Goal: Task Accomplishment & Management: Manage account settings

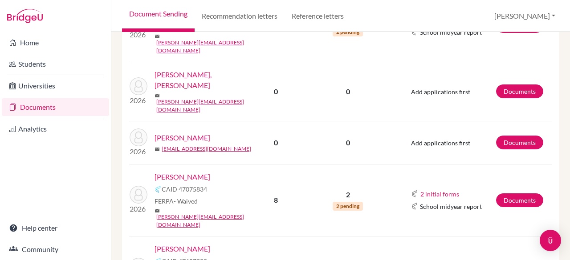
scroll to position [591, 0]
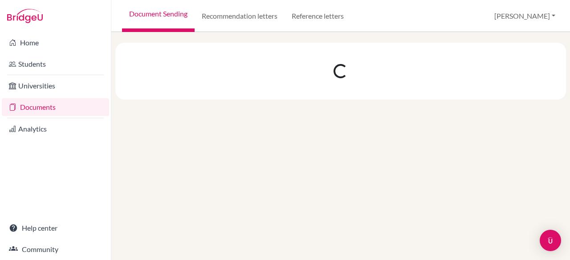
scroll to position [0, 0]
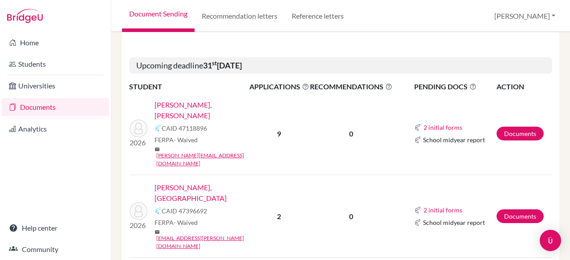
scroll to position [347, 0]
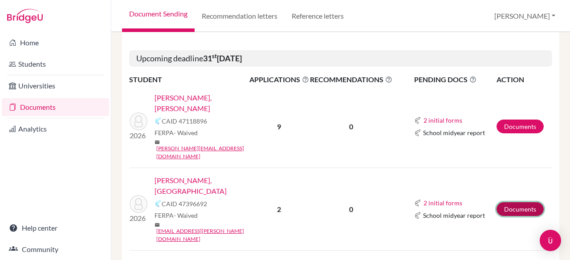
click at [507, 203] on link "Documents" at bounding box center [519, 210] width 47 height 14
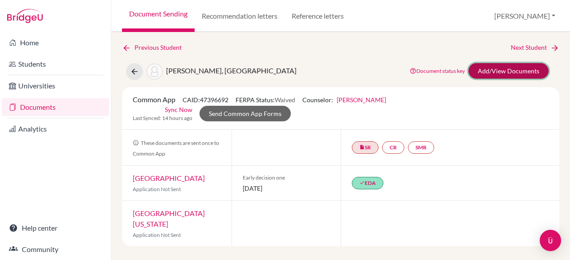
click at [484, 71] on link "Add/View Documents" at bounding box center [508, 71] width 80 height 16
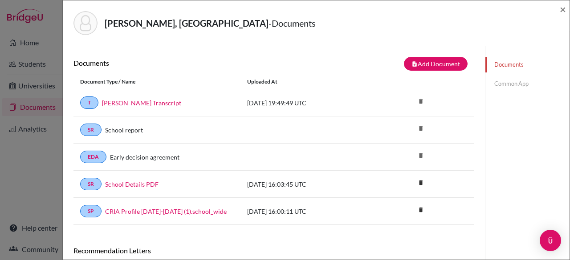
click at [508, 83] on link "Common App" at bounding box center [527, 84] width 84 height 16
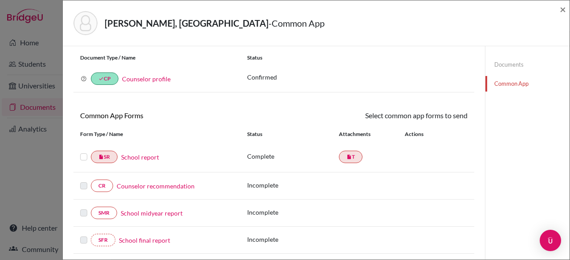
scroll to position [26, 0]
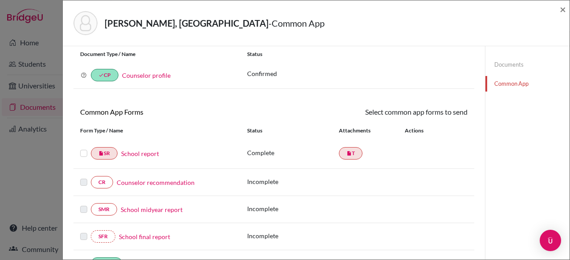
click at [81, 148] on label at bounding box center [83, 148] width 7 height 0
click at [0, 0] on input "checkbox" at bounding box center [0, 0] width 0 height 0
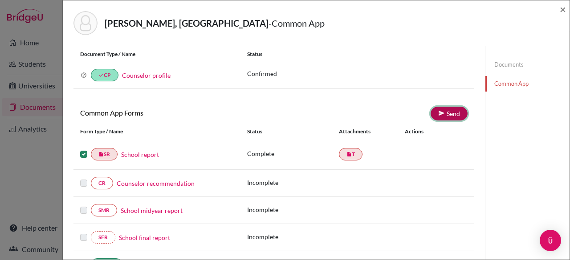
click at [451, 110] on link "Send" at bounding box center [449, 114] width 37 height 14
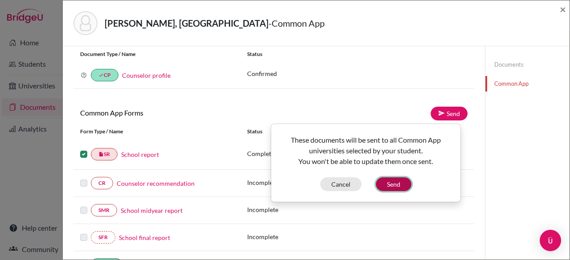
click at [398, 181] on button "Send" at bounding box center [394, 185] width 36 height 14
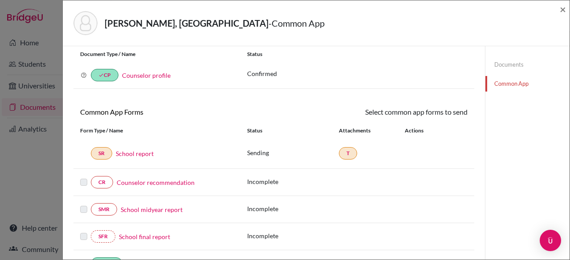
click at [123, 157] on link "School report" at bounding box center [135, 153] width 38 height 9
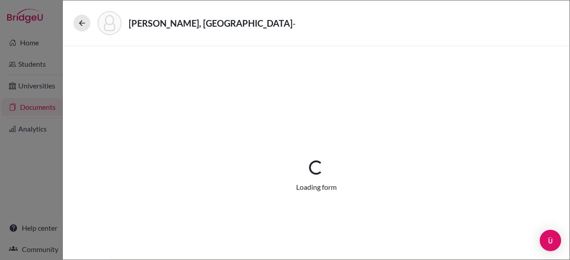
select select "1"
select select "658122"
select select "0"
select select "1"
select select "0"
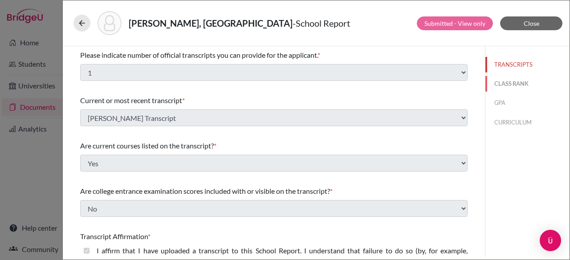
click at [514, 84] on button "CLASS RANK" at bounding box center [527, 84] width 84 height 16
select select "5"
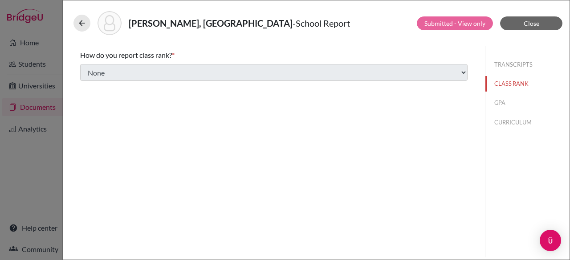
click at [495, 109] on button "GPA" at bounding box center [527, 103] width 84 height 16
type input "3.23"
type input "4.19"
select select "4"
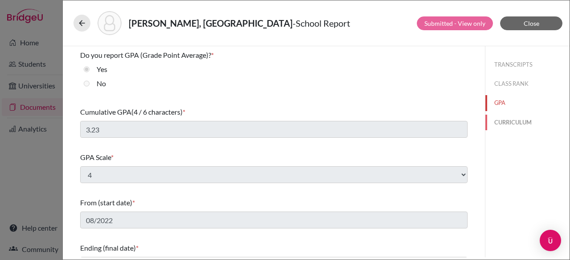
click at [512, 129] on button "CURRICULUM" at bounding box center [527, 123] width 84 height 16
select select "1"
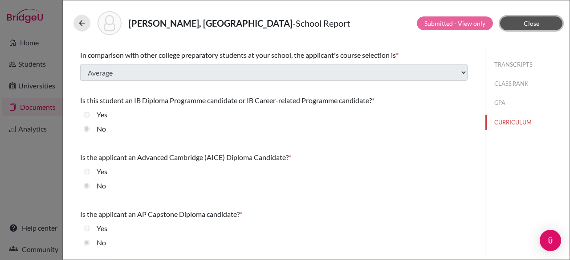
click at [539, 22] on button "Close" at bounding box center [531, 23] width 62 height 14
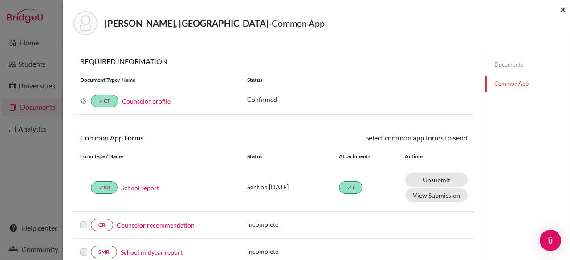
click at [565, 9] on span "×" at bounding box center [563, 9] width 6 height 13
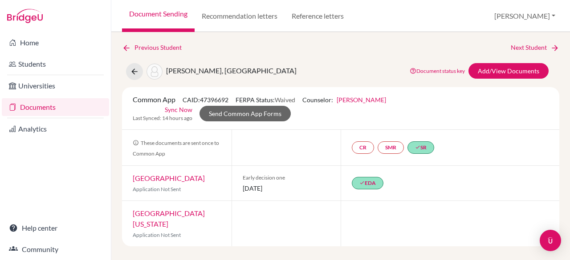
click at [42, 107] on link "Documents" at bounding box center [55, 107] width 107 height 18
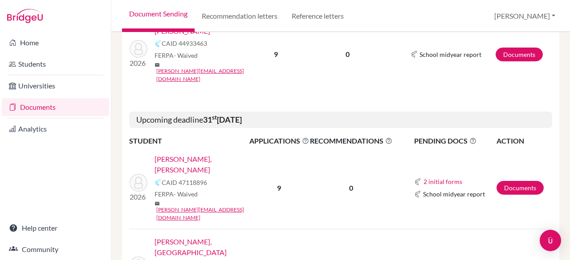
scroll to position [288, 0]
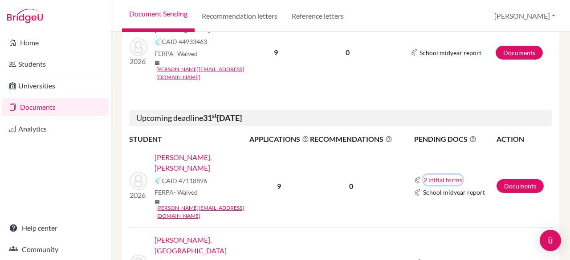
click at [448, 175] on button "2 initial forms" at bounding box center [443, 180] width 40 height 10
click at [447, 175] on button "2 initial forms" at bounding box center [443, 180] width 40 height 10
click at [505, 179] on link "Documents" at bounding box center [519, 186] width 47 height 14
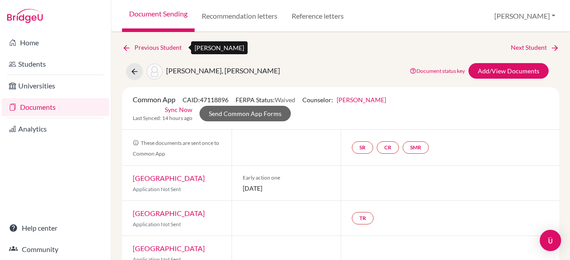
click at [151, 49] on link "Previous Student" at bounding box center [155, 48] width 67 height 10
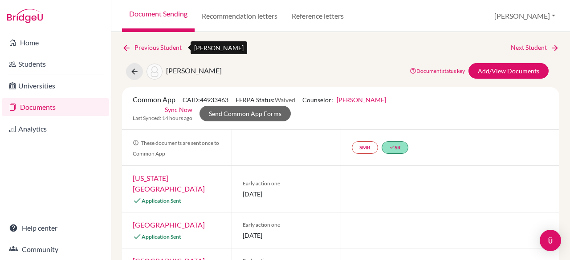
click at [148, 47] on link "Previous Student" at bounding box center [155, 48] width 67 height 10
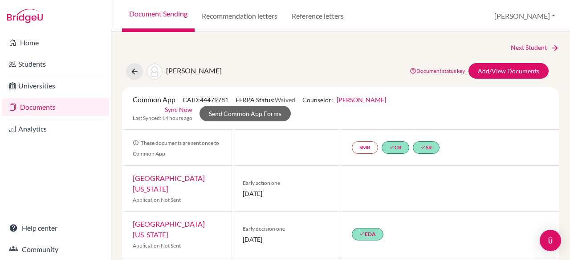
click at [82, 107] on link "Documents" at bounding box center [55, 107] width 107 height 18
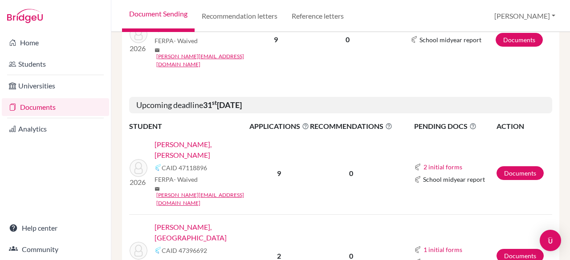
scroll to position [301, 0]
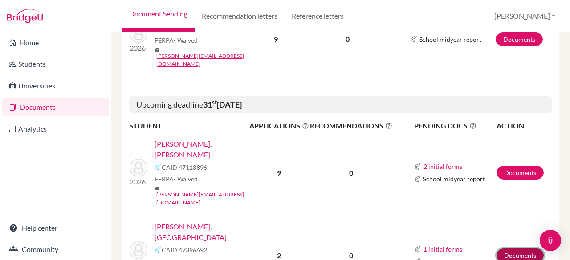
click at [513, 249] on link "Documents" at bounding box center [519, 256] width 47 height 14
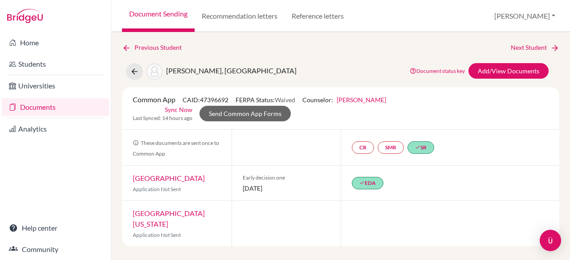
click at [49, 106] on link "Documents" at bounding box center [55, 107] width 107 height 18
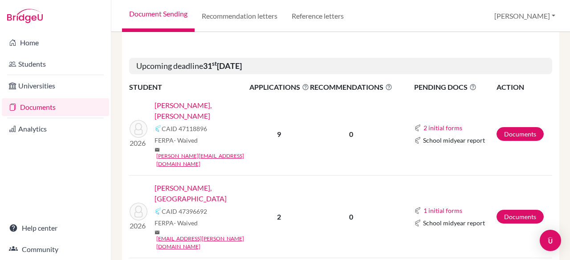
scroll to position [342, 0]
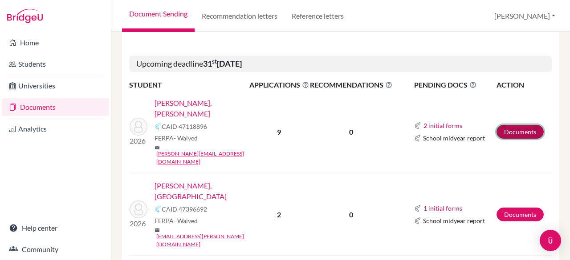
click at [500, 125] on link "Documents" at bounding box center [519, 132] width 47 height 14
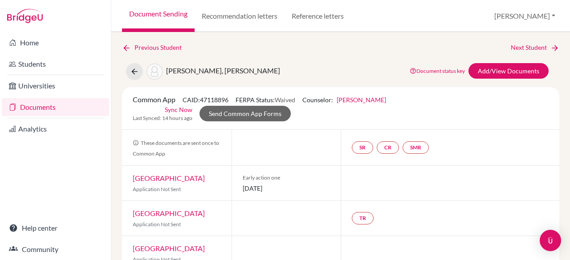
click at [45, 108] on link "Documents" at bounding box center [55, 107] width 107 height 18
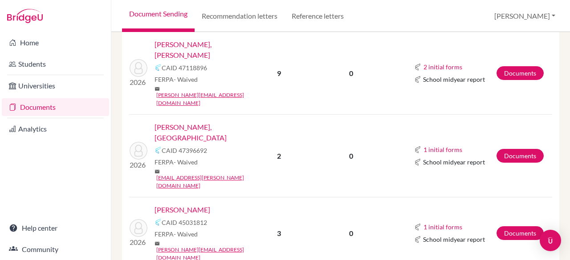
scroll to position [401, 0]
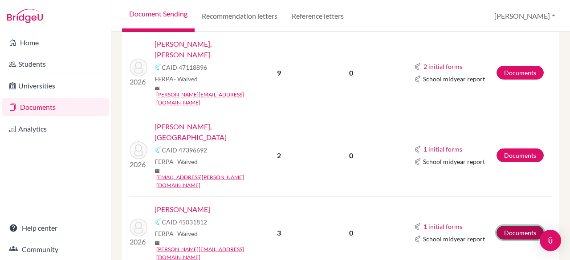
click at [508, 226] on link "Documents" at bounding box center [519, 233] width 47 height 14
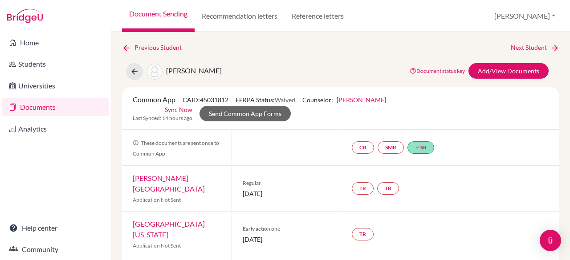
click at [50, 104] on link "Documents" at bounding box center [55, 107] width 107 height 18
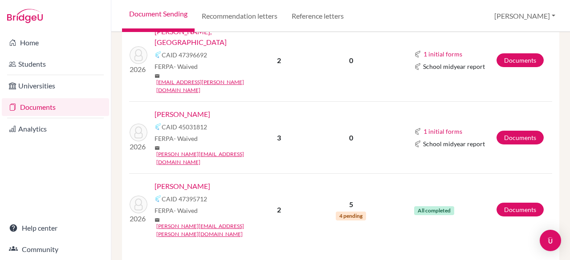
scroll to position [501, 0]
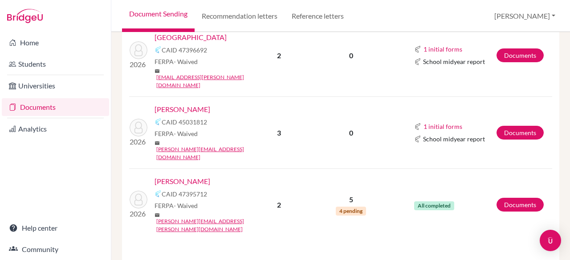
click at [175, 176] on link "Voeltz, Isabella" at bounding box center [183, 181] width 56 height 11
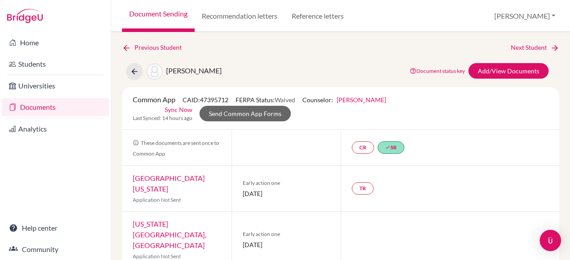
click at [56, 105] on link "Documents" at bounding box center [55, 107] width 107 height 18
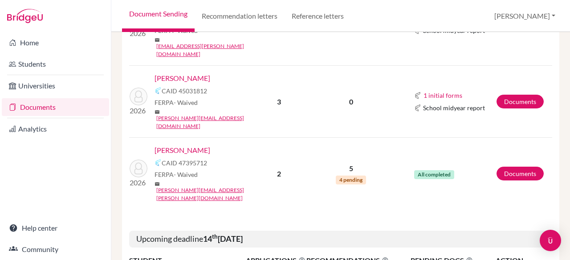
scroll to position [534, 0]
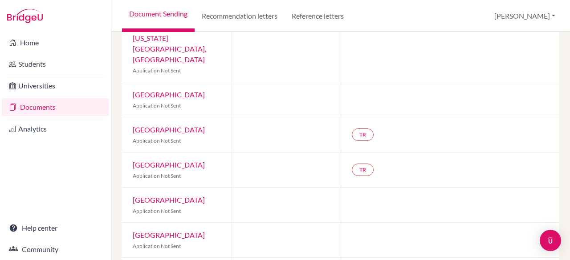
scroll to position [333, 0]
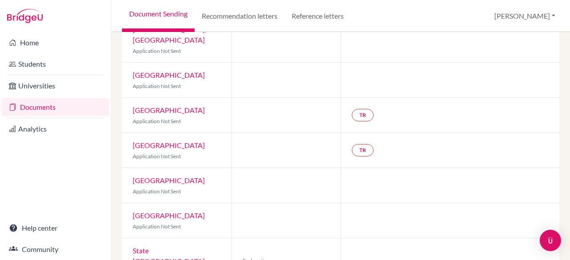
click at [48, 112] on link "Documents" at bounding box center [55, 107] width 107 height 18
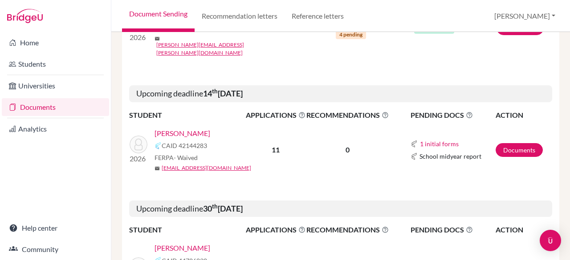
scroll to position [684, 0]
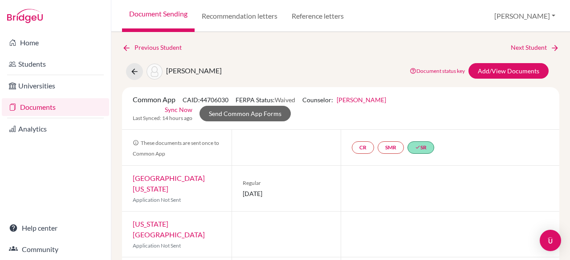
click at [46, 111] on link "Documents" at bounding box center [55, 107] width 107 height 18
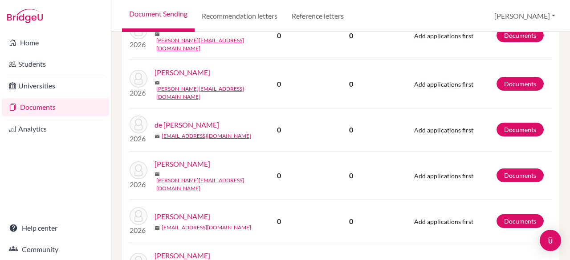
scroll to position [1296, 0]
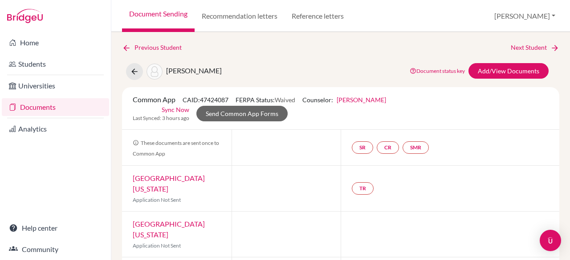
click at [60, 108] on link "Documents" at bounding box center [55, 107] width 107 height 18
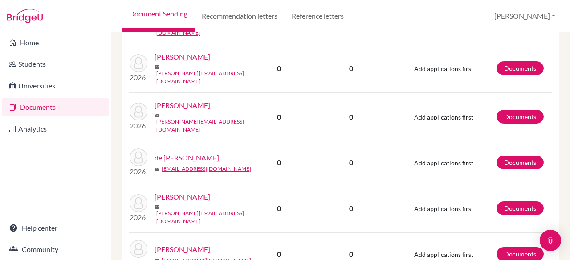
scroll to position [1298, 0]
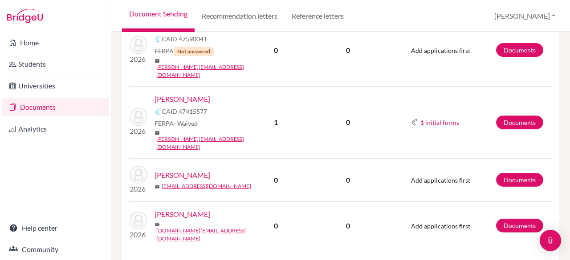
scroll to position [262, 0]
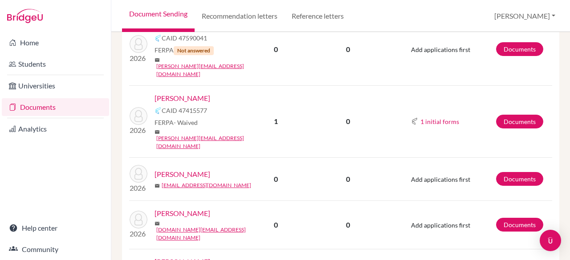
click at [512, 92] on td "Documents" at bounding box center [524, 121] width 57 height 72
click at [513, 115] on link "Documents" at bounding box center [519, 122] width 47 height 14
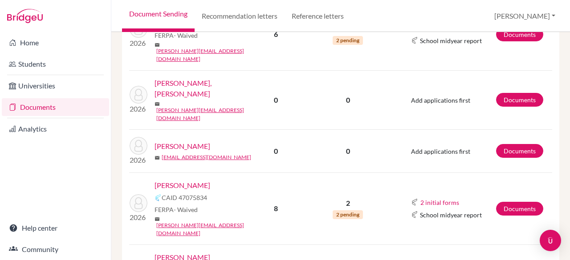
scroll to position [591, 0]
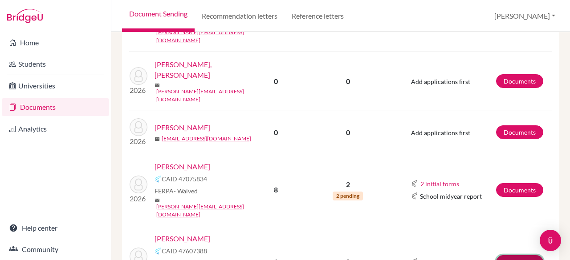
click at [515, 256] on link "Documents" at bounding box center [519, 263] width 47 height 14
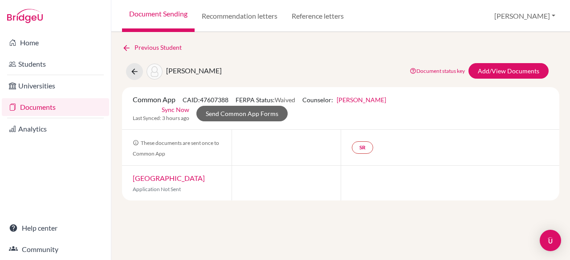
click at [43, 111] on link "Documents" at bounding box center [55, 107] width 107 height 18
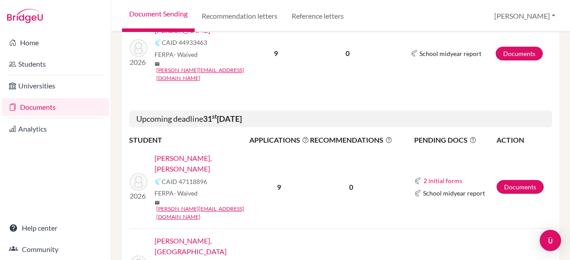
scroll to position [288, 0]
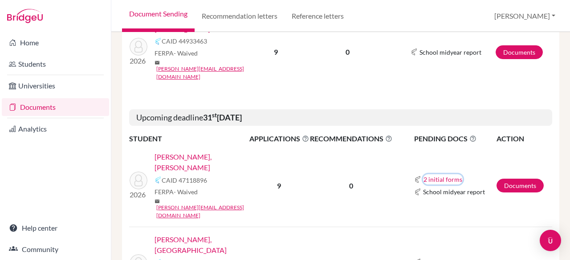
click at [437, 175] on button "2 initial forms" at bounding box center [443, 180] width 40 height 10
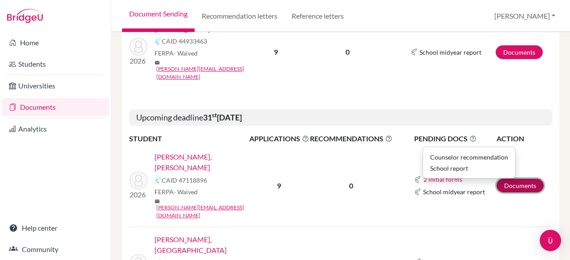
click at [525, 179] on link "Documents" at bounding box center [519, 186] width 47 height 14
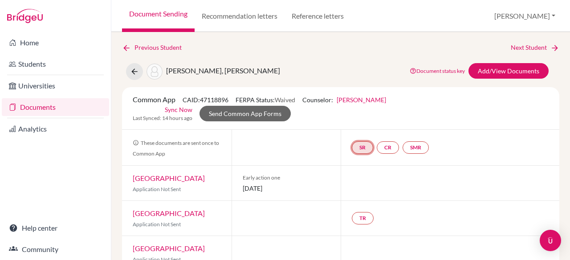
click at [403, 146] on link "SR" at bounding box center [416, 148] width 26 height 12
click at [356, 121] on link "School report" at bounding box center [363, 122] width 38 height 8
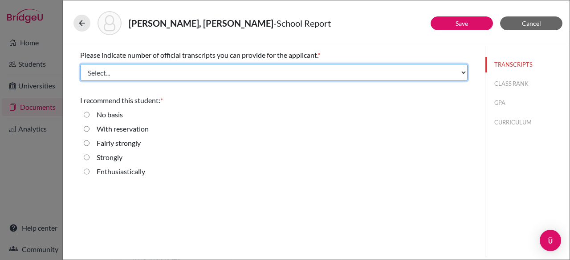
click at [137, 75] on select "Select... 1 2 3 4" at bounding box center [273, 72] width 387 height 17
select select "1"
click at [80, 64] on select "Select... 1 2 3 4" at bounding box center [273, 72] width 387 height 17
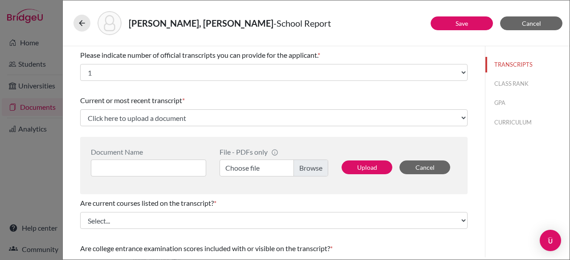
click at [313, 165] on label "Choose file" at bounding box center [274, 168] width 109 height 17
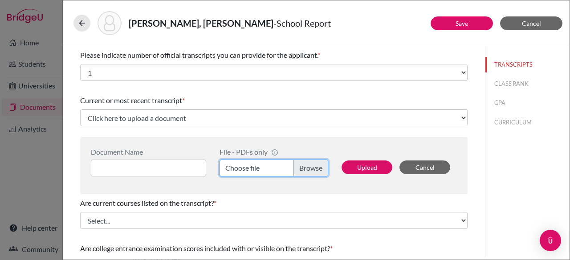
click at [313, 165] on input "Choose file" at bounding box center [274, 168] width 109 height 17
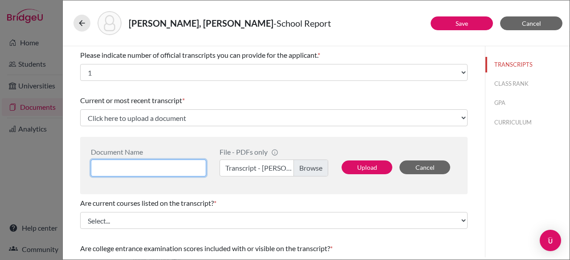
click at [151, 176] on input at bounding box center [148, 168] width 115 height 17
type input "Holden Cobb Transcript"
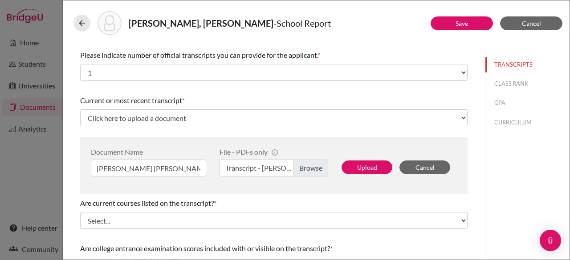
click at [367, 207] on div "Are current courses listed on the transcript? *" at bounding box center [273, 203] width 387 height 11
click at [367, 166] on button "Upload" at bounding box center [367, 168] width 51 height 14
select select "658480"
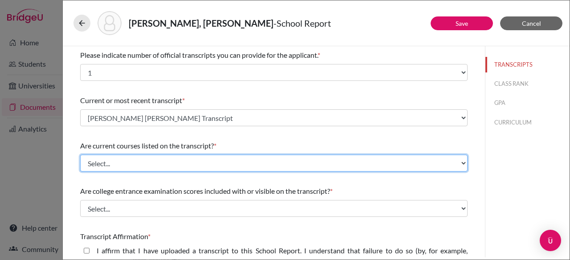
click at [157, 166] on select "Select... Yes No" at bounding box center [273, 163] width 387 height 17
select select "0"
click at [80, 155] on select "Select... Yes No" at bounding box center [273, 163] width 387 height 17
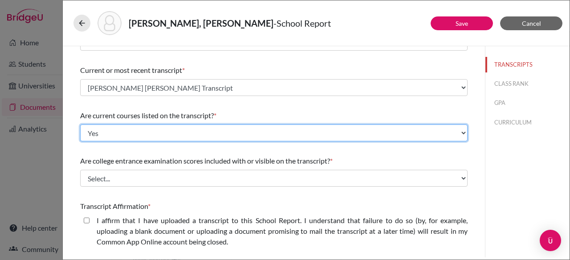
scroll to position [85, 0]
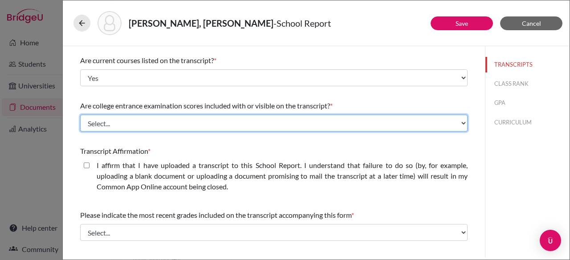
click at [205, 125] on select "Select... Yes No" at bounding box center [273, 123] width 387 height 17
select select "1"
click at [80, 115] on select "Select... Yes No" at bounding box center [273, 123] width 387 height 17
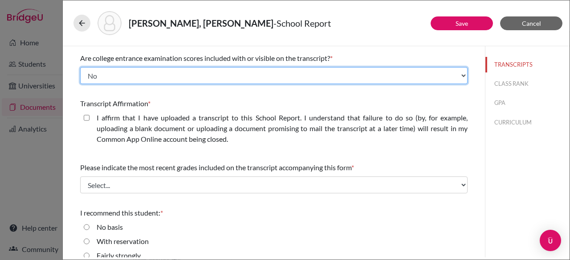
scroll to position [142, 0]
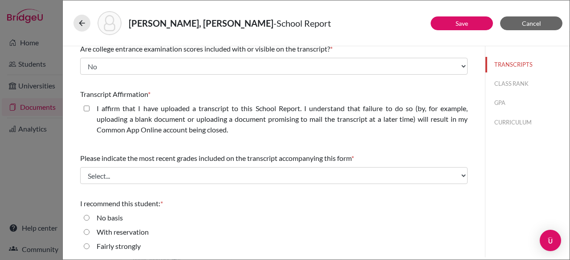
click at [87, 108] on closed\ "I affirm that I have uploaded a transcript to this School Report. I understand …" at bounding box center [87, 108] width 6 height 11
checkbox closed\ "true"
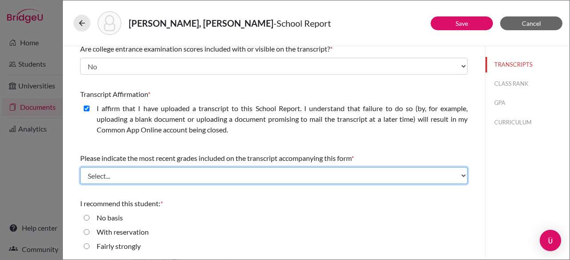
click at [142, 175] on select "Select... Final junior year grades 1st Quarter senior year grades 2nd Quarter/1…" at bounding box center [273, 175] width 387 height 17
select select "0"
click at [80, 167] on select "Select... Final junior year grades 1st Quarter senior year grades 2nd Quarter/1…" at bounding box center [273, 175] width 387 height 17
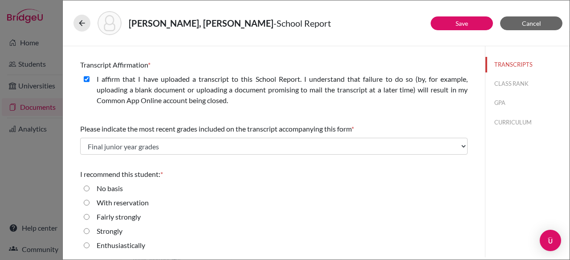
click at [88, 203] on reservation "With reservation" at bounding box center [87, 203] width 6 height 11
radio reservation "true"
click at [292, 223] on div "Fairly strongly" at bounding box center [273, 219] width 387 height 14
click at [87, 202] on reservation "With reservation" at bounding box center [87, 203] width 6 height 11
click at [343, 214] on div "Fairly strongly" at bounding box center [273, 219] width 387 height 14
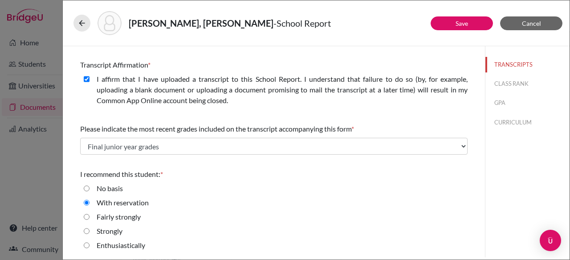
click at [85, 215] on strongly "Fairly strongly" at bounding box center [87, 217] width 6 height 11
radio strongly "true"
click at [250, 191] on div "No basis" at bounding box center [273, 190] width 387 height 14
click at [468, 26] on link "Save" at bounding box center [462, 24] width 12 height 8
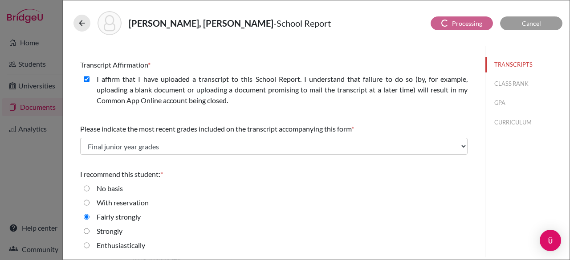
scroll to position [0, 0]
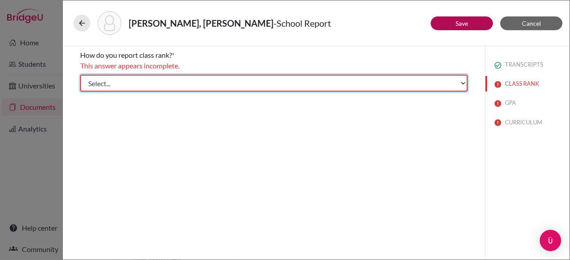
click at [281, 85] on select "Select... Exact Decile Quintile Quartile None" at bounding box center [273, 83] width 387 height 17
select select "5"
click at [80, 75] on select "Select... Exact Decile Quintile Quartile None" at bounding box center [273, 83] width 387 height 17
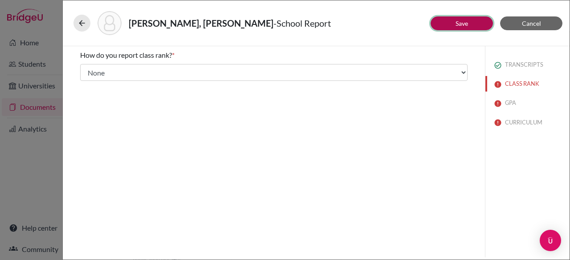
click at [464, 28] on button "Save" at bounding box center [462, 23] width 62 height 14
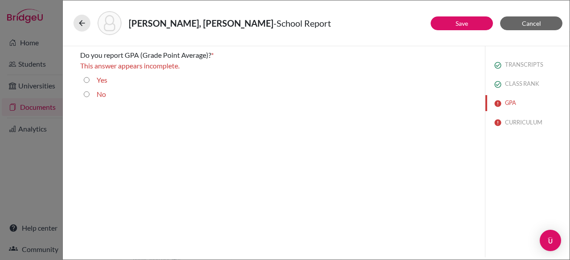
click at [87, 75] on input "Yes" at bounding box center [87, 80] width 6 height 11
radio input "true"
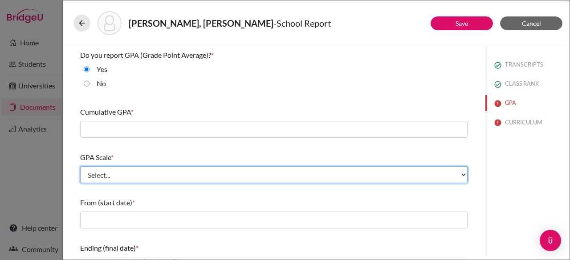
click at [123, 174] on select "Select... 4 5 6 7 8 9 10 11 12 13 14 15 16 17 18 19 20 100" at bounding box center [273, 175] width 387 height 17
select select "4"
click at [80, 167] on select "Select... 4 5 6 7 8 9 10 11 12 13 14 15 16 17 18 19 20 100" at bounding box center [273, 175] width 387 height 17
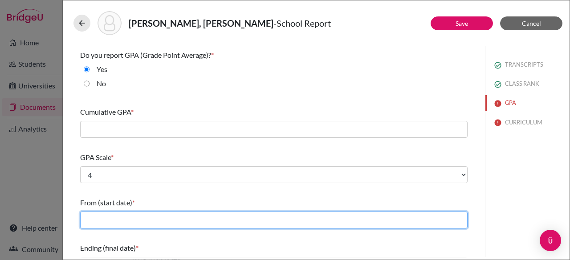
click at [121, 219] on input "text" at bounding box center [273, 220] width 387 height 17
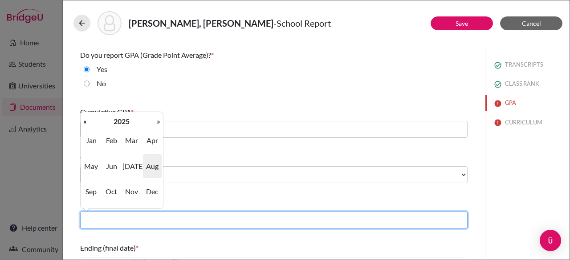
type input "08/2022"
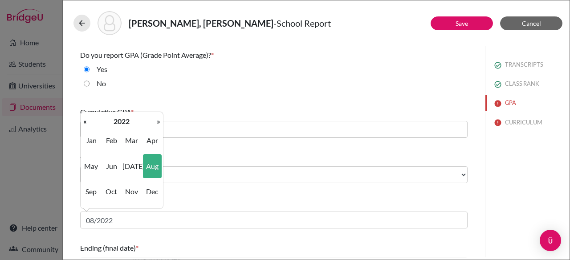
click at [210, 150] on div "GPA Scale * Select... 4 5 6 7 8 9 10 11 12 13 14 15 16 17 18 19 20 100" at bounding box center [273, 168] width 387 height 38
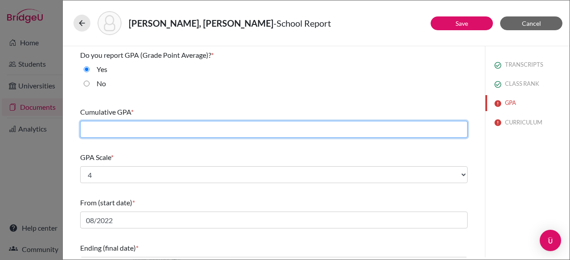
click at [121, 127] on input "text" at bounding box center [273, 129] width 387 height 17
type input "3.17"
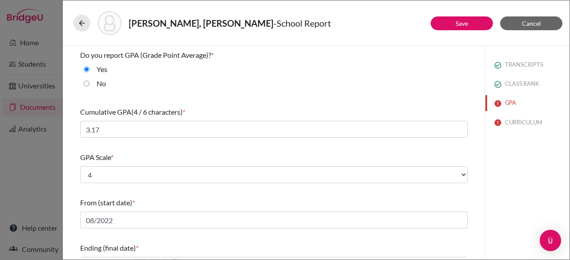
click at [142, 152] on div "GPA Scale *" at bounding box center [273, 157] width 387 height 11
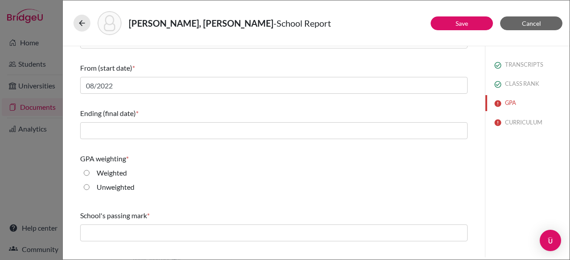
scroll to position [138, 0]
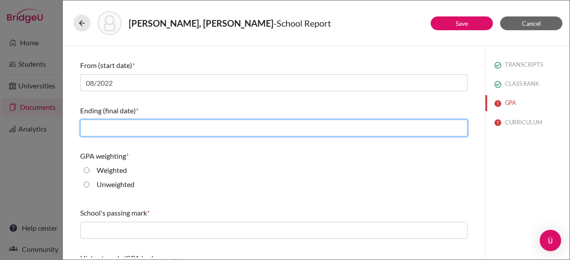
click at [118, 130] on input "text" at bounding box center [273, 128] width 387 height 17
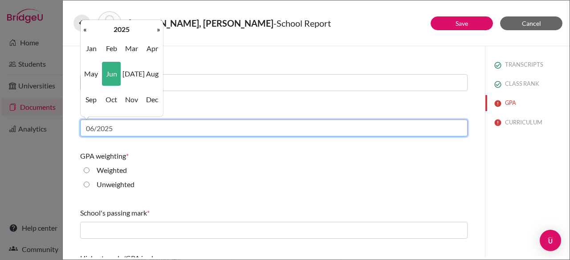
click at [122, 125] on input "06/2025" at bounding box center [273, 128] width 387 height 17
type input "06/2026"
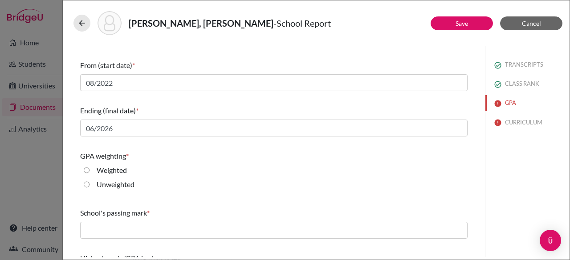
click at [195, 163] on div "GPA weighting * Weighted Unweighted" at bounding box center [273, 172] width 387 height 50
click at [87, 171] on input "Weighted" at bounding box center [87, 170] width 6 height 11
radio input "true"
click at [133, 240] on div "School's passing mark *" at bounding box center [273, 223] width 387 height 38
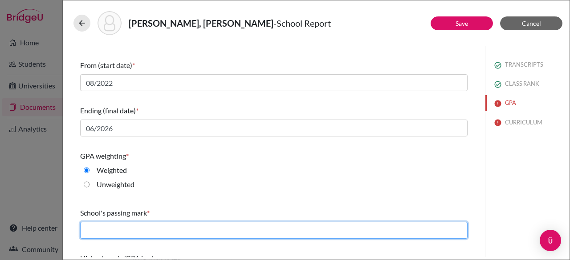
click at [133, 232] on input "text" at bounding box center [273, 230] width 387 height 17
type input "60"
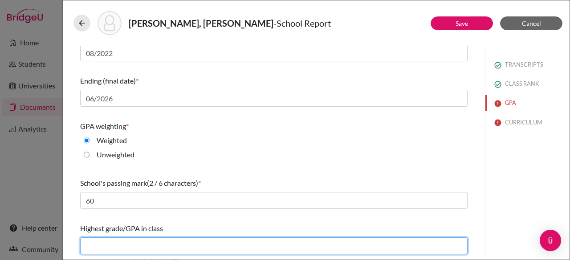
click at [123, 245] on input "text" at bounding box center [273, 246] width 387 height 17
type input "4.19"
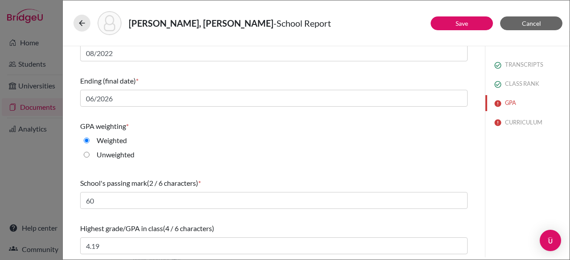
click at [331, 169] on div "Do you report GPA (Grade Point Average)? * Yes No Cumulative GPA (4 / 6 charact…" at bounding box center [273, 68] width 387 height 379
click at [461, 22] on link "Save" at bounding box center [462, 24] width 12 height 8
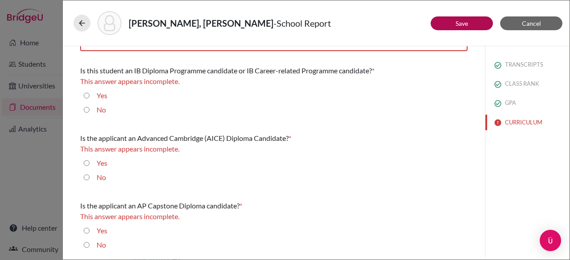
scroll to position [40, 0]
click at [87, 110] on input "No" at bounding box center [87, 110] width 6 height 11
radio input "true"
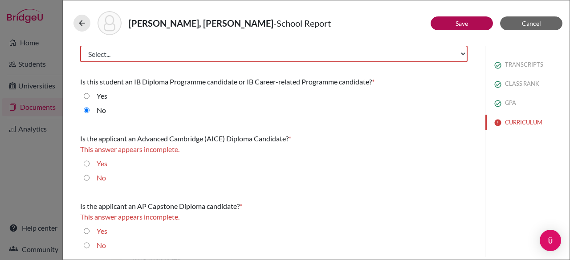
click at [87, 180] on input "No" at bounding box center [87, 178] width 6 height 11
radio input "true"
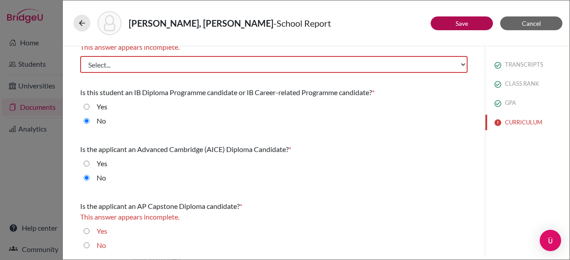
click at [86, 244] on input "No" at bounding box center [87, 245] width 6 height 11
radio input "true"
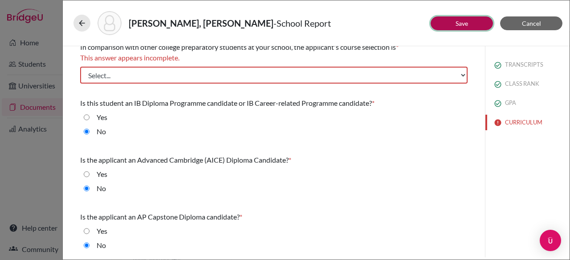
click at [453, 18] on button "Save" at bounding box center [462, 23] width 62 height 14
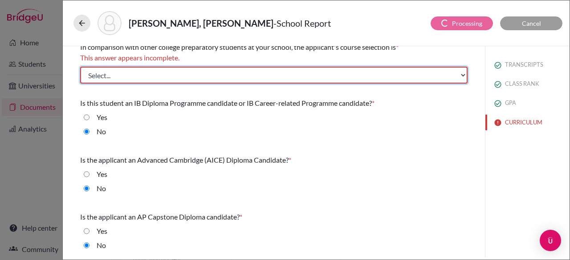
click at [222, 75] on select "Select... Less than demanding Average Demanding Very demanding Most demanding P…" at bounding box center [273, 75] width 387 height 17
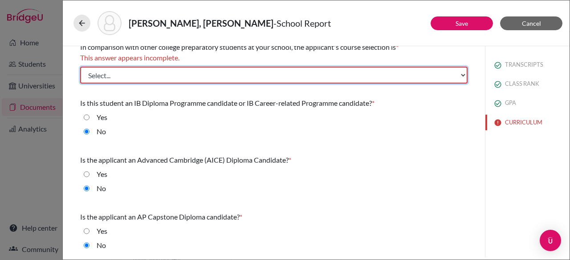
select select "1"
click at [80, 67] on select "Select... Less than demanding Average Demanding Very demanding Most demanding P…" at bounding box center [273, 75] width 387 height 17
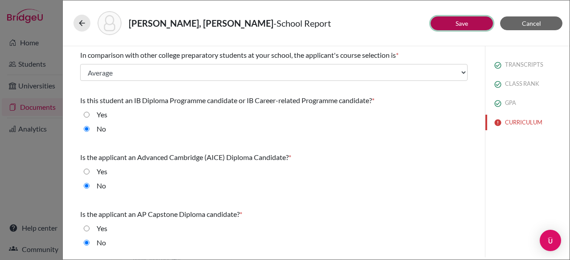
click at [453, 22] on button "Save" at bounding box center [462, 23] width 62 height 14
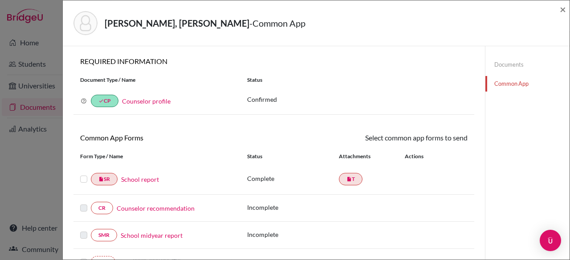
click at [80, 174] on label at bounding box center [83, 174] width 7 height 0
click at [0, 0] on input "checkbox" at bounding box center [0, 0] width 0 height 0
click at [431, 139] on link "Send" at bounding box center [449, 140] width 37 height 14
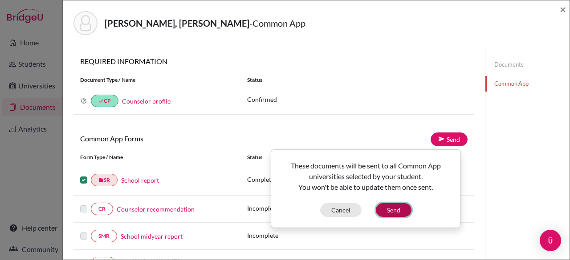
click at [387, 209] on button "Send" at bounding box center [394, 210] width 36 height 14
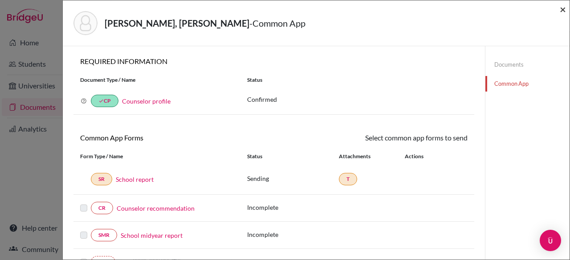
click at [562, 12] on span "×" at bounding box center [563, 9] width 6 height 13
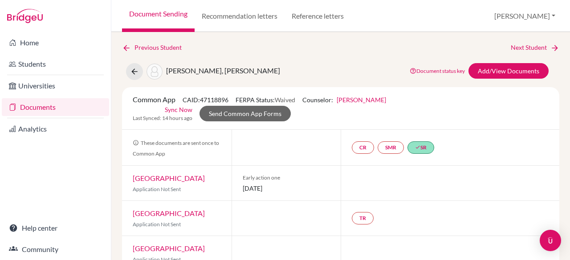
click at [53, 106] on link "Documents" at bounding box center [55, 107] width 107 height 18
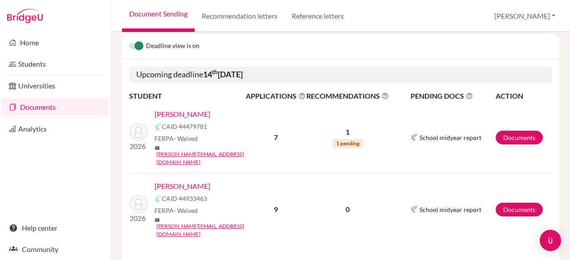
scroll to position [131, 0]
click at [504, 133] on link "Documents" at bounding box center [519, 137] width 47 height 14
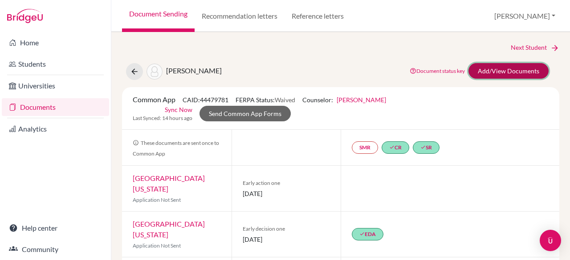
click at [510, 67] on link "Add/View Documents" at bounding box center [508, 71] width 80 height 16
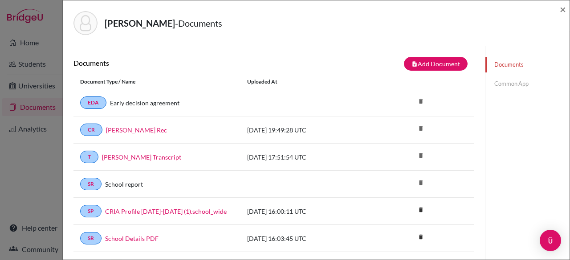
click at [511, 81] on link "Common App" at bounding box center [527, 84] width 84 height 16
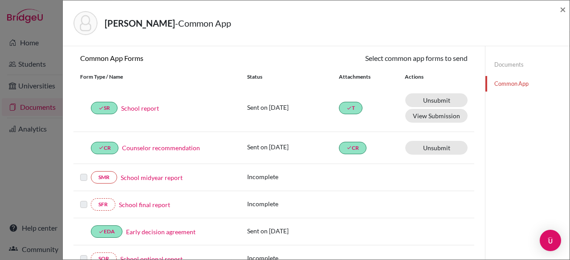
scroll to position [87, 0]
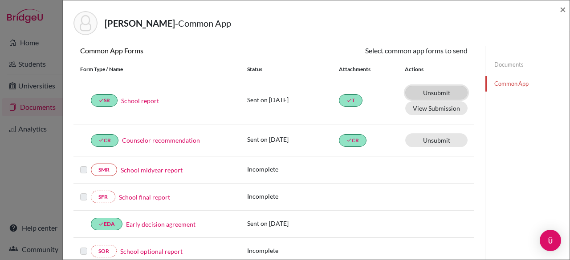
click at [436, 90] on link "Unsubmit This document will be un-submitted from all Common App universities it…" at bounding box center [436, 93] width 62 height 14
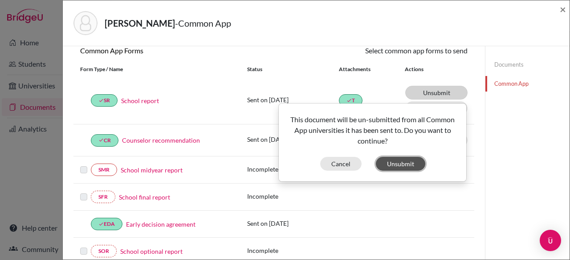
click at [401, 163] on button "Unsubmit" at bounding box center [400, 164] width 49 height 14
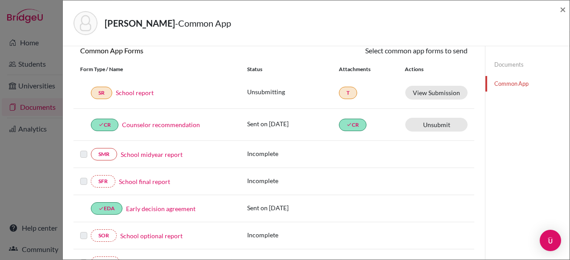
click at [131, 93] on link "School report" at bounding box center [135, 92] width 38 height 9
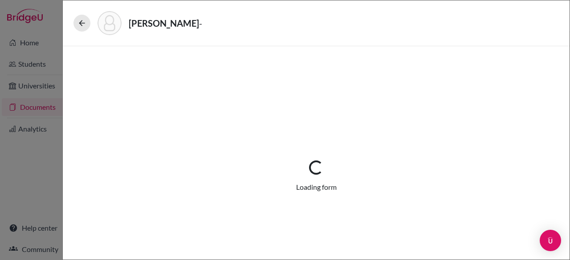
select select "1"
select select "657361"
select select "0"
select select "1"
select select "0"
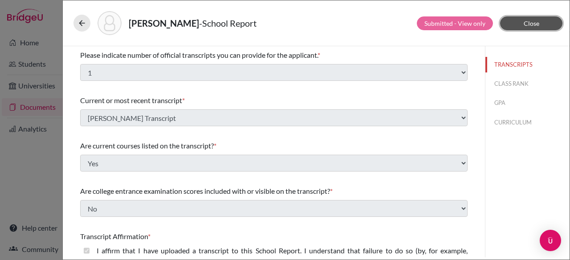
click at [541, 23] on button "Close" at bounding box center [531, 23] width 62 height 14
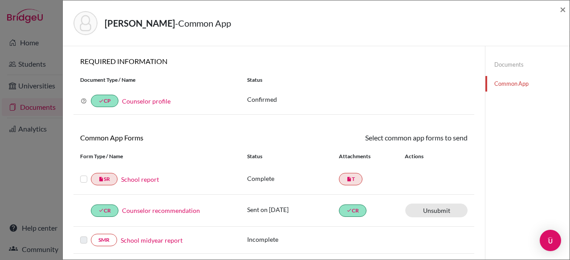
click at [140, 179] on link "School report" at bounding box center [140, 179] width 38 height 9
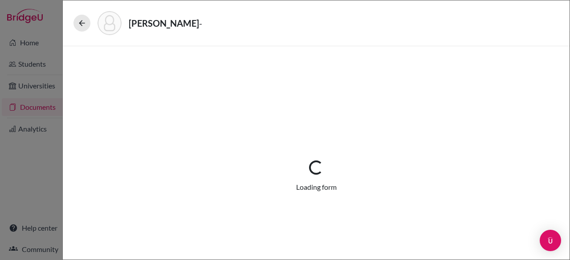
select select "1"
select select "657361"
select select "0"
select select "1"
select select "0"
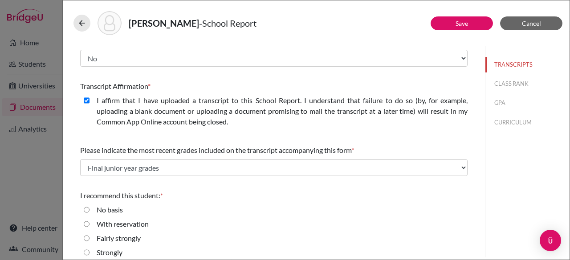
scroll to position [172, 0]
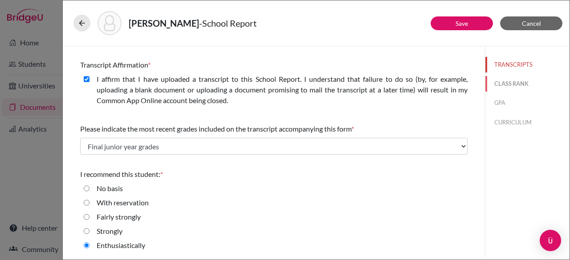
click at [500, 84] on button "CLASS RANK" at bounding box center [527, 84] width 84 height 16
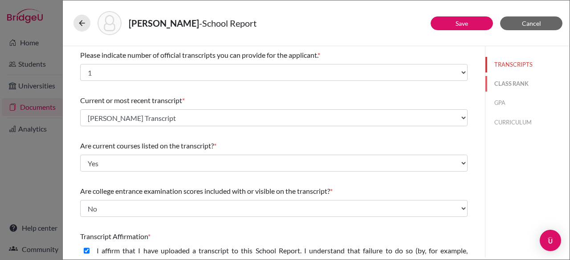
select select "5"
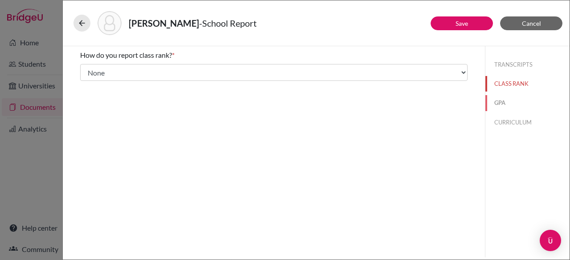
click at [500, 101] on button "GPA" at bounding box center [527, 103] width 84 height 16
type input "3.27"
type input "4.19"
select select "4"
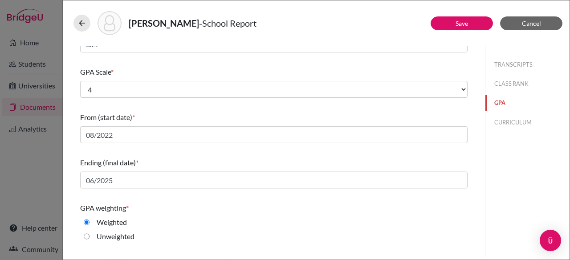
scroll to position [94, 0]
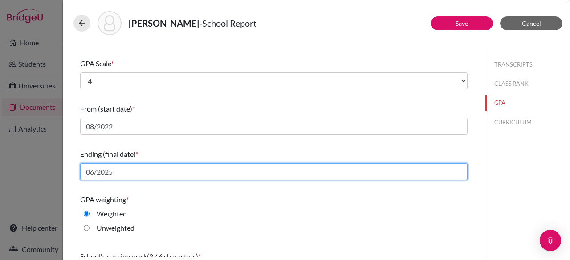
click at [134, 172] on input "06/2025" at bounding box center [273, 171] width 387 height 17
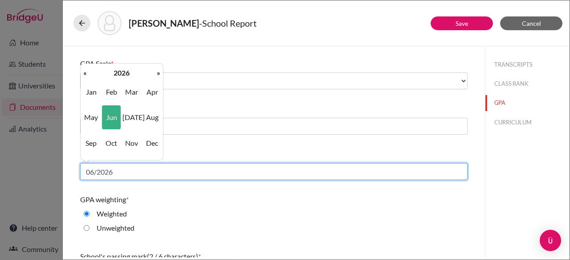
type input "06/2026"
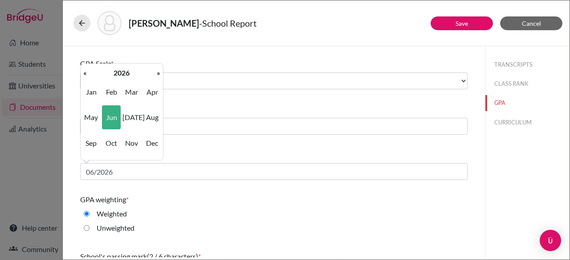
click at [213, 206] on div "GPA weighting * Weighted Unweighted" at bounding box center [273, 216] width 387 height 50
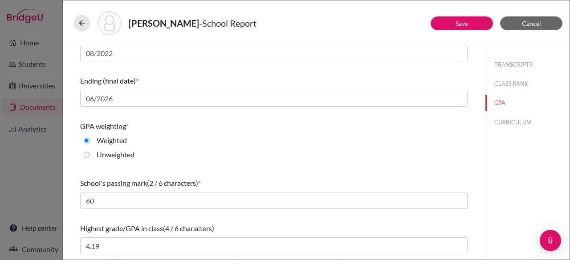
scroll to position [0, 0]
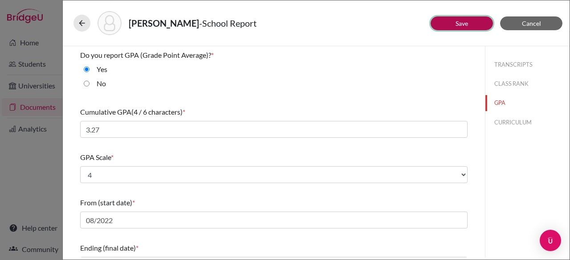
click at [448, 25] on button "Save" at bounding box center [462, 23] width 62 height 14
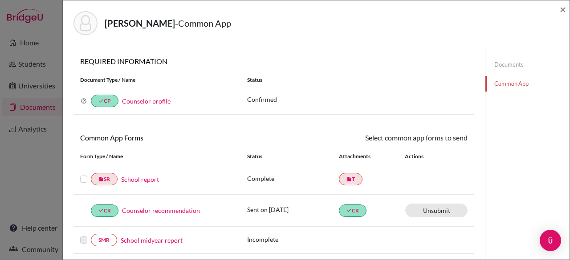
click at [83, 174] on label at bounding box center [83, 174] width 7 height 0
click at [0, 0] on input "checkbox" at bounding box center [0, 0] width 0 height 0
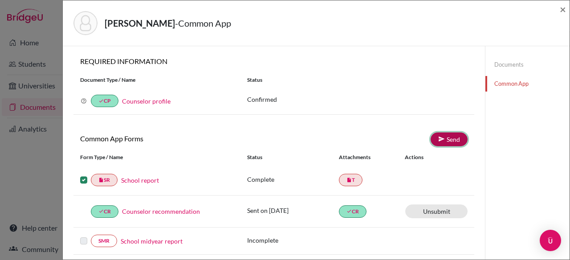
click at [448, 142] on link "Send" at bounding box center [449, 140] width 37 height 14
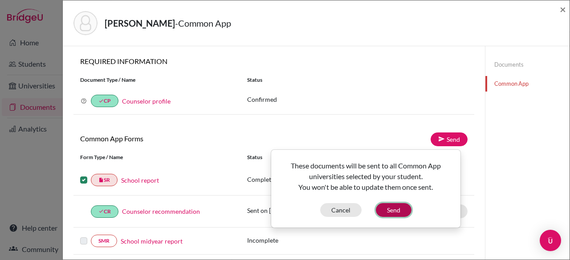
click at [395, 211] on button "Send" at bounding box center [394, 210] width 36 height 14
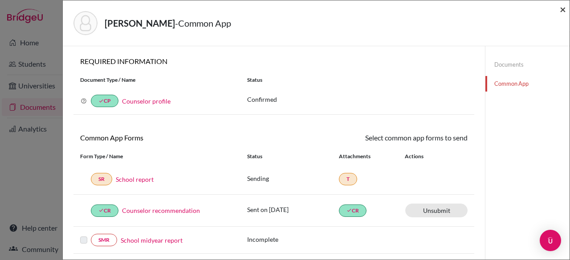
click at [562, 9] on span "×" at bounding box center [563, 9] width 6 height 13
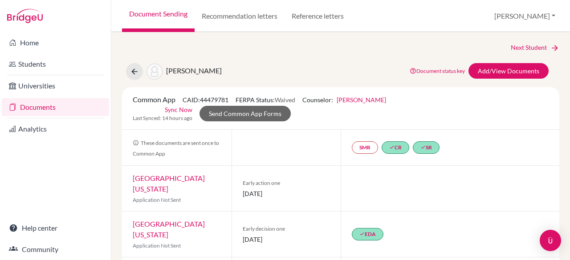
click at [431, 90] on div "Common App CAID: 44479781 FERPA Status: Waived Counselor: Laura Bernhard First …" at bounding box center [340, 108] width 437 height 43
click at [426, 146] on link "done SR" at bounding box center [426, 148] width 27 height 12
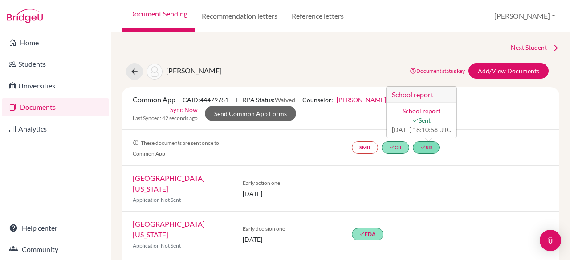
click at [419, 112] on link "School report" at bounding box center [422, 111] width 38 height 8
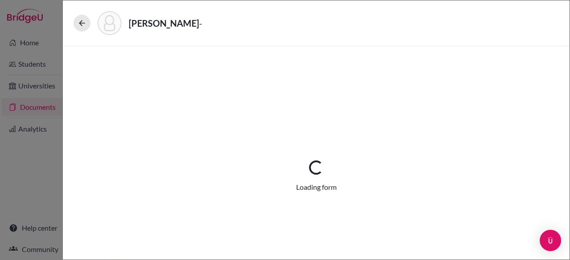
select select "1"
select select "657361"
select select "0"
select select "1"
select select "0"
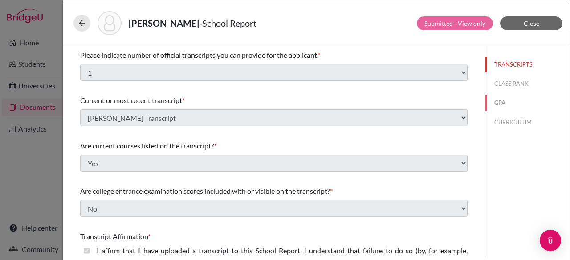
click at [485, 102] on button "GPA" at bounding box center [527, 103] width 84 height 16
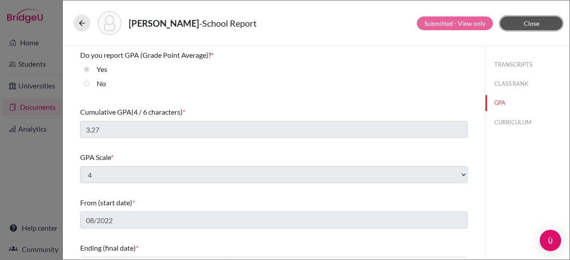
click at [544, 24] on button "Close" at bounding box center [531, 23] width 62 height 14
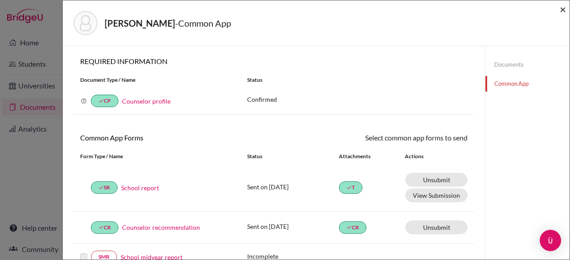
click at [561, 12] on span "×" at bounding box center [563, 9] width 6 height 13
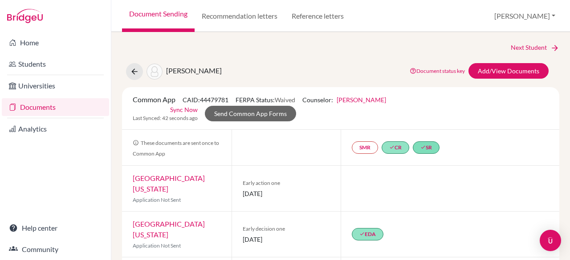
click at [71, 110] on link "Documents" at bounding box center [55, 107] width 107 height 18
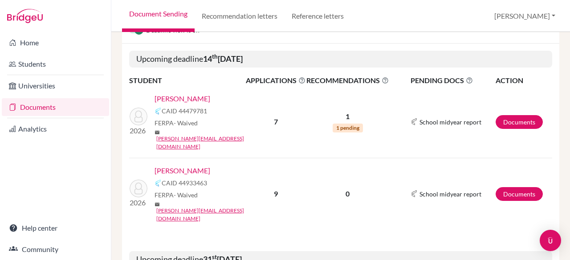
scroll to position [166, 0]
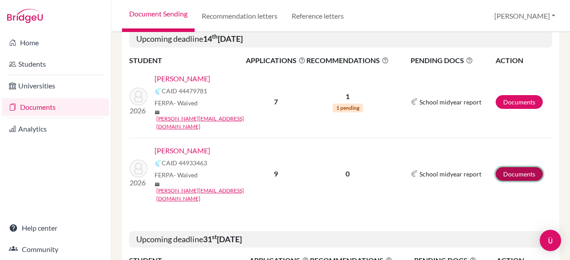
click at [517, 167] on link "Documents" at bounding box center [519, 174] width 47 height 14
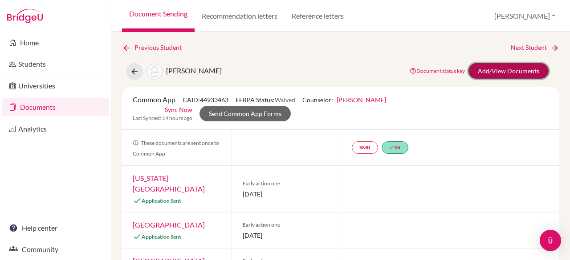
click at [504, 76] on link "Add/View Documents" at bounding box center [508, 71] width 80 height 16
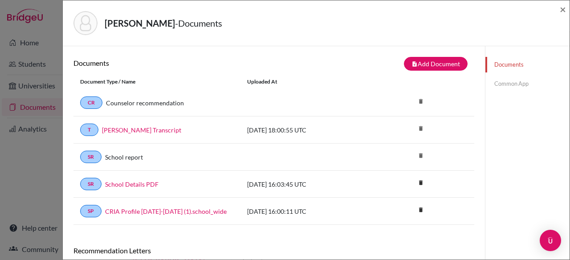
click at [504, 86] on link "Common App" at bounding box center [527, 84] width 84 height 16
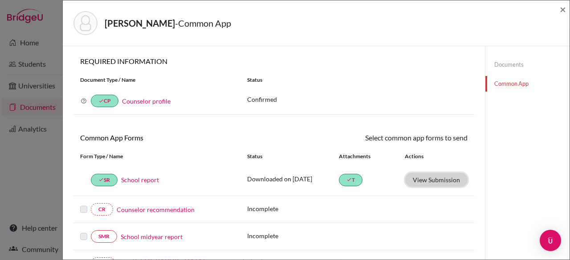
click at [438, 180] on button "View Submission" at bounding box center [436, 180] width 62 height 14
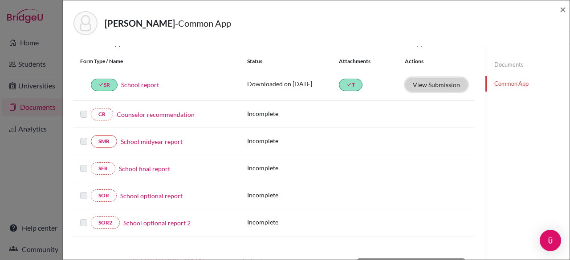
scroll to position [102, 0]
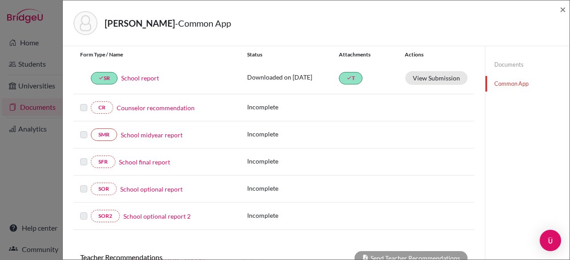
click at [85, 184] on label at bounding box center [83, 184] width 7 height 0
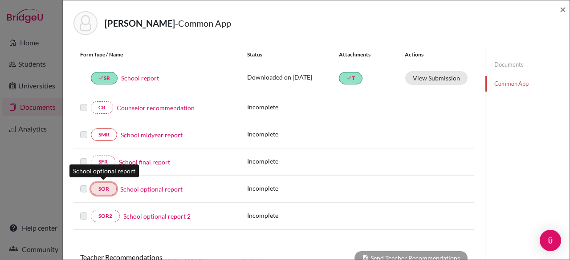
click at [111, 187] on link "SOR" at bounding box center [104, 189] width 26 height 12
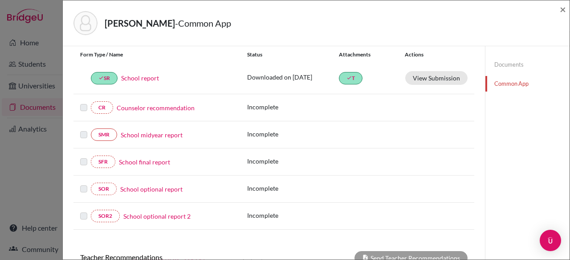
click at [160, 186] on link "School optional report" at bounding box center [151, 189] width 62 height 9
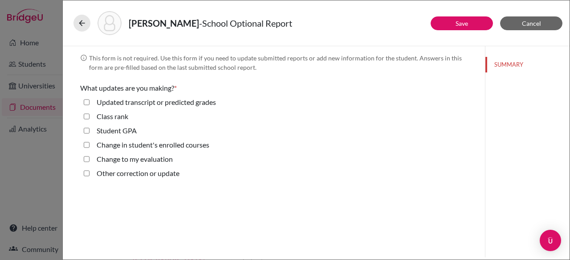
click at [85, 129] on GPA "Student GPA" at bounding box center [87, 131] width 6 height 11
checkbox GPA "true"
click at [462, 24] on link "Save" at bounding box center [462, 24] width 12 height 8
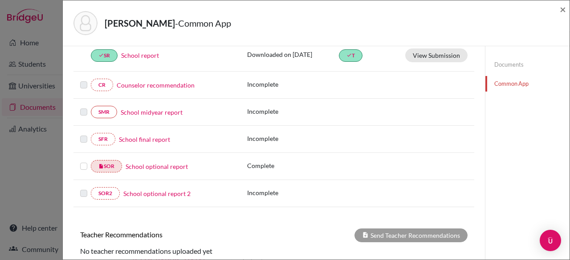
scroll to position [125, 0]
click at [162, 163] on link "School optional report" at bounding box center [157, 166] width 62 height 9
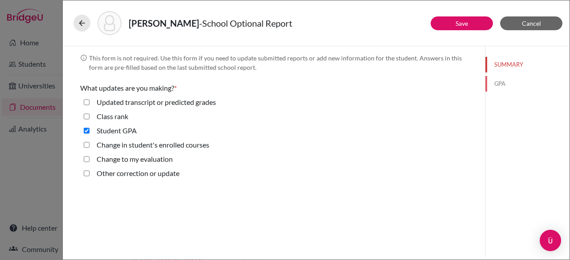
click at [502, 81] on button "GPA" at bounding box center [527, 84] width 84 height 16
select select "4"
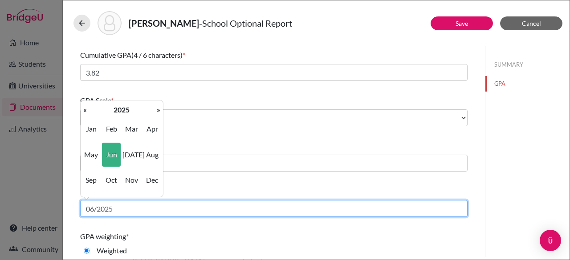
click at [126, 208] on input "06/2025" at bounding box center [273, 208] width 387 height 17
type input "06/2026"
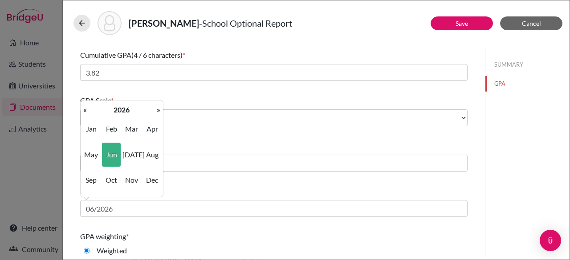
click at [210, 183] on div "Ending (final date) * 06/2026" at bounding box center [273, 202] width 387 height 38
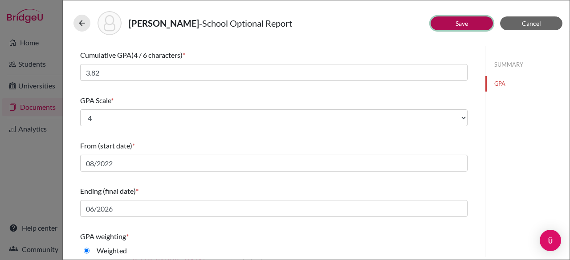
click at [462, 27] on button "Save" at bounding box center [462, 23] width 62 height 14
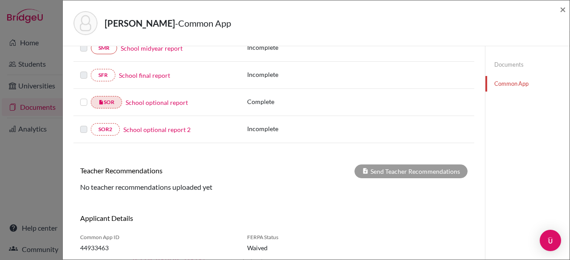
scroll to position [214, 0]
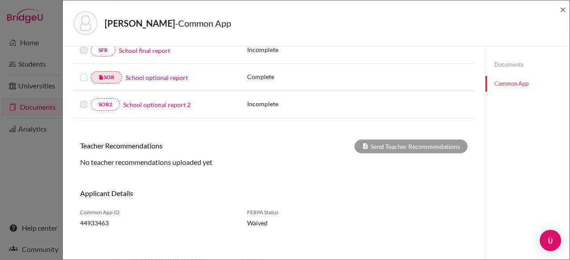
click at [84, 72] on label at bounding box center [83, 72] width 7 height 0
click at [0, 0] on input "checkbox" at bounding box center [0, 0] width 0 height 0
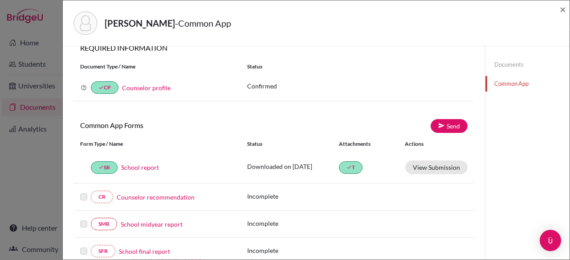
scroll to position [0, 0]
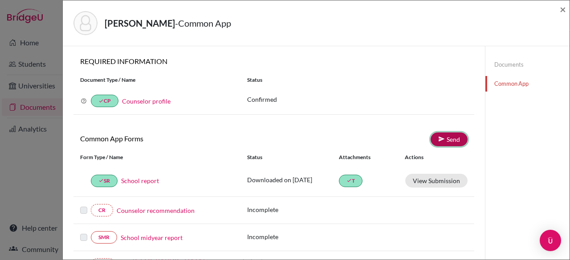
click at [439, 138] on icon at bounding box center [441, 139] width 7 height 7
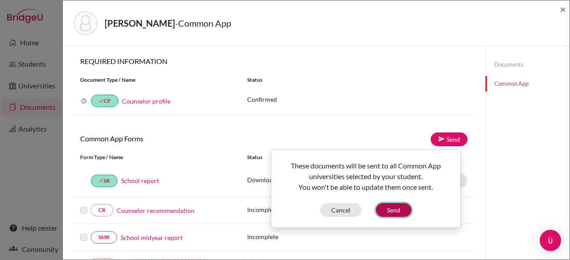
click at [395, 209] on button "Send" at bounding box center [394, 210] width 36 height 14
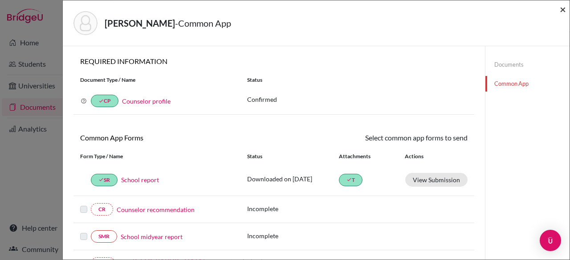
click at [563, 10] on span "×" at bounding box center [563, 9] width 6 height 13
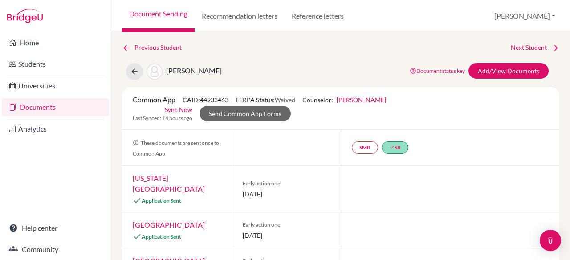
click at [482, 127] on div "Common App CAID: 44933463 FERPA Status: Waived Counselor: Laura Bernhard First …" at bounding box center [340, 108] width 437 height 43
click at [494, 70] on link "Add/View Documents" at bounding box center [508, 71] width 80 height 16
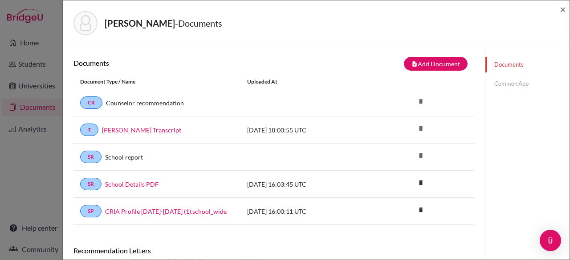
click at [514, 85] on link "Common App" at bounding box center [527, 84] width 84 height 16
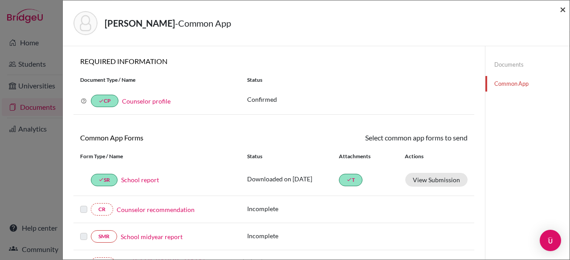
click at [563, 13] on span "×" at bounding box center [563, 9] width 6 height 13
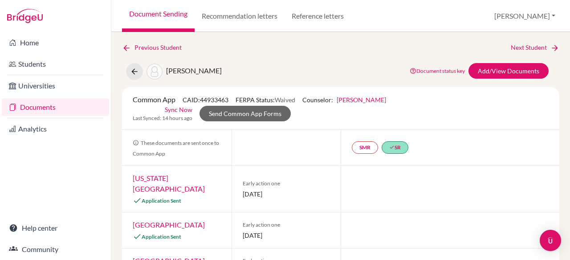
click at [50, 105] on link "Documents" at bounding box center [55, 107] width 107 height 18
click at [21, 108] on link "Documents" at bounding box center [55, 107] width 107 height 18
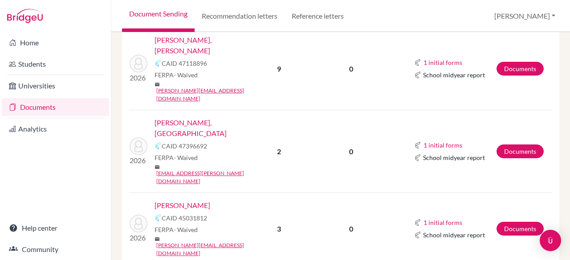
scroll to position [404, 0]
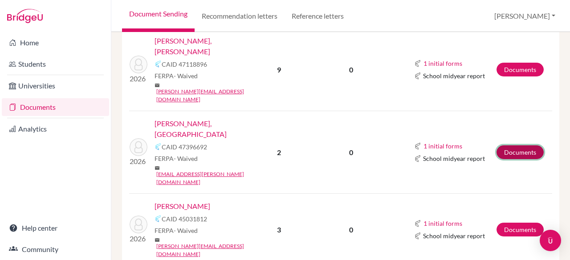
click at [501, 146] on link "Documents" at bounding box center [519, 153] width 47 height 14
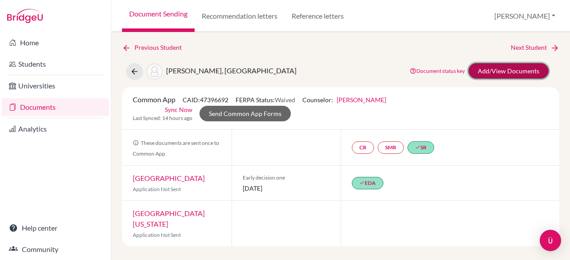
click at [533, 70] on link "Add/View Documents" at bounding box center [508, 71] width 80 height 16
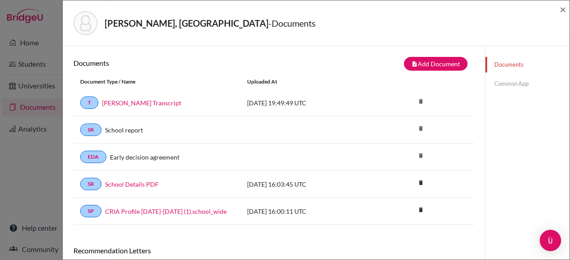
scroll to position [46, 0]
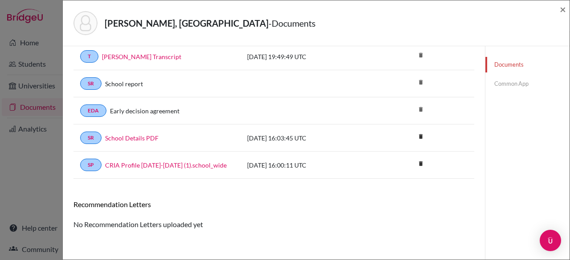
click at [477, 167] on div "Documents note_add Add Document Document type Change explanation for Common App…" at bounding box center [274, 131] width 422 height 262
click at [518, 81] on link "Common App" at bounding box center [527, 84] width 84 height 16
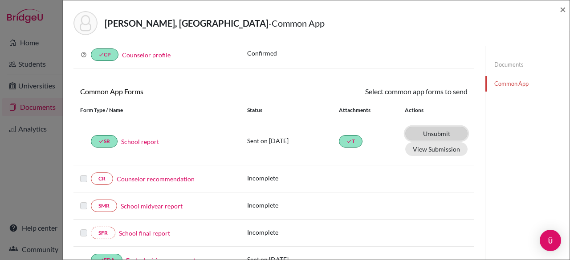
click at [409, 134] on link "Unsubmit This document will be un-submitted from all Common App universities it…" at bounding box center [436, 134] width 62 height 14
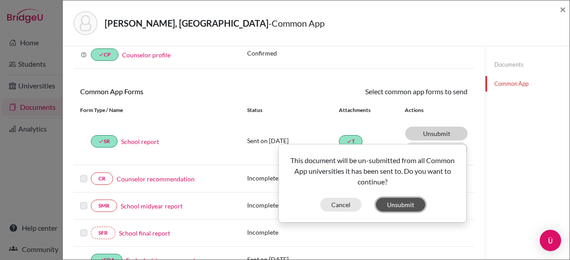
click at [396, 207] on button "Unsubmit" at bounding box center [400, 205] width 49 height 14
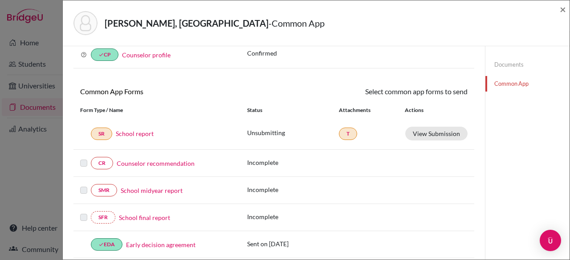
click at [142, 132] on link "School report" at bounding box center [135, 133] width 38 height 9
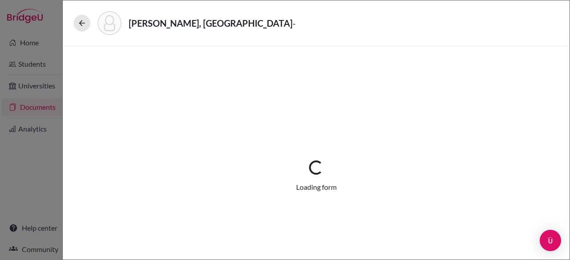
select select "1"
select select "658122"
select select "0"
select select "1"
select select "0"
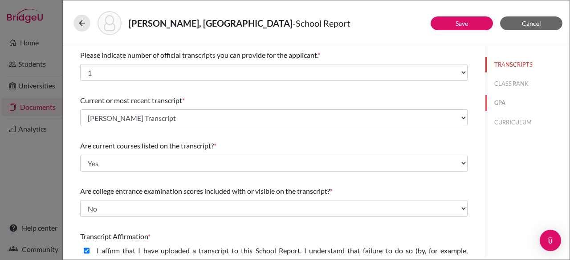
click at [496, 106] on button "GPA" at bounding box center [527, 103] width 84 height 16
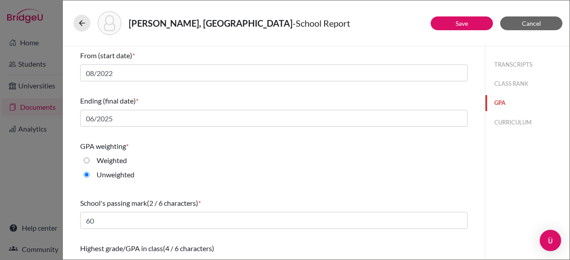
scroll to position [167, 0]
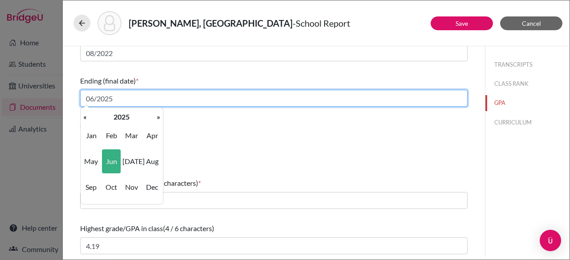
click at [125, 95] on input "06/2025" at bounding box center [273, 98] width 387 height 17
type input "06/2026"
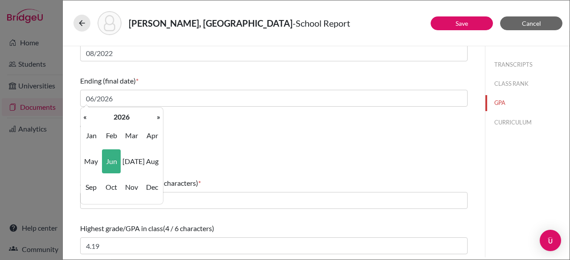
click at [216, 124] on div "GPA weighting *" at bounding box center [273, 126] width 387 height 11
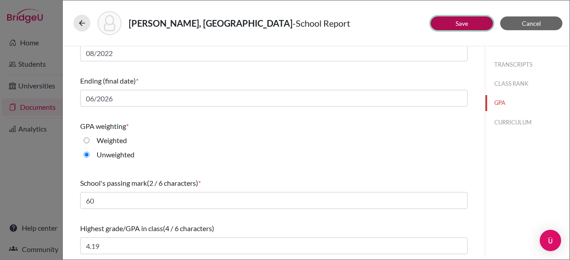
click at [445, 24] on button "Save" at bounding box center [462, 23] width 62 height 14
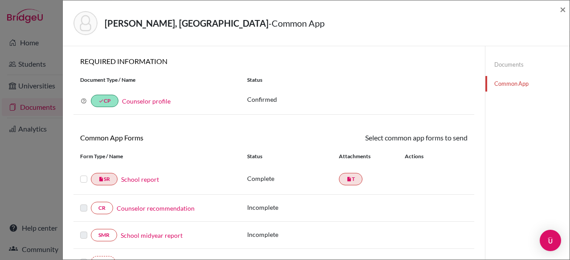
click at [84, 174] on label at bounding box center [83, 174] width 7 height 0
click at [0, 0] on input "checkbox" at bounding box center [0, 0] width 0 height 0
click at [453, 136] on link "Send" at bounding box center [449, 140] width 37 height 14
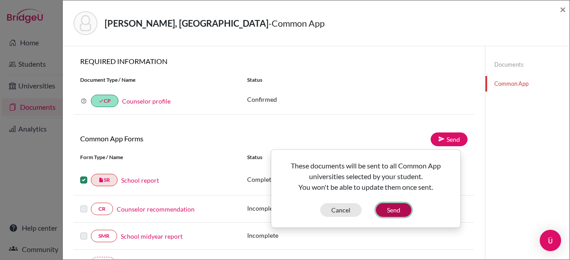
click at [394, 214] on button "Send" at bounding box center [394, 210] width 36 height 14
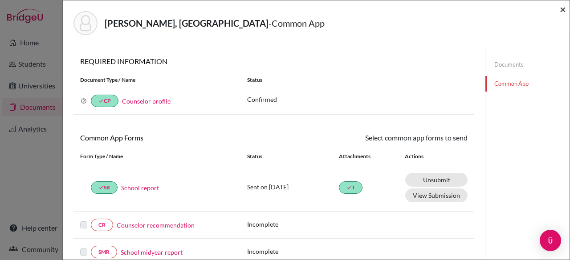
click at [561, 8] on span "×" at bounding box center [563, 9] width 6 height 13
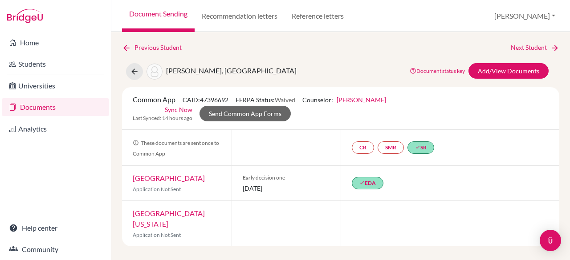
click at [72, 108] on link "Documents" at bounding box center [55, 107] width 107 height 18
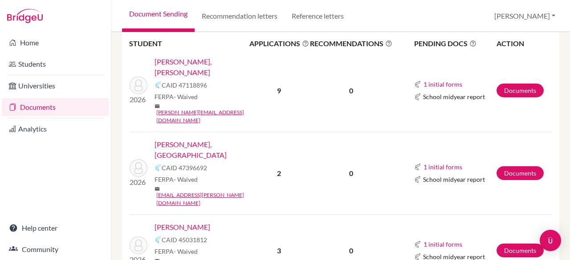
scroll to position [384, 0]
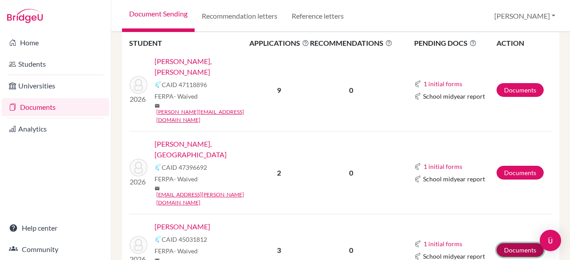
click at [511, 244] on link "Documents" at bounding box center [519, 251] width 47 height 14
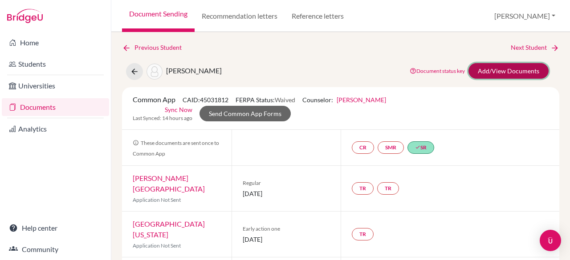
click at [507, 72] on link "Add/View Documents" at bounding box center [508, 71] width 80 height 16
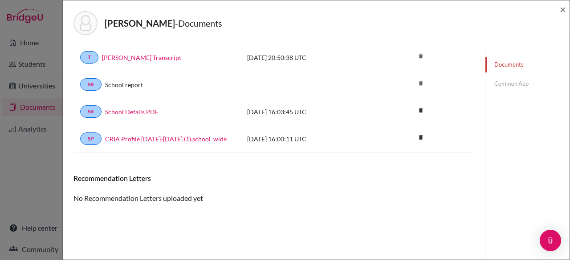
scroll to position [46, 0]
click at [515, 85] on link "Common App" at bounding box center [527, 84] width 84 height 16
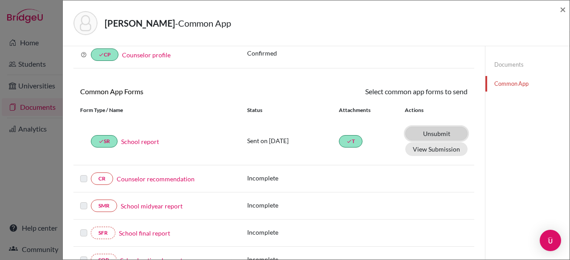
click at [417, 132] on link "Unsubmit This document will be un-submitted from all Common App universities it…" at bounding box center [436, 134] width 62 height 14
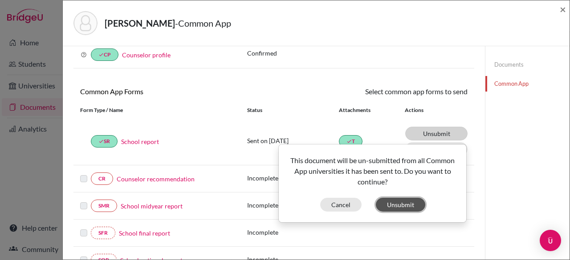
click at [397, 201] on button "Unsubmit" at bounding box center [400, 205] width 49 height 14
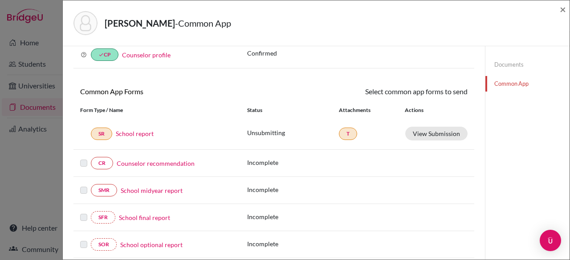
click at [131, 132] on link "School report" at bounding box center [135, 133] width 38 height 9
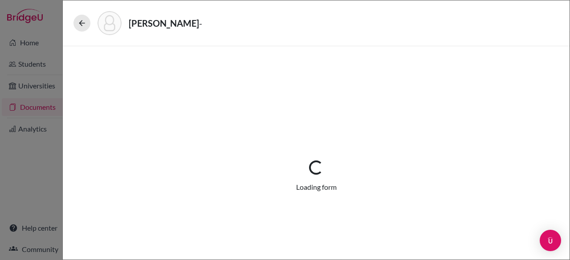
select select "1"
select select "658308"
select select "0"
select select "1"
select select "0"
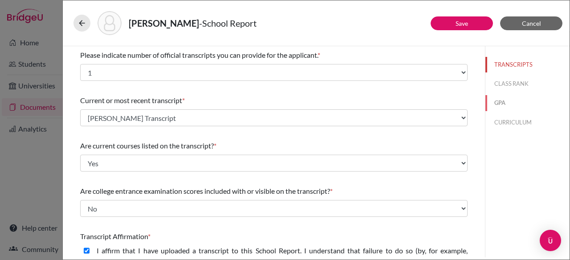
click at [497, 96] on button "GPA" at bounding box center [527, 103] width 84 height 16
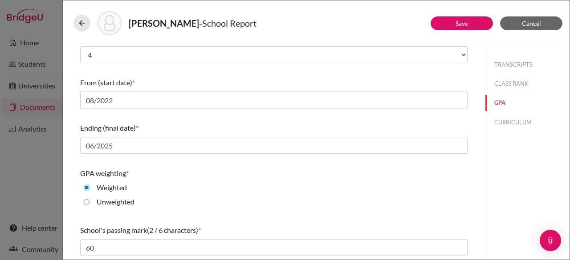
scroll to position [122, 0]
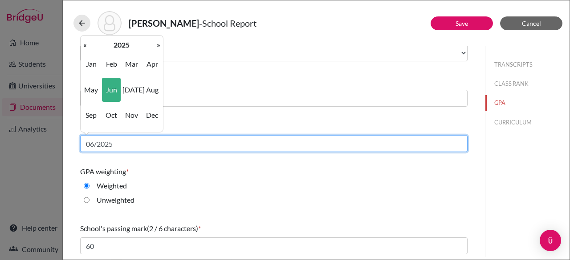
click at [146, 138] on input "06/2025" at bounding box center [273, 143] width 387 height 17
type input "06/2026"
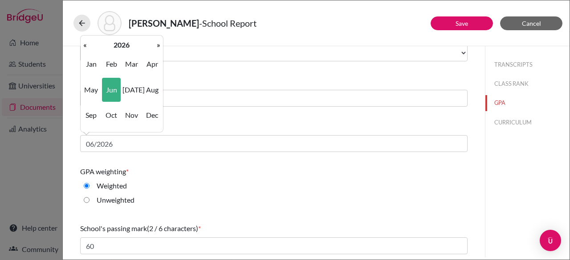
click at [260, 191] on div "Weighted" at bounding box center [273, 188] width 387 height 14
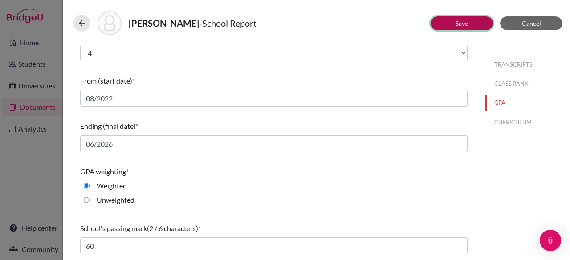
click at [455, 21] on button "Save" at bounding box center [462, 23] width 62 height 14
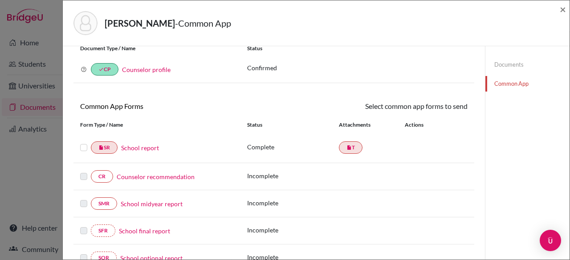
scroll to position [49, 0]
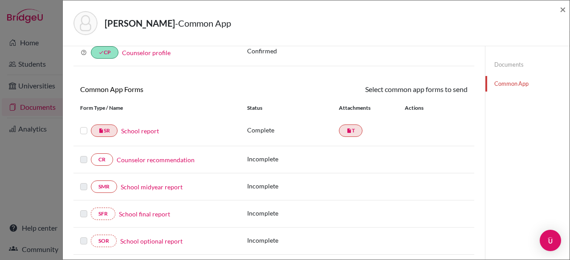
click at [83, 126] on label at bounding box center [83, 126] width 7 height 0
click at [0, 0] on input "checkbox" at bounding box center [0, 0] width 0 height 0
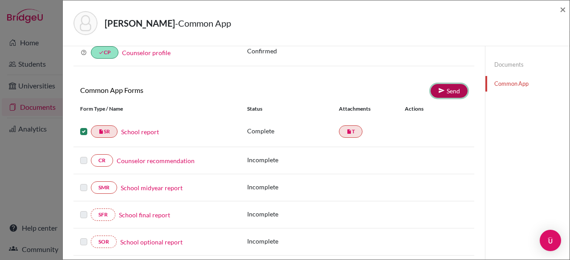
click at [447, 89] on link "Send" at bounding box center [449, 91] width 37 height 14
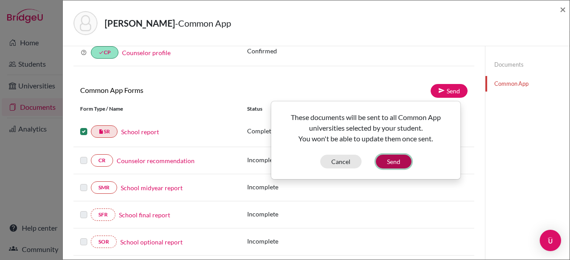
click at [382, 163] on button "Send" at bounding box center [394, 162] width 36 height 14
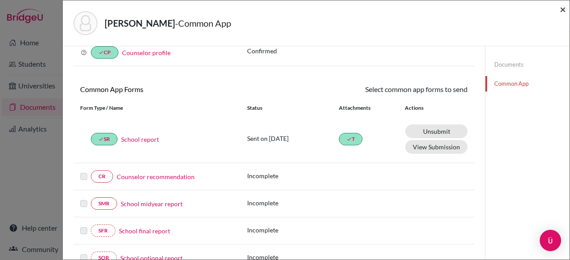
click at [564, 9] on span "×" at bounding box center [563, 9] width 6 height 13
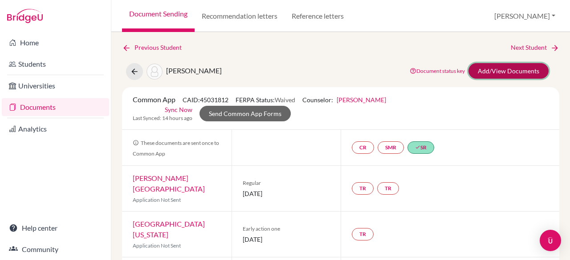
click at [496, 67] on link "Add/View Documents" at bounding box center [508, 71] width 80 height 16
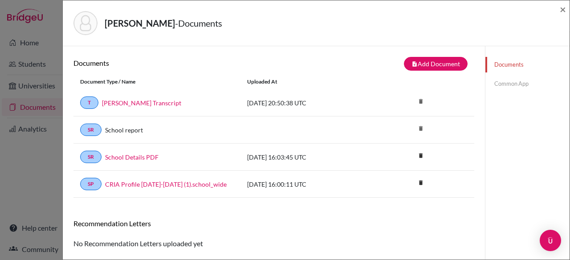
click at [506, 83] on link "Common App" at bounding box center [527, 84] width 84 height 16
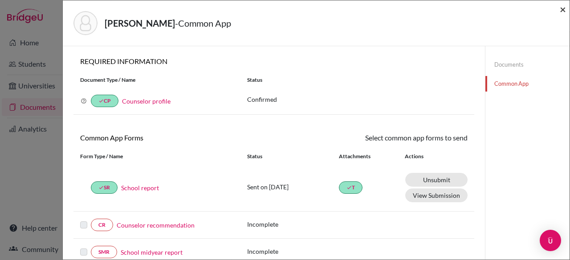
click at [564, 12] on span "×" at bounding box center [563, 9] width 6 height 13
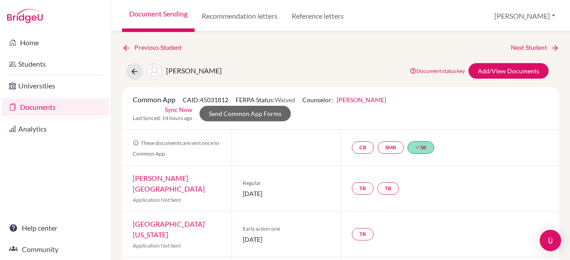
click at [55, 107] on link "Documents" at bounding box center [55, 107] width 107 height 18
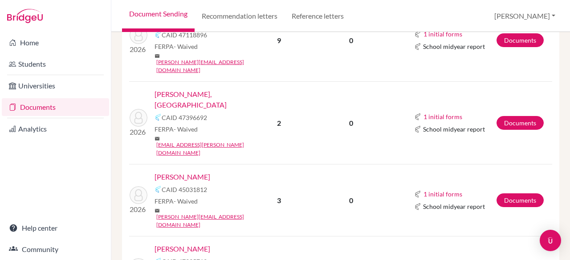
scroll to position [436, 0]
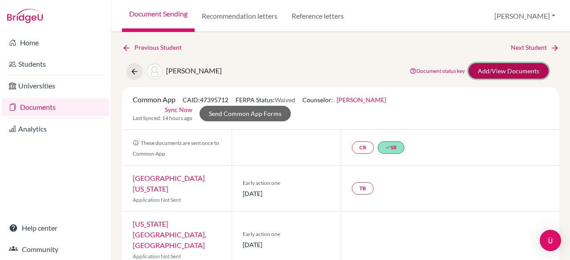
click at [514, 71] on link "Add/View Documents" at bounding box center [508, 71] width 80 height 16
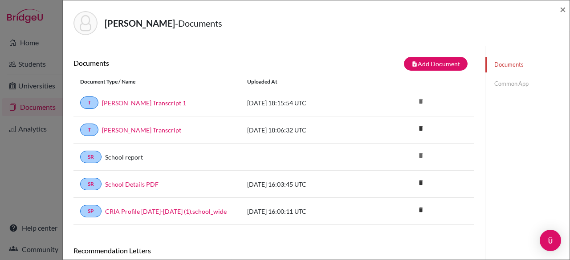
click at [511, 85] on link "Common App" at bounding box center [527, 84] width 84 height 16
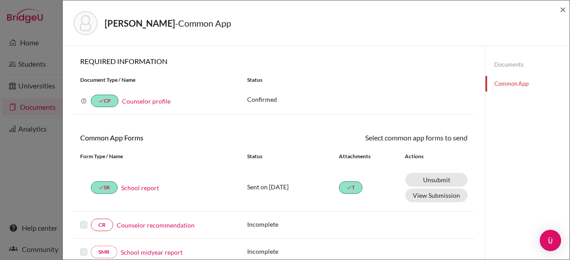
click at [134, 190] on link "School report" at bounding box center [140, 187] width 38 height 9
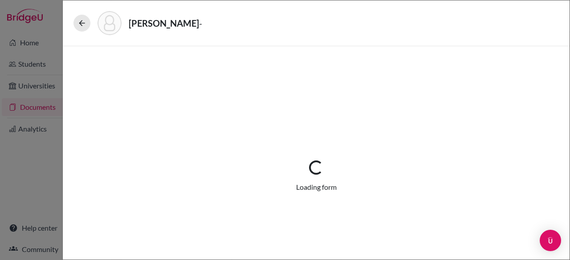
select select "1"
select select "657458"
select select "0"
select select "1"
select select "0"
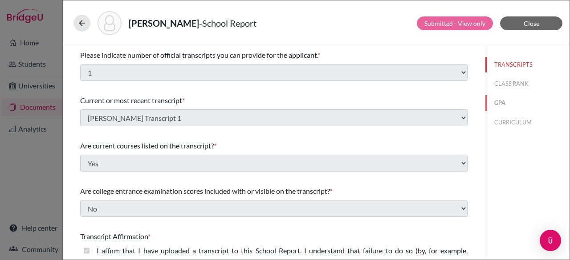
click at [508, 102] on button "GPA" at bounding box center [527, 103] width 84 height 16
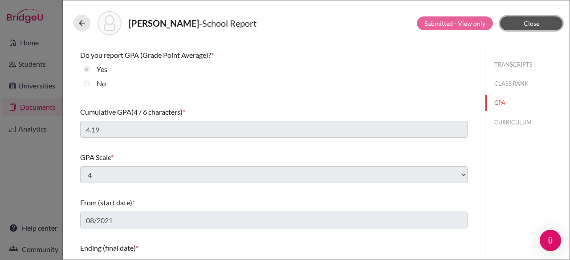
click at [522, 28] on button "Close" at bounding box center [531, 23] width 62 height 14
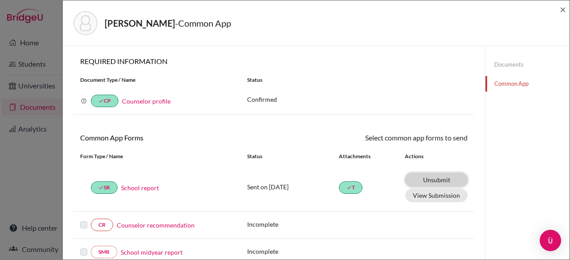
click at [435, 179] on link "Unsubmit This document will be un-submitted from all Common App universities it…" at bounding box center [436, 180] width 62 height 14
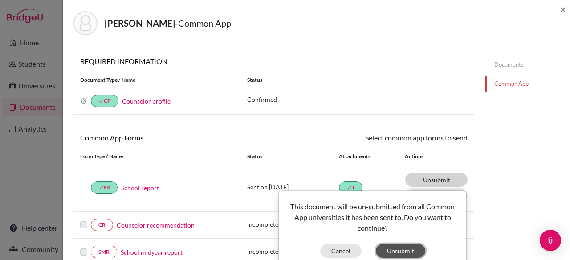
click at [403, 249] on button "Unsubmit" at bounding box center [400, 251] width 49 height 14
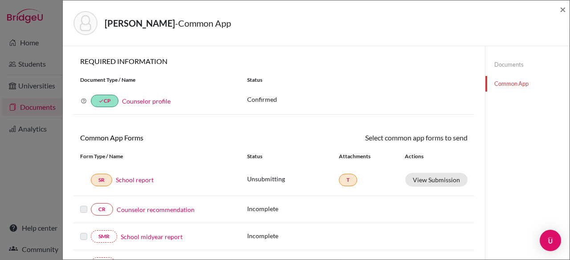
click at [140, 183] on link "School report" at bounding box center [135, 179] width 38 height 9
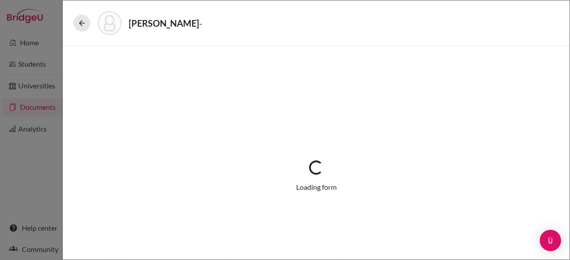
select select "1"
select select "657458"
select select "0"
select select "1"
select select "0"
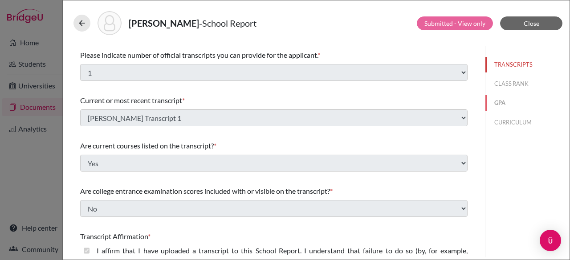
click at [490, 104] on button "GPA" at bounding box center [527, 103] width 84 height 16
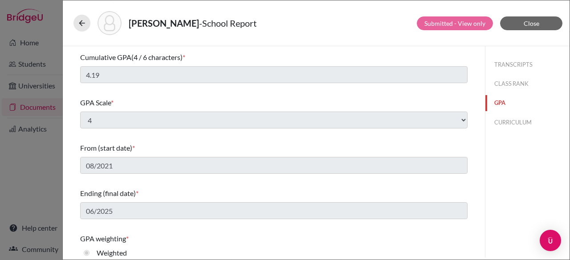
scroll to position [56, 0]
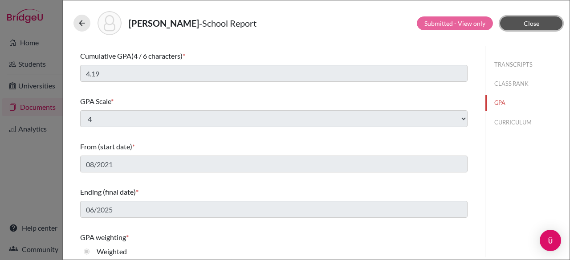
click at [536, 26] on span "Close" at bounding box center [532, 24] width 16 height 8
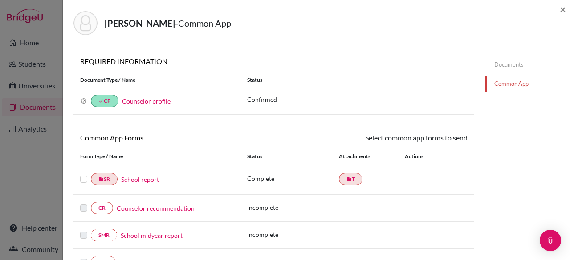
click at [83, 174] on label at bounding box center [83, 174] width 7 height 0
click at [0, 0] on input "checkbox" at bounding box center [0, 0] width 0 height 0
click at [438, 139] on icon at bounding box center [441, 139] width 7 height 7
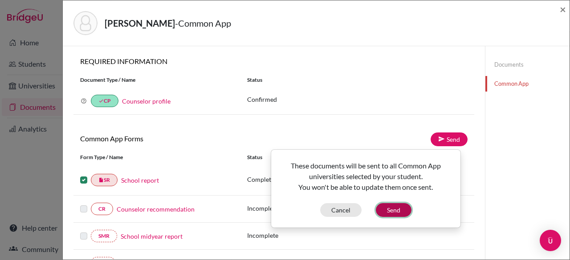
click at [398, 212] on button "Send" at bounding box center [394, 210] width 36 height 14
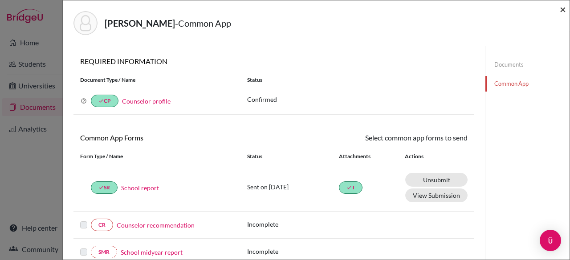
click at [563, 9] on span "×" at bounding box center [563, 9] width 6 height 13
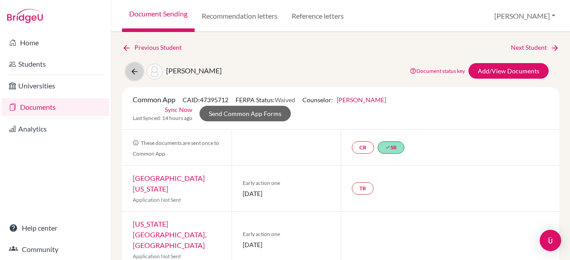
click at [139, 68] on button at bounding box center [134, 71] width 17 height 17
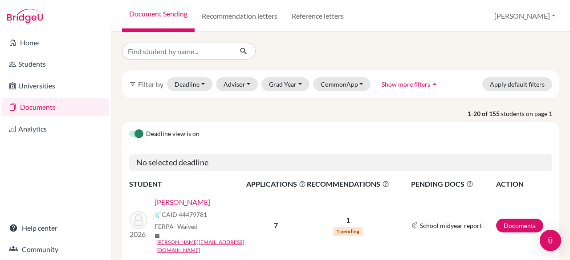
click at [73, 111] on link "Documents" at bounding box center [55, 107] width 107 height 18
click at [283, 78] on button "Grad Year" at bounding box center [285, 84] width 48 height 14
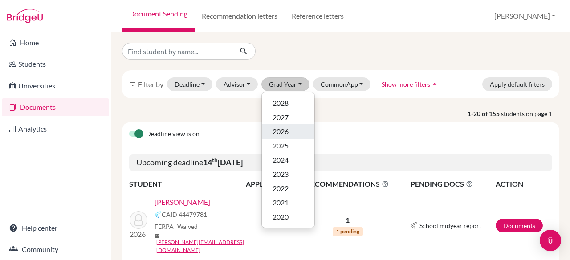
click at [287, 130] on span "2026" at bounding box center [281, 131] width 16 height 11
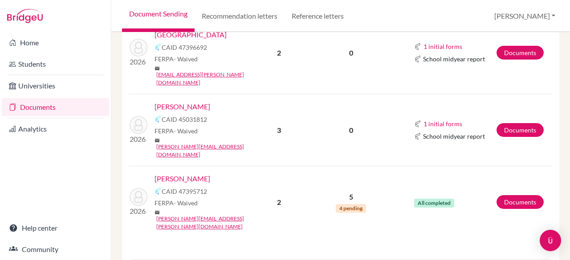
scroll to position [502, 0]
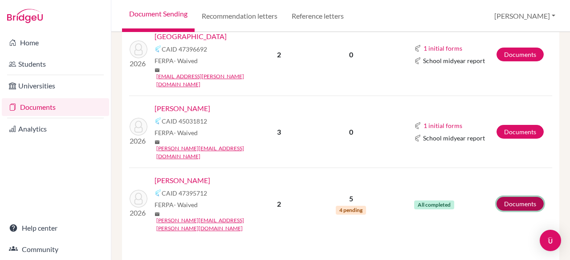
click at [512, 197] on link "Documents" at bounding box center [519, 204] width 47 height 14
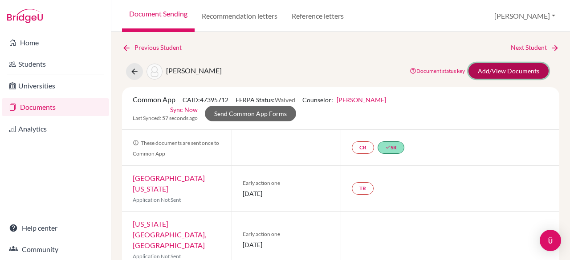
click at [491, 71] on link "Add/View Documents" at bounding box center [508, 71] width 80 height 16
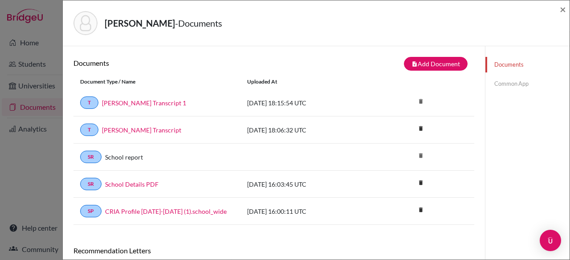
click at [500, 89] on link "Common App" at bounding box center [527, 84] width 84 height 16
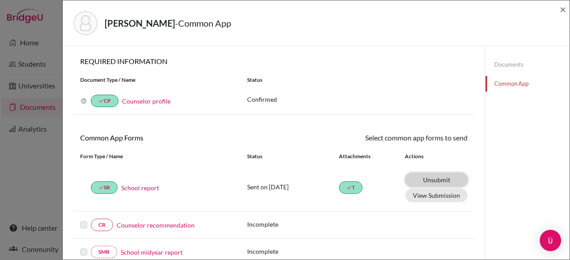
click at [426, 181] on link "Unsubmit This document will be un-submitted from all Common App universities it…" at bounding box center [436, 180] width 62 height 14
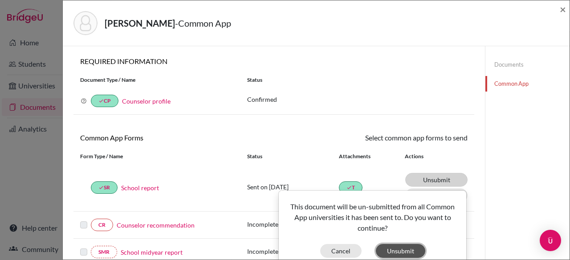
click at [398, 250] on button "Unsubmit" at bounding box center [400, 251] width 49 height 14
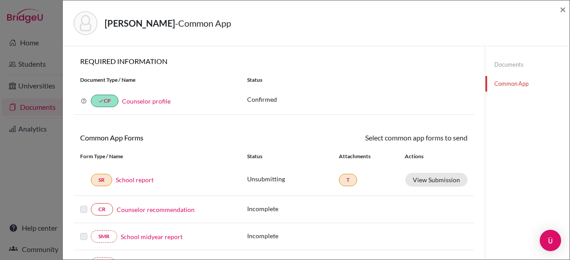
click at [133, 179] on link "School report" at bounding box center [135, 179] width 38 height 9
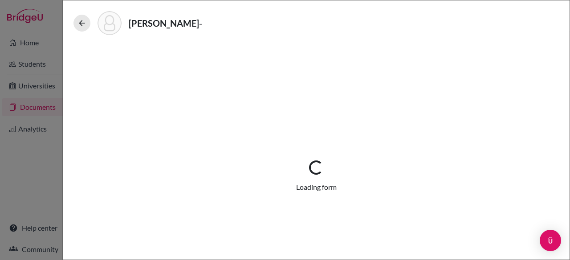
select select "1"
select select "657458"
select select "0"
select select "1"
select select "0"
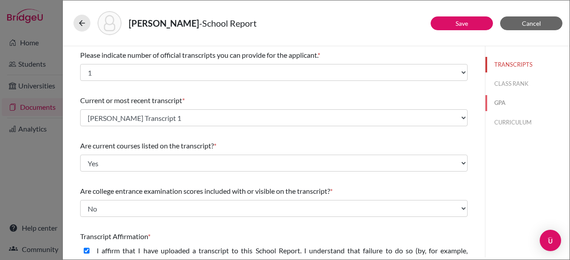
click at [505, 104] on button "GPA" at bounding box center [527, 103] width 84 height 16
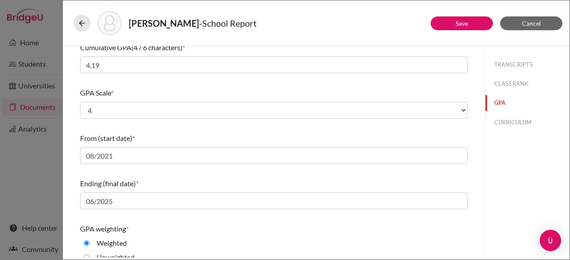
scroll to position [66, 0]
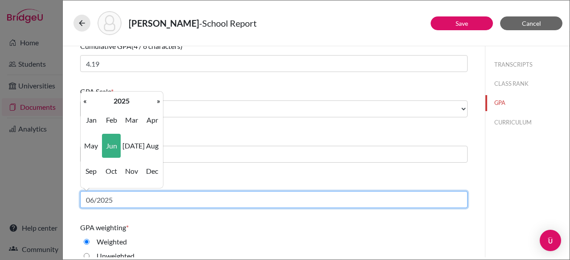
click at [128, 200] on input "06/2025" at bounding box center [273, 199] width 387 height 17
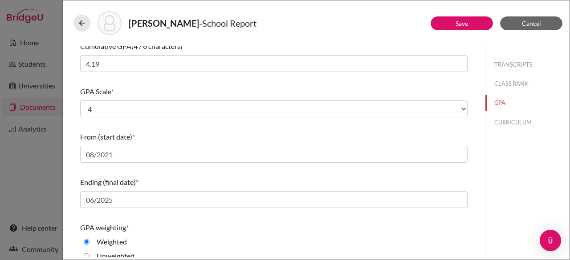
click at [273, 177] on div "Ending (final date) *" at bounding box center [273, 182] width 387 height 11
click at [466, 27] on button "Save" at bounding box center [462, 23] width 62 height 14
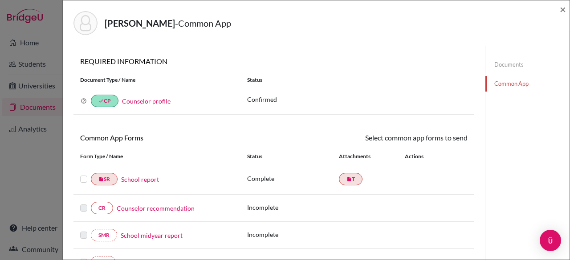
click at [85, 174] on label at bounding box center [83, 174] width 7 height 0
click at [0, 0] on input "checkbox" at bounding box center [0, 0] width 0 height 0
click at [442, 140] on link "Send" at bounding box center [449, 140] width 37 height 14
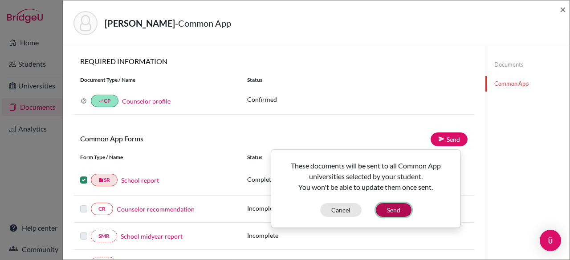
click at [391, 211] on button "Send" at bounding box center [394, 210] width 36 height 14
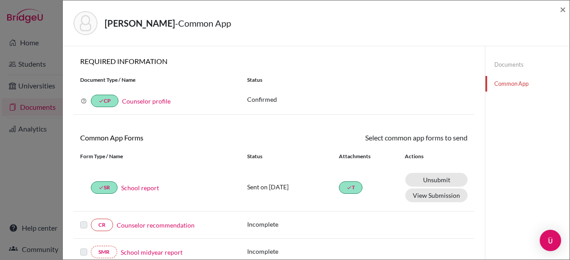
click at [566, 11] on div "Voeltz, Isabella - Common App ×" at bounding box center [316, 23] width 507 height 46
click at [562, 8] on span "×" at bounding box center [563, 9] width 6 height 13
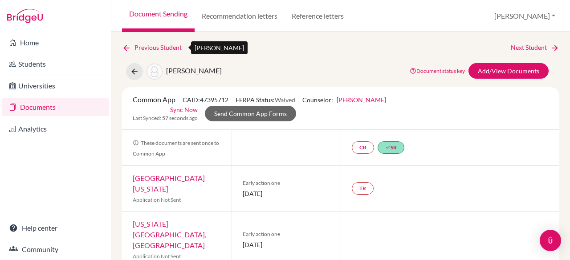
click at [157, 47] on link "Previous Student" at bounding box center [155, 48] width 67 height 10
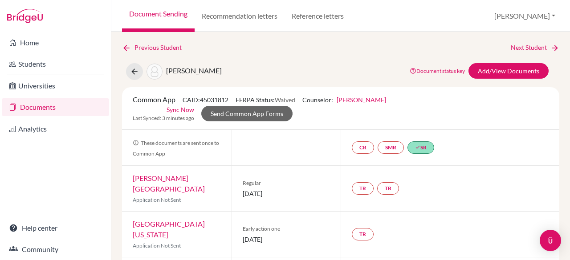
scroll to position [20, 0]
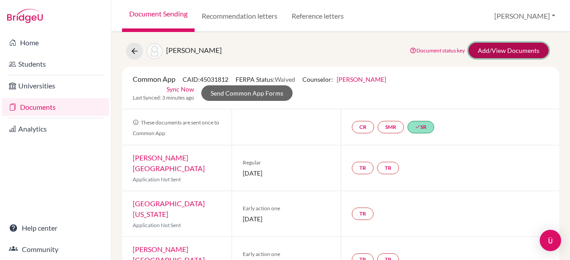
click at [492, 54] on link "Add/View Documents" at bounding box center [508, 51] width 80 height 16
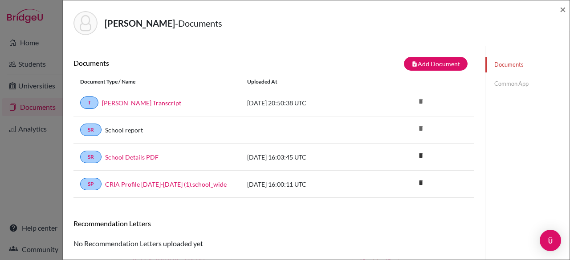
click at [507, 86] on link "Common App" at bounding box center [527, 84] width 84 height 16
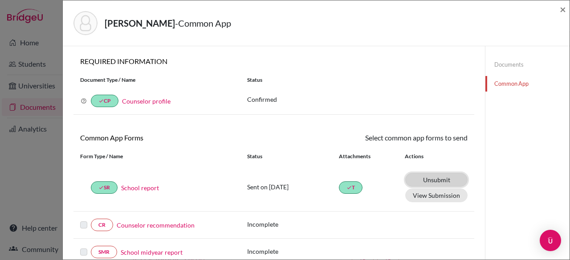
click at [428, 178] on link "Unsubmit This document will be un-submitted from all Common App universities it…" at bounding box center [436, 180] width 62 height 14
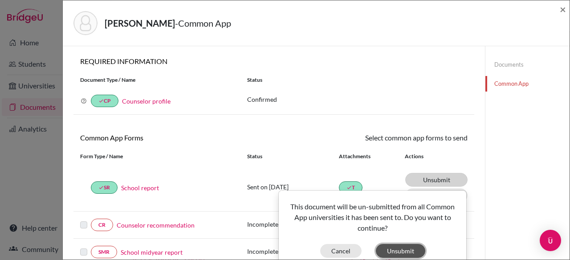
click at [391, 247] on button "Unsubmit" at bounding box center [400, 251] width 49 height 14
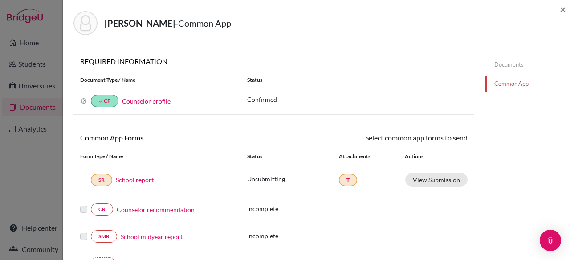
click at [148, 179] on link "School report" at bounding box center [135, 179] width 38 height 9
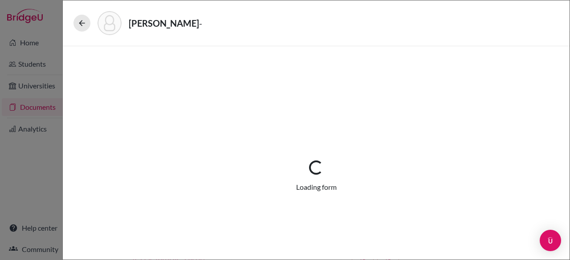
select select "1"
select select "658308"
select select "0"
select select "1"
select select "0"
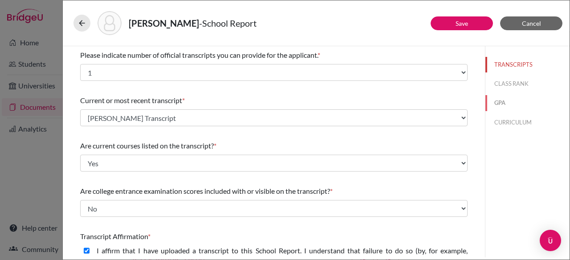
click at [502, 99] on button "GPA" at bounding box center [527, 103] width 84 height 16
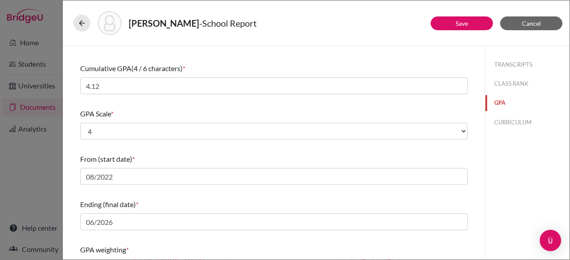
scroll to position [69, 0]
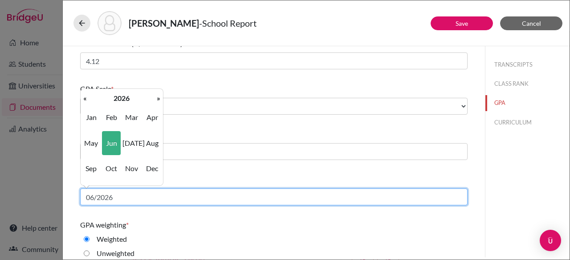
click at [164, 198] on input "06/2026" at bounding box center [273, 197] width 387 height 17
type input "06/2025"
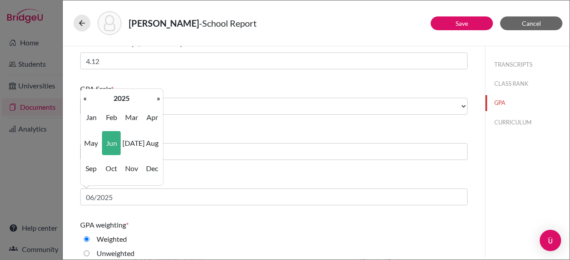
click at [533, 181] on div "TRANSCRIPTS CLASS RANK GPA CURRICULUM" at bounding box center [527, 152] width 85 height 212
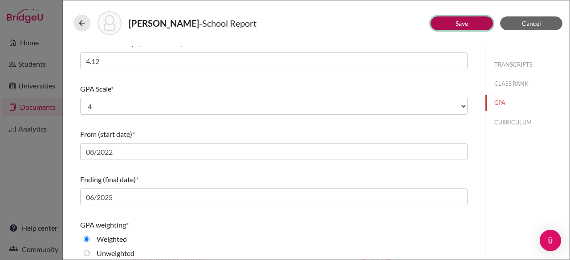
click at [472, 20] on button "Save" at bounding box center [462, 23] width 62 height 14
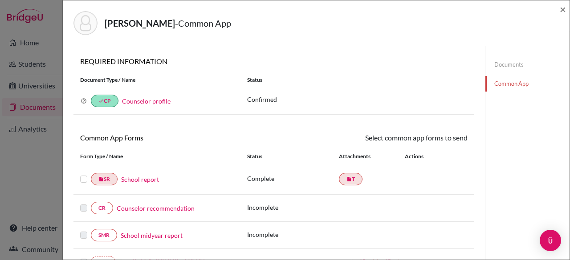
click at [84, 174] on label at bounding box center [83, 174] width 7 height 0
click at [0, 0] on input "checkbox" at bounding box center [0, 0] width 0 height 0
click at [448, 138] on link "Send" at bounding box center [449, 140] width 37 height 14
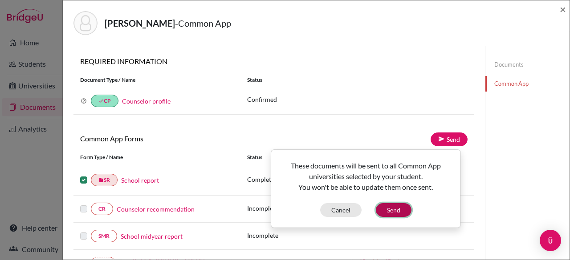
click at [389, 216] on button "Send" at bounding box center [394, 210] width 36 height 14
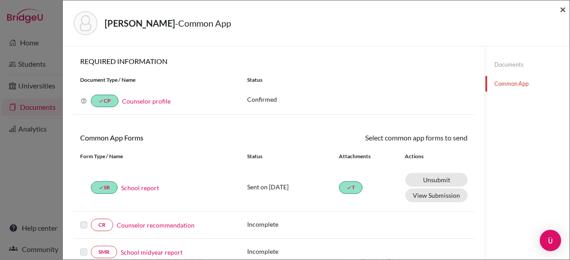
click at [563, 10] on span "×" at bounding box center [563, 9] width 6 height 13
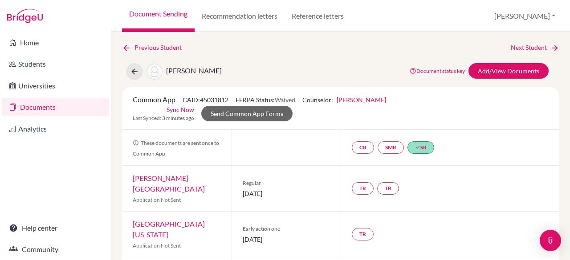
click at [178, 44] on link "Previous Student" at bounding box center [155, 48] width 67 height 10
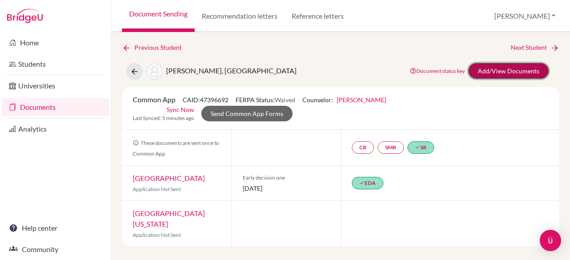
click at [494, 76] on link "Add/View Documents" at bounding box center [508, 71] width 80 height 16
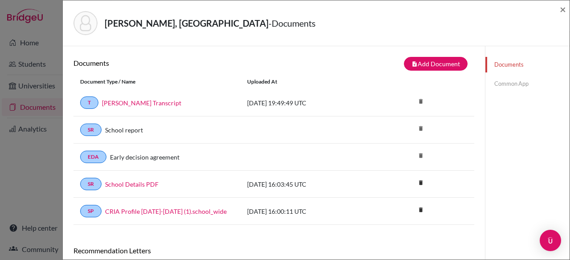
click at [507, 83] on link "Common App" at bounding box center [527, 84] width 84 height 16
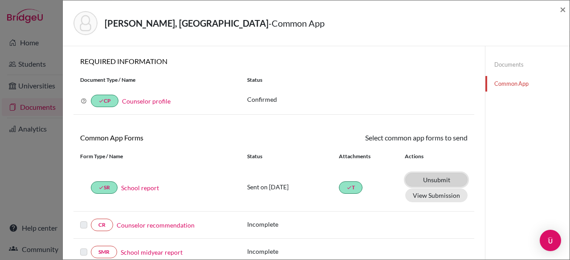
click at [426, 178] on link "Unsubmit This document will be un-submitted from all Common App universities it…" at bounding box center [436, 180] width 62 height 14
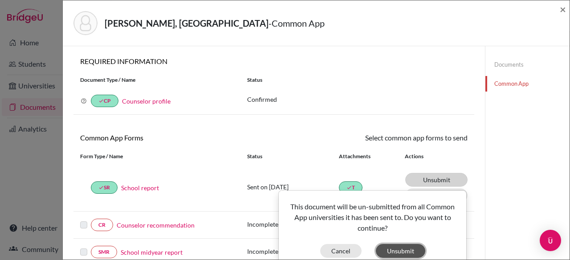
click at [406, 253] on button "Unsubmit" at bounding box center [400, 251] width 49 height 14
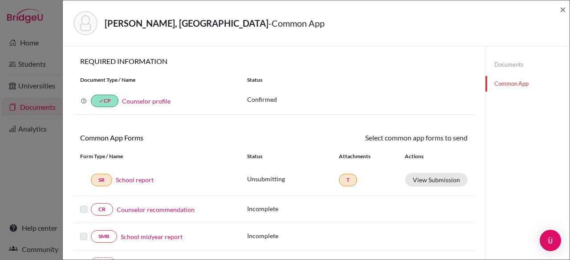
click at [140, 179] on link "School report" at bounding box center [135, 179] width 38 height 9
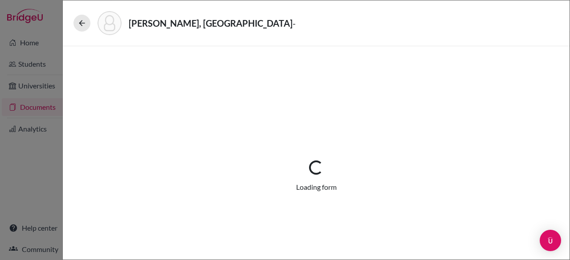
select select "1"
select select "658122"
select select "0"
select select "1"
select select "0"
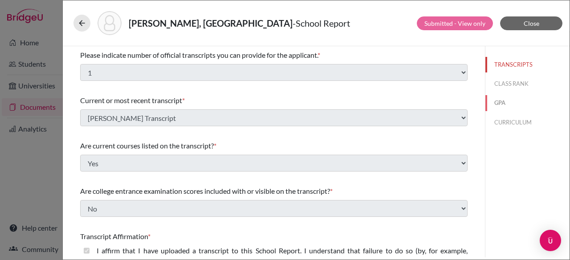
click at [504, 100] on button "GPA" at bounding box center [527, 103] width 84 height 16
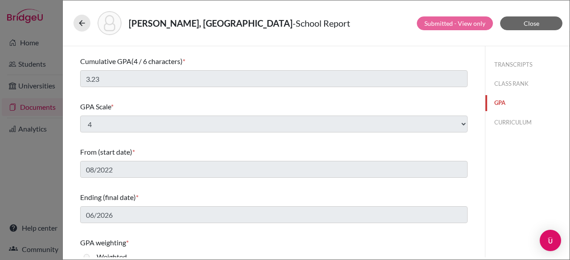
scroll to position [66, 0]
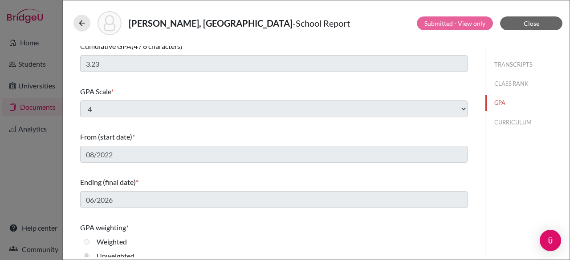
click at [503, 94] on div "TRANSCRIPTS CLASS RANK GPA CURRICULUM" at bounding box center [527, 91] width 84 height 91
click at [533, 21] on span "Close" at bounding box center [532, 24] width 16 height 8
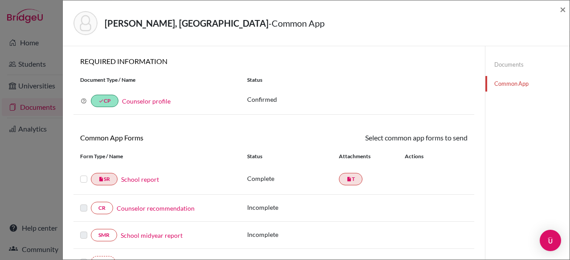
click at [145, 179] on link "School report" at bounding box center [140, 179] width 38 height 9
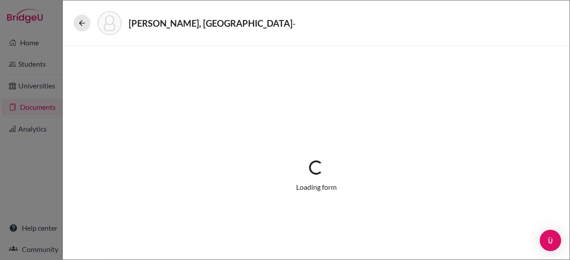
select select "1"
select select "658122"
select select "0"
select select "1"
select select "0"
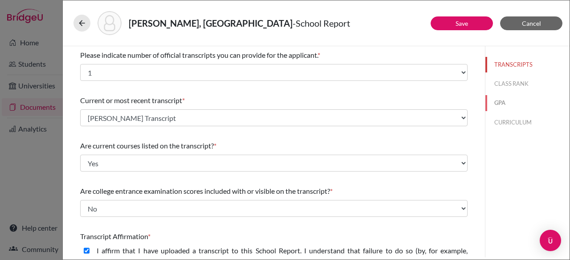
click at [509, 102] on button "GPA" at bounding box center [527, 103] width 84 height 16
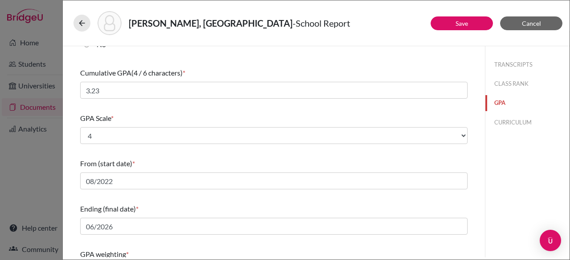
scroll to position [49, 0]
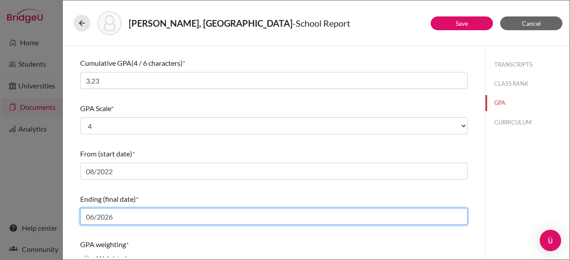
click at [116, 222] on input "06/2026" at bounding box center [273, 216] width 387 height 17
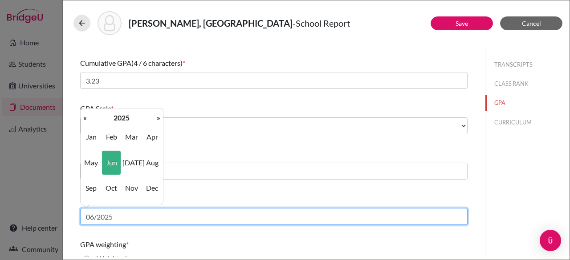
type input "06/2025"
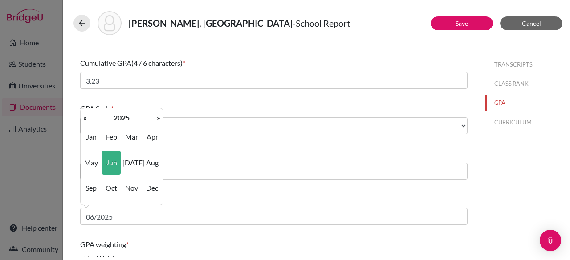
click at [522, 199] on div "TRANSCRIPTS CLASS RANK GPA CURRICULUM" at bounding box center [527, 152] width 85 height 212
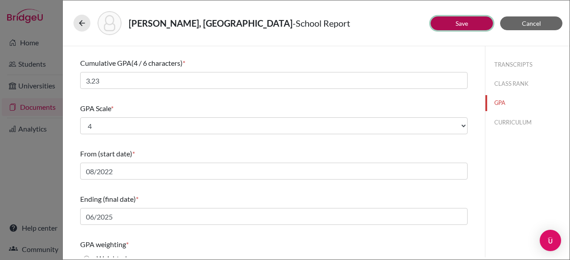
click at [451, 24] on button "Save" at bounding box center [462, 23] width 62 height 14
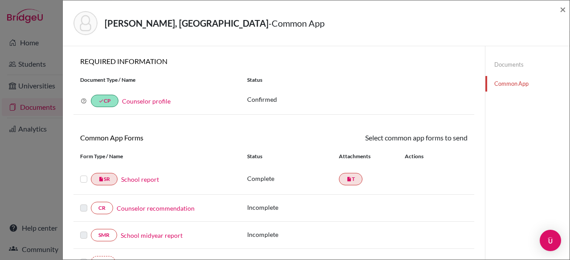
click at [82, 174] on label at bounding box center [83, 174] width 7 height 0
click at [0, 0] on input "checkbox" at bounding box center [0, 0] width 0 height 0
click at [445, 139] on link "Send" at bounding box center [449, 140] width 37 height 14
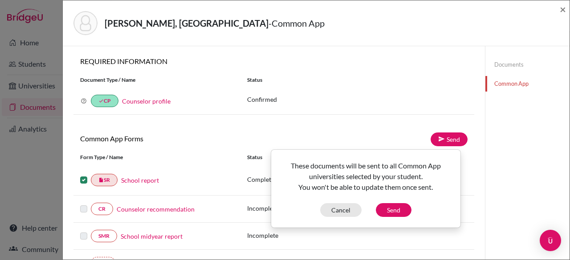
click at [388, 202] on div "These documents will be sent to all Common App universities selected by your st…" at bounding box center [366, 189] width 188 height 57
click at [391, 210] on button "Send" at bounding box center [394, 210] width 36 height 14
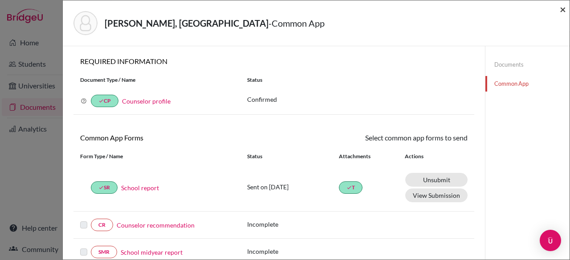
click at [564, 10] on span "×" at bounding box center [563, 9] width 6 height 13
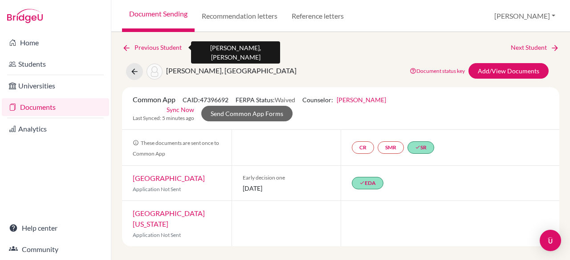
click at [163, 45] on link "Previous Student" at bounding box center [155, 48] width 67 height 10
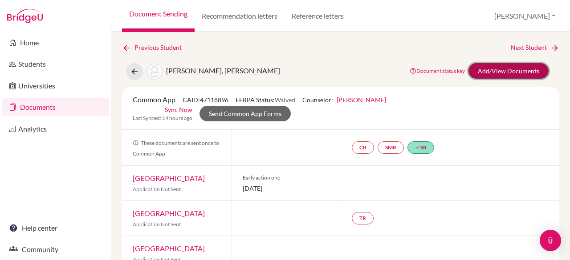
click at [482, 67] on link "Add/View Documents" at bounding box center [508, 71] width 80 height 16
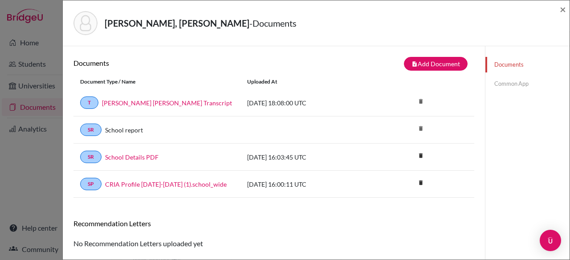
click at [509, 85] on link "Common App" at bounding box center [527, 84] width 84 height 16
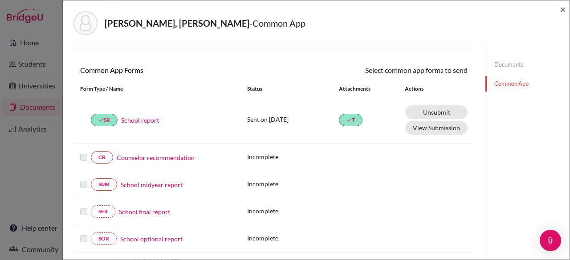
scroll to position [69, 0]
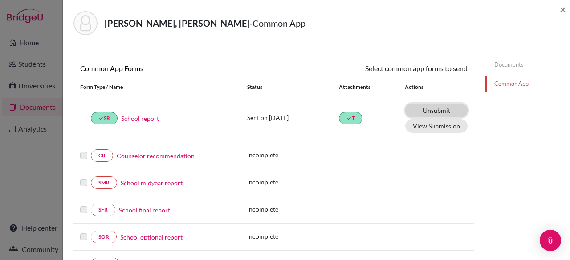
click at [439, 110] on link "Unsubmit This document will be un-submitted from all Common App universities it…" at bounding box center [436, 111] width 62 height 14
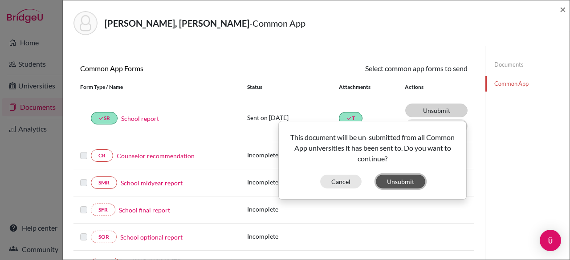
click at [404, 178] on button "Unsubmit" at bounding box center [400, 182] width 49 height 14
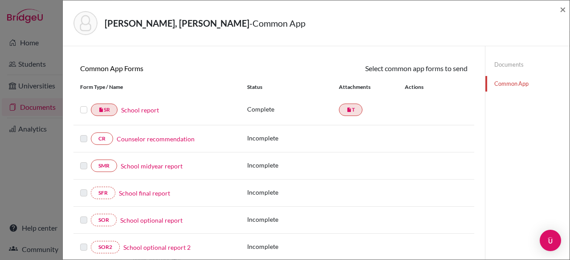
click at [139, 111] on link "School report" at bounding box center [140, 110] width 38 height 9
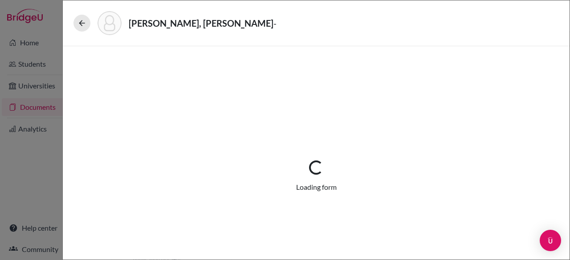
select select "1"
select select "658480"
select select "0"
select select "1"
select select "0"
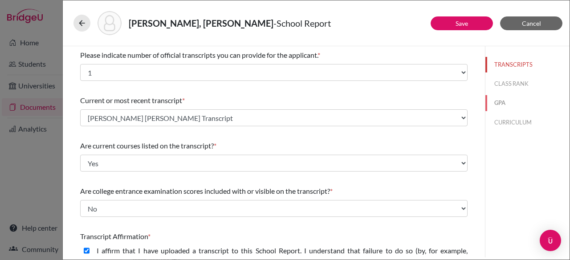
click at [504, 105] on button "GPA" at bounding box center [527, 103] width 84 height 16
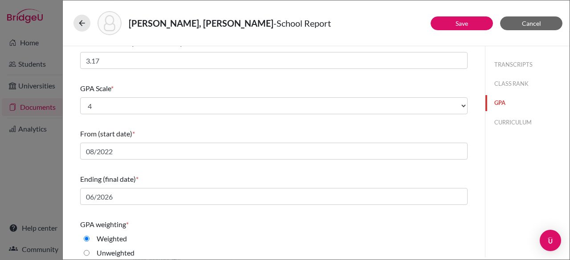
scroll to position [85, 0]
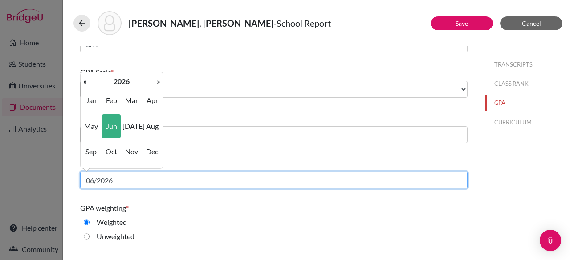
click at [148, 178] on input "06/2026" at bounding box center [273, 180] width 387 height 17
type input "06/2025"
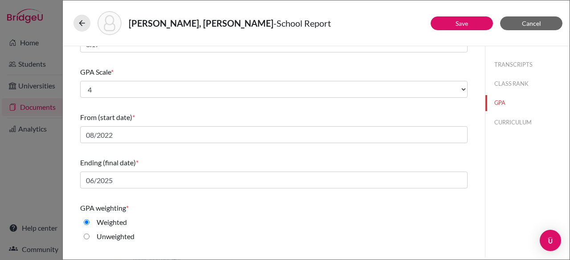
click at [250, 158] on div "Ending (final date) *" at bounding box center [273, 163] width 387 height 11
click at [476, 25] on button "Save" at bounding box center [462, 23] width 62 height 14
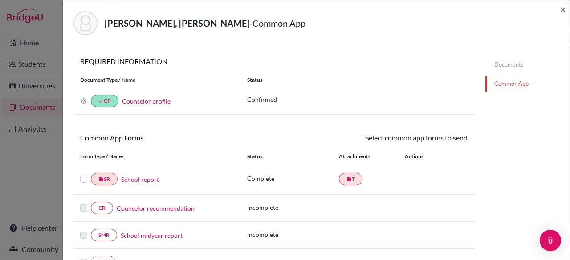
drag, startPoint x: 568, startPoint y: 129, endPoint x: 569, endPoint y: 230, distance: 101.5
click at [569, 230] on div "Cobb, Holden - Common App × × REQUIRED INFORMATION Document Type / Name Status …" at bounding box center [316, 130] width 508 height 260
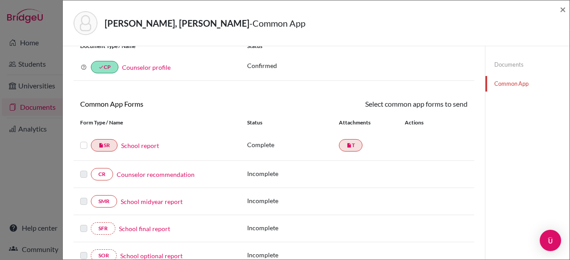
click at [84, 140] on label at bounding box center [83, 140] width 7 height 0
click at [0, 0] on input "checkbox" at bounding box center [0, 0] width 0 height 0
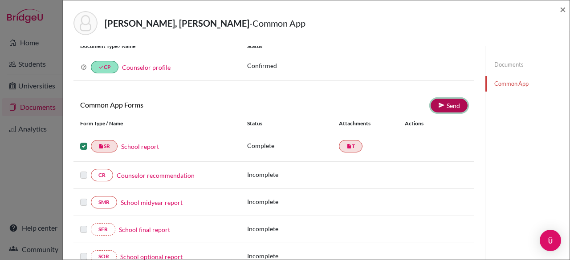
click at [447, 107] on link "Send" at bounding box center [449, 106] width 37 height 14
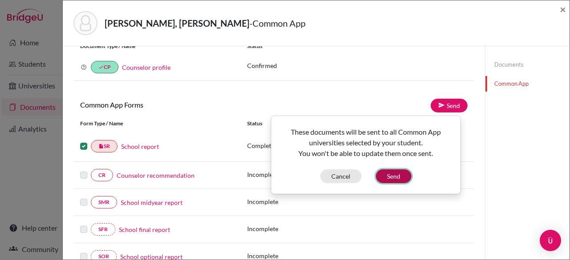
click at [390, 174] on button "Send" at bounding box center [394, 177] width 36 height 14
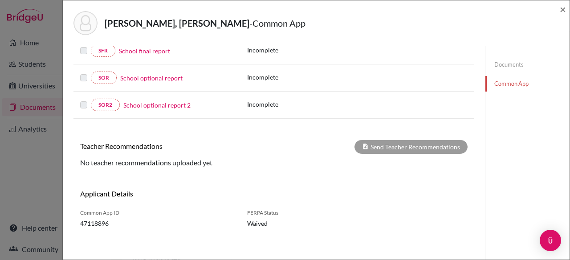
scroll to position [0, 0]
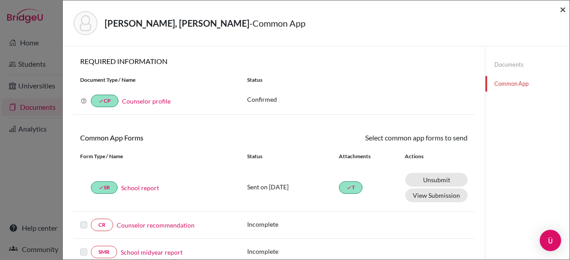
click at [564, 7] on span "×" at bounding box center [563, 9] width 6 height 13
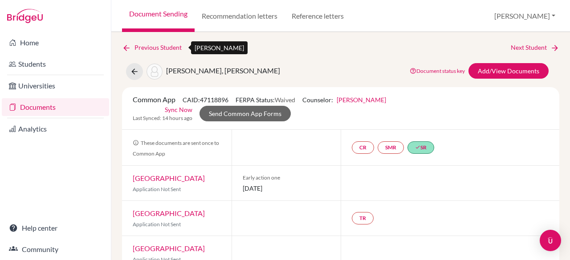
click at [164, 46] on link "Previous Student" at bounding box center [155, 48] width 67 height 10
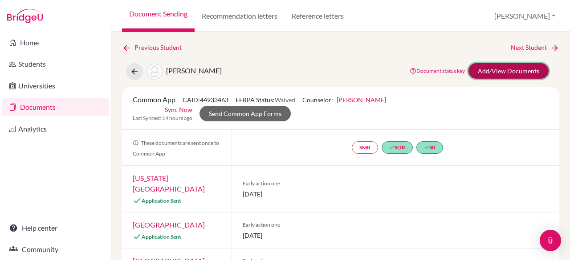
click at [511, 73] on link "Add/View Documents" at bounding box center [508, 71] width 80 height 16
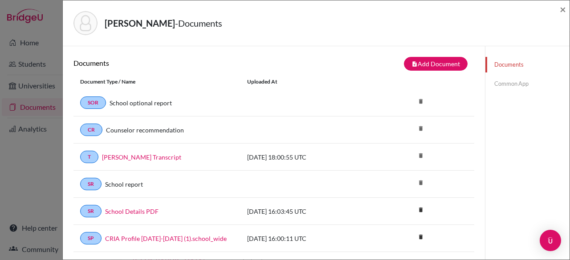
click at [502, 81] on link "Common App" at bounding box center [527, 84] width 84 height 16
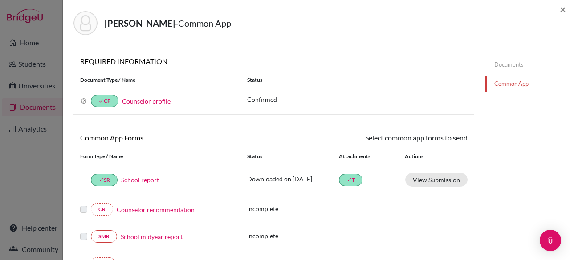
scroll to position [219, 0]
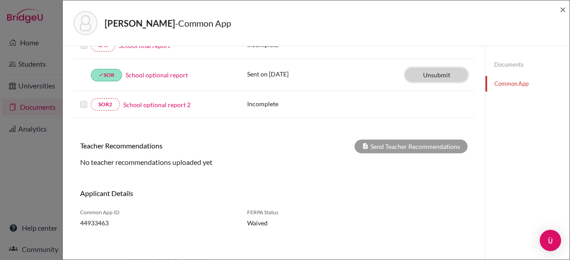
click at [425, 73] on link "Unsubmit This document will be un-submitted from all Common App universities it…" at bounding box center [436, 75] width 62 height 14
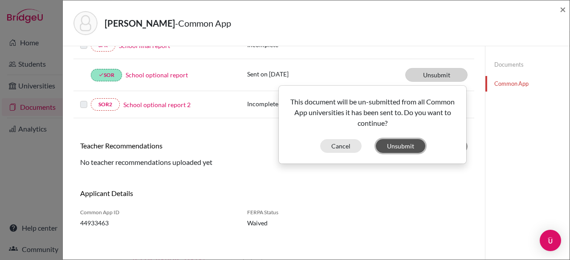
click at [391, 141] on button "Unsubmit" at bounding box center [400, 146] width 49 height 14
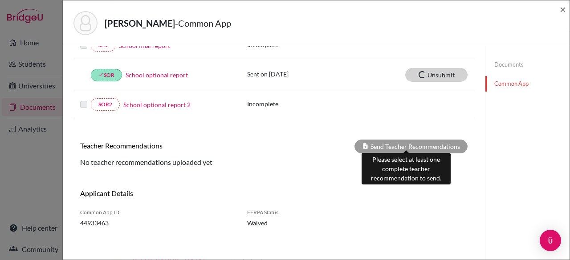
scroll to position [214, 0]
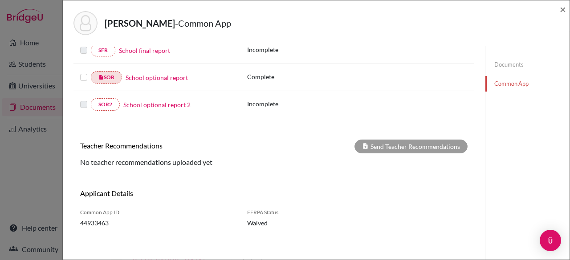
click at [156, 79] on link "School optional report" at bounding box center [157, 77] width 62 height 9
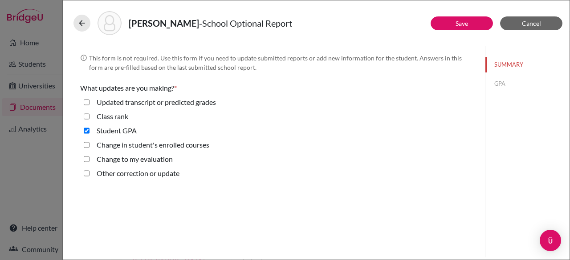
click at [69, 66] on div "info This form is not required. Use this form if you need to update submitted r…" at bounding box center [274, 152] width 422 height 212
click at [534, 25] on span "Cancel" at bounding box center [531, 24] width 19 height 8
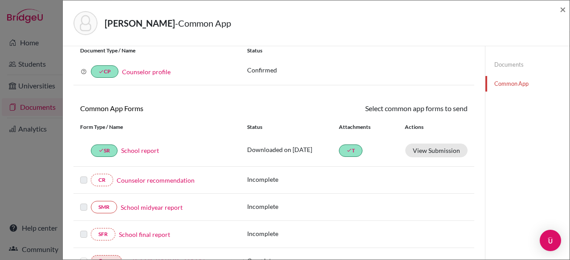
scroll to position [29, 0]
drag, startPoint x: 569, startPoint y: 116, endPoint x: 564, endPoint y: 167, distance: 50.6
click at [569, 238] on div "Grubba, Charles - Common App × × REQUIRED INFORMATION Document Type / Name Stat…" at bounding box center [316, 130] width 508 height 260
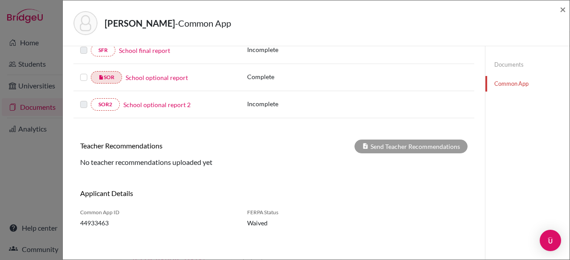
scroll to position [0, 0]
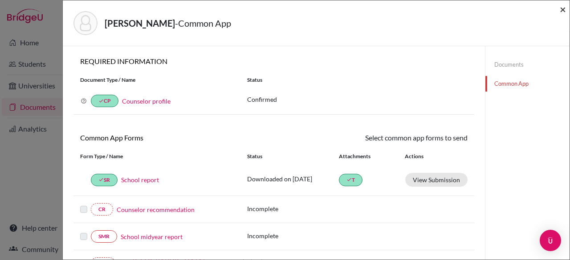
click at [564, 13] on span "×" at bounding box center [563, 9] width 6 height 13
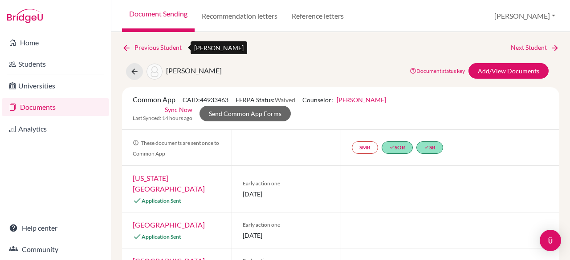
click at [142, 49] on link "Previous Student" at bounding box center [155, 48] width 67 height 10
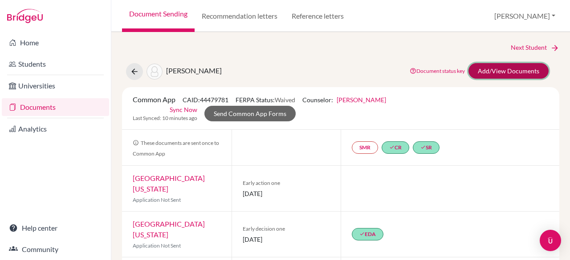
click at [505, 73] on link "Add/View Documents" at bounding box center [508, 71] width 80 height 16
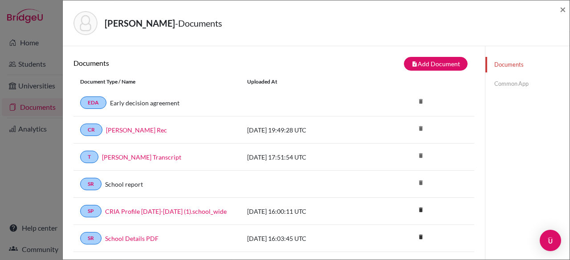
click at [512, 81] on link "Common App" at bounding box center [527, 84] width 84 height 16
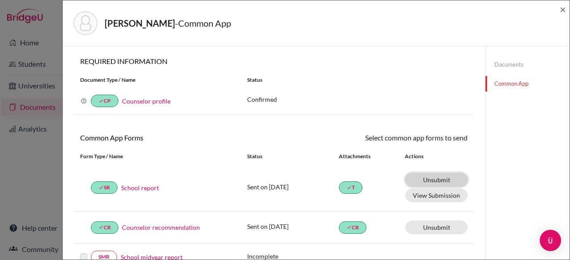
click at [444, 179] on link "Unsubmit This document will be un-submitted from all Common App universities it…" at bounding box center [436, 180] width 62 height 14
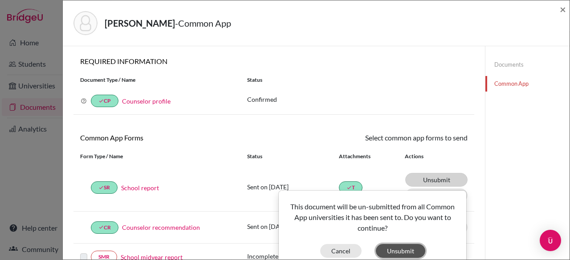
click at [398, 248] on button "Unsubmit" at bounding box center [400, 251] width 49 height 14
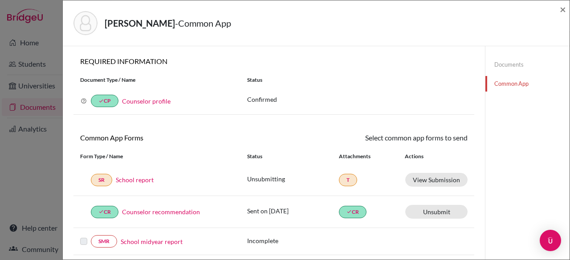
click at [134, 181] on link "School report" at bounding box center [135, 179] width 38 height 9
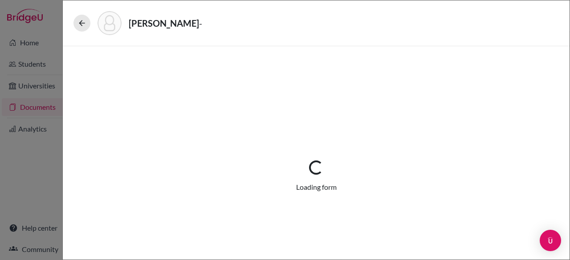
select select "1"
select select "657361"
select select "0"
select select "1"
select select "0"
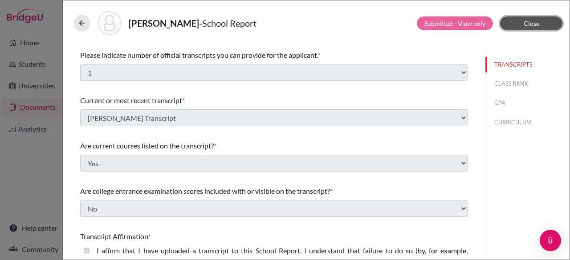
click at [542, 25] on button "Close" at bounding box center [531, 23] width 62 height 14
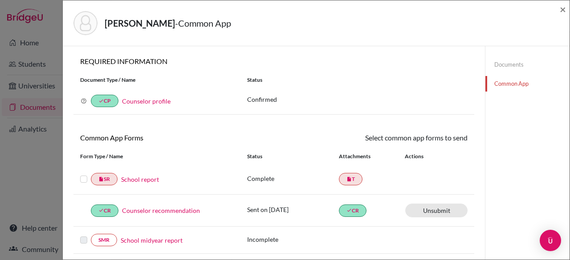
click at [146, 178] on link "School report" at bounding box center [140, 179] width 38 height 9
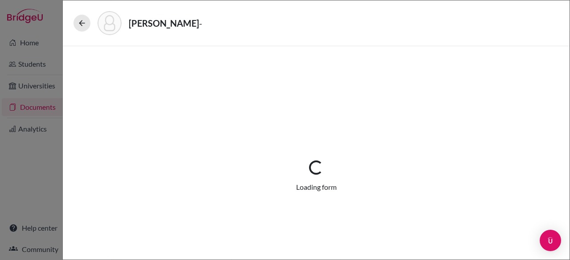
select select "1"
select select "657361"
select select "0"
select select "1"
select select "0"
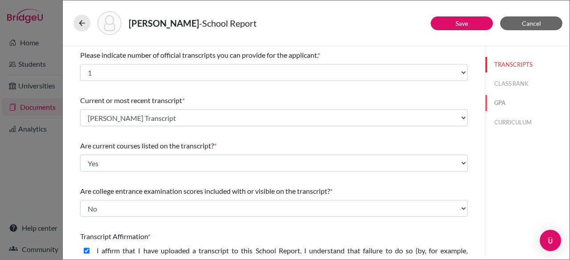
click at [508, 105] on button "GPA" at bounding box center [527, 103] width 84 height 16
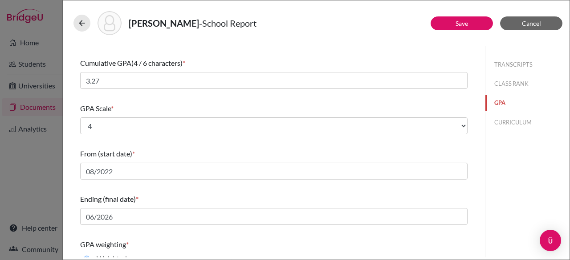
scroll to position [73, 0]
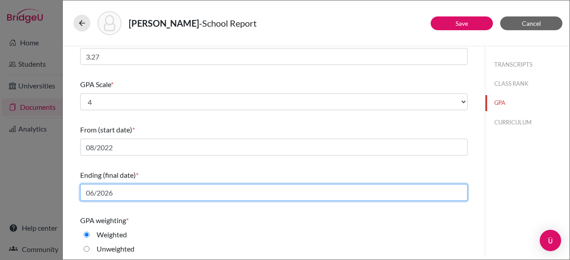
click at [125, 191] on input "06/2026" at bounding box center [273, 192] width 387 height 17
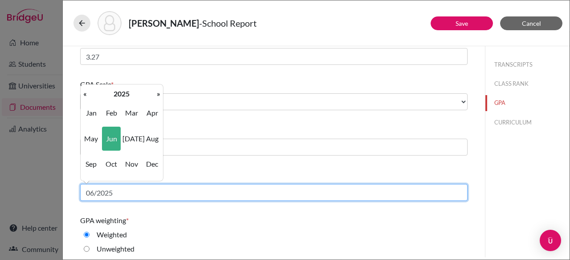
type input "06/2025"
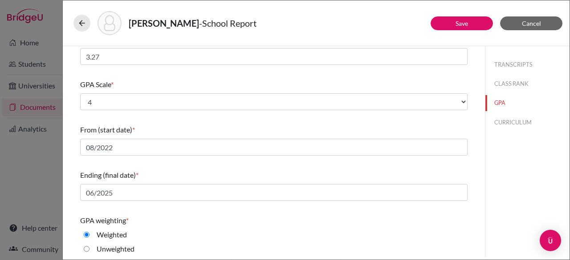
click at [198, 213] on div "GPA weighting * Weighted Unweighted" at bounding box center [273, 237] width 387 height 50
click at [450, 26] on button "Save" at bounding box center [462, 23] width 62 height 14
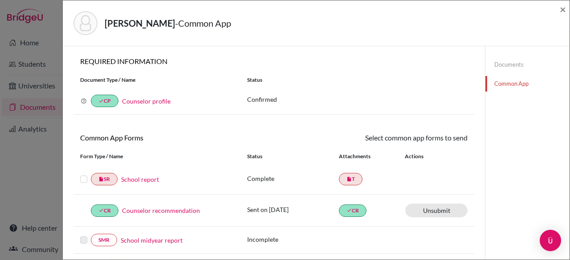
click at [87, 178] on div at bounding box center [85, 179] width 11 height 11
click at [84, 174] on label at bounding box center [83, 174] width 7 height 0
click at [0, 0] on input "checkbox" at bounding box center [0, 0] width 0 height 0
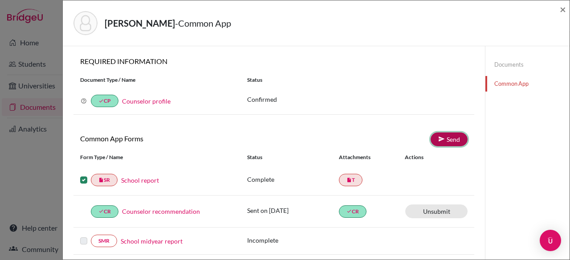
click at [438, 140] on icon at bounding box center [441, 139] width 7 height 7
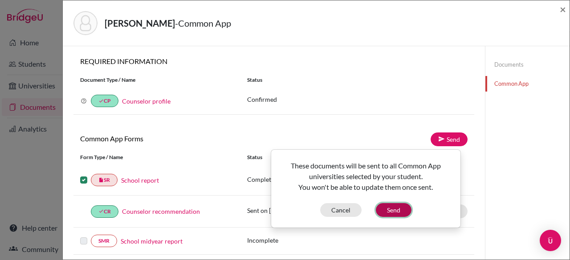
click at [395, 208] on button "Send" at bounding box center [394, 210] width 36 height 14
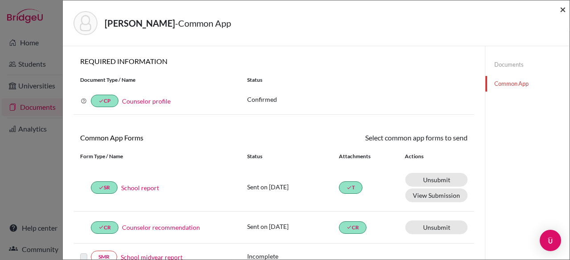
click at [560, 4] on span "×" at bounding box center [563, 9] width 6 height 13
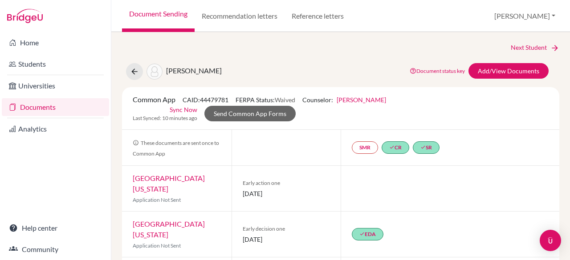
click at [69, 110] on link "Documents" at bounding box center [55, 107] width 107 height 18
click at [496, 68] on link "Add/View Documents" at bounding box center [508, 71] width 80 height 16
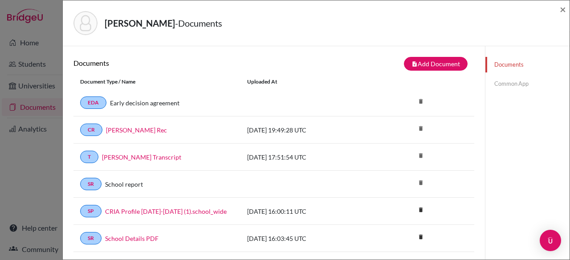
click at [500, 82] on link "Common App" at bounding box center [527, 84] width 84 height 16
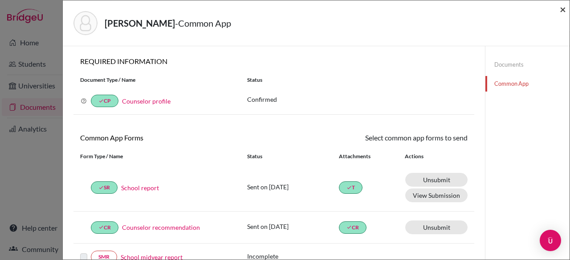
click at [564, 12] on span "×" at bounding box center [563, 9] width 6 height 13
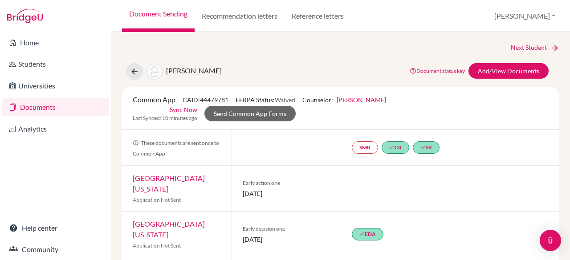
click at [35, 105] on link "Documents" at bounding box center [55, 107] width 107 height 18
click at [251, 20] on link "Recommendation letters" at bounding box center [240, 16] width 90 height 32
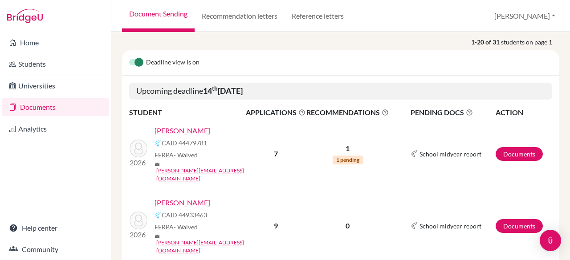
scroll to position [118, 0]
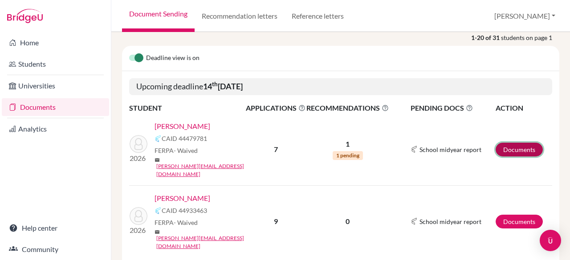
click at [507, 143] on link "Documents" at bounding box center [519, 150] width 47 height 14
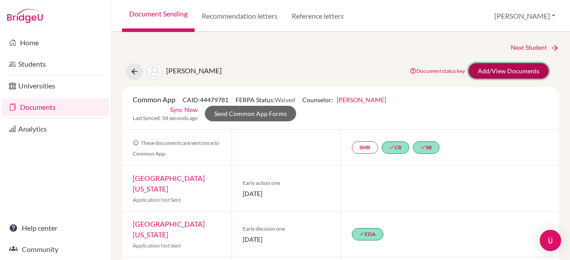
click at [503, 74] on link "Add/View Documents" at bounding box center [508, 71] width 80 height 16
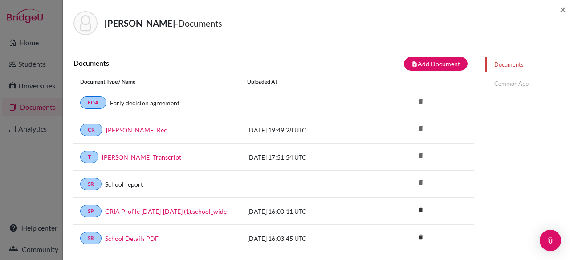
click at [498, 83] on link "Common App" at bounding box center [527, 84] width 84 height 16
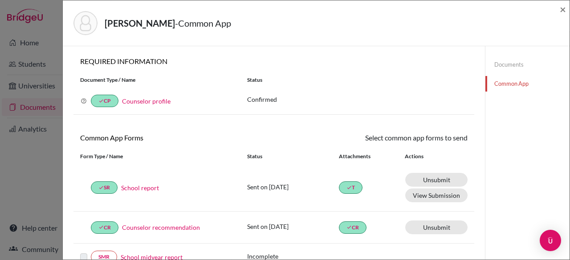
click at [141, 185] on link "School report" at bounding box center [140, 187] width 38 height 9
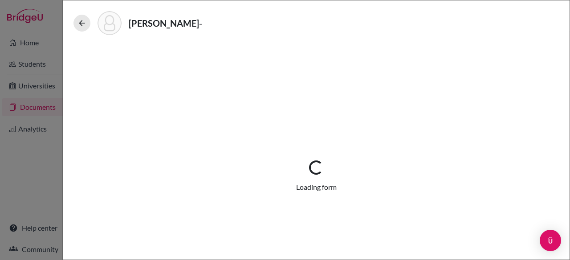
select select "1"
select select "657361"
select select "0"
select select "1"
select select "0"
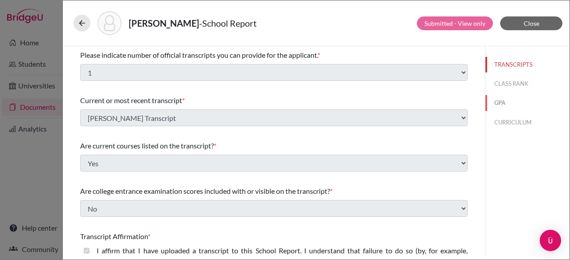
click at [497, 102] on button "GPA" at bounding box center [527, 103] width 84 height 16
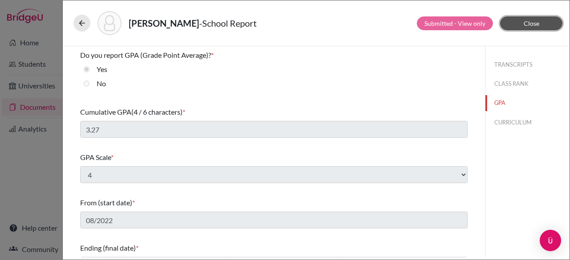
click at [537, 23] on span "Close" at bounding box center [532, 24] width 16 height 8
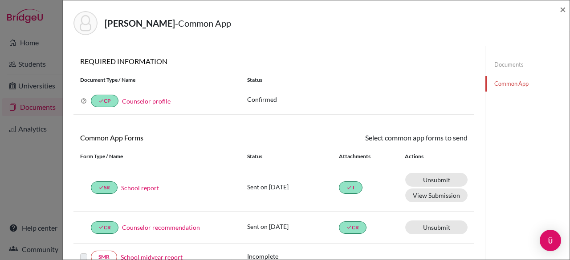
click at [568, 8] on div "Borio, Ornella - Common App ×" at bounding box center [316, 23] width 507 height 46
click at [565, 8] on span "×" at bounding box center [563, 9] width 6 height 13
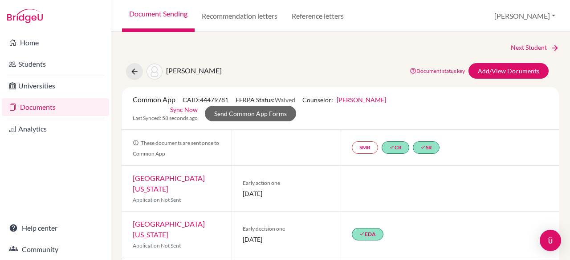
click at [77, 106] on link "Documents" at bounding box center [55, 107] width 107 height 18
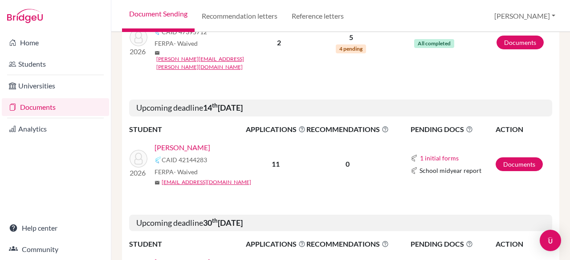
scroll to position [664, 0]
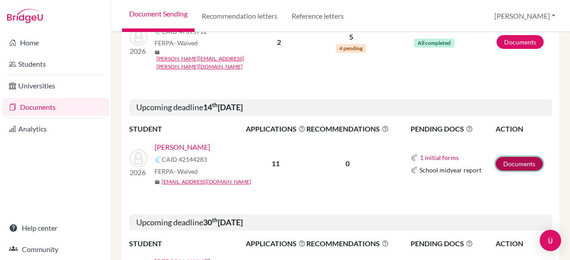
click at [509, 157] on link "Documents" at bounding box center [519, 164] width 47 height 14
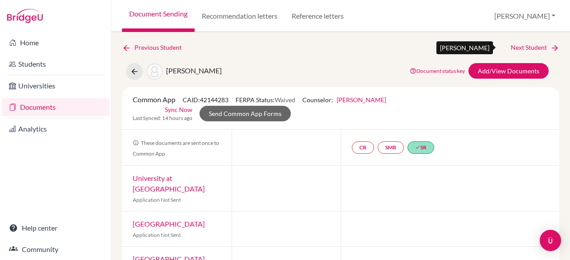
click at [533, 50] on link "Next Student" at bounding box center [535, 48] width 49 height 10
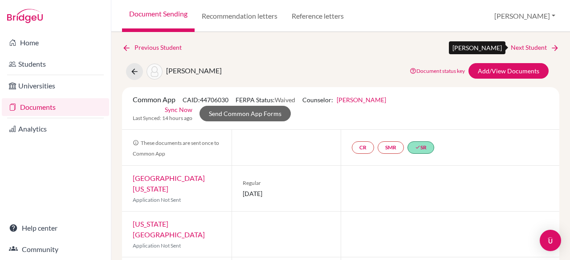
click at [533, 50] on link "Next Student" at bounding box center [535, 48] width 49 height 10
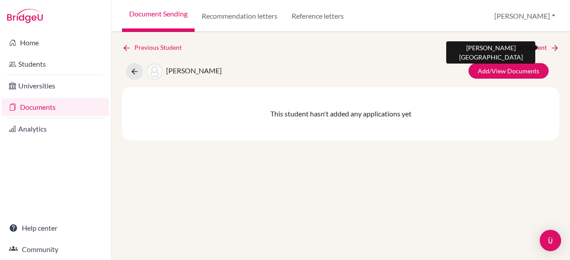
click at [534, 45] on link "Next Student" at bounding box center [535, 48] width 49 height 10
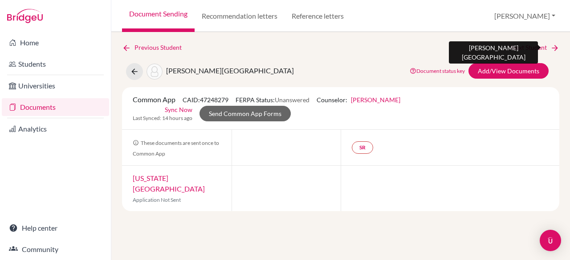
click at [534, 45] on link "Next Student" at bounding box center [535, 48] width 49 height 10
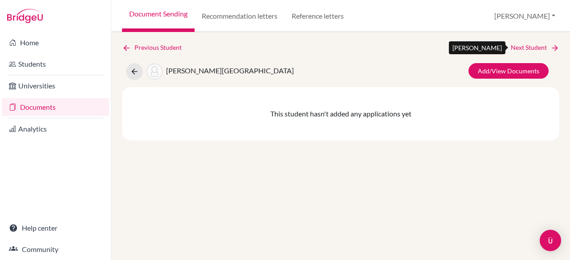
click at [534, 45] on link "Next Student" at bounding box center [535, 48] width 49 height 10
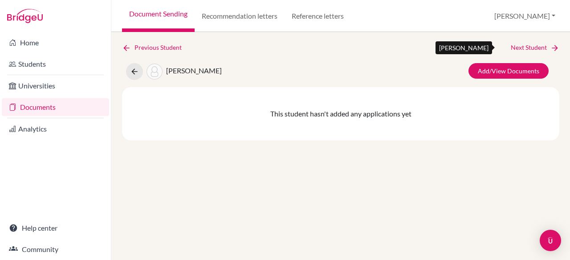
click at [534, 45] on link "Next Student" at bounding box center [535, 48] width 49 height 10
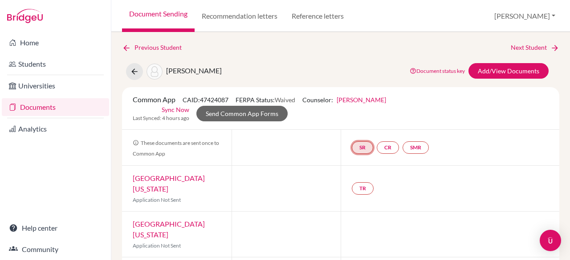
click at [403, 147] on link "SR" at bounding box center [416, 148] width 26 height 12
click at [351, 120] on link "School report" at bounding box center [363, 122] width 38 height 8
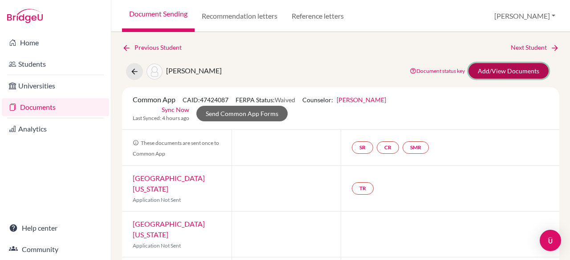
click at [521, 68] on link "Add/View Documents" at bounding box center [508, 71] width 80 height 16
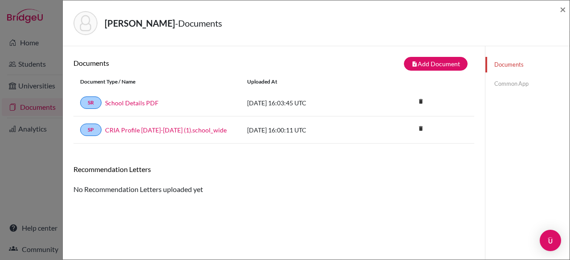
click at [514, 82] on link "Common App" at bounding box center [527, 84] width 84 height 16
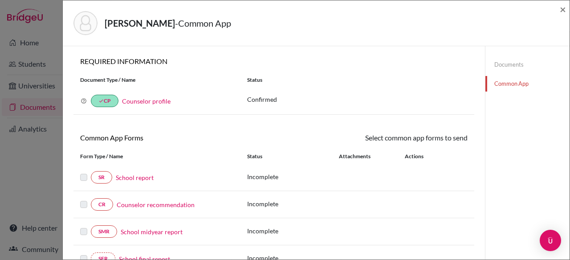
click at [142, 177] on link "School report" at bounding box center [135, 177] width 38 height 9
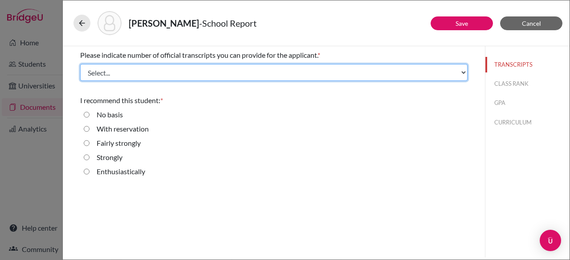
click at [95, 70] on select "Select... 1 2 3 4" at bounding box center [273, 72] width 387 height 17
select select "1"
click at [80, 64] on select "Select... 1 2 3 4" at bounding box center [273, 72] width 387 height 17
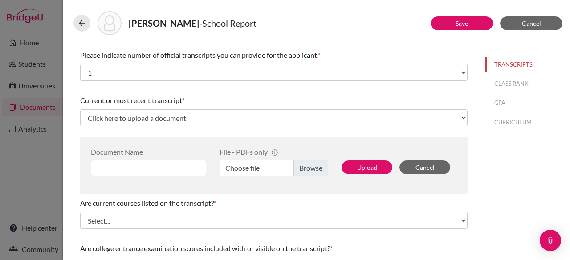
click at [310, 164] on label "Choose file" at bounding box center [274, 168] width 109 height 17
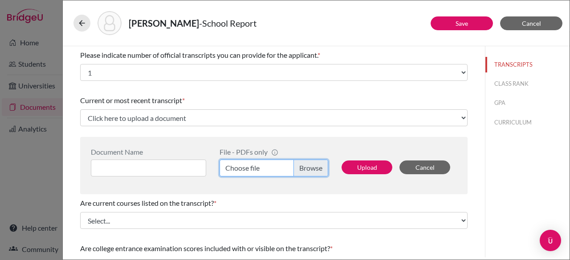
click at [310, 164] on input "Choose file" at bounding box center [274, 168] width 109 height 17
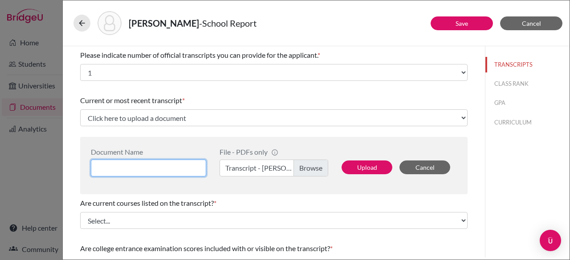
click at [153, 163] on input at bounding box center [148, 168] width 115 height 17
type input "j"
click at [140, 171] on input "James Faerron Transcript" at bounding box center [148, 168] width 115 height 17
type input "James Faerron Transcript"
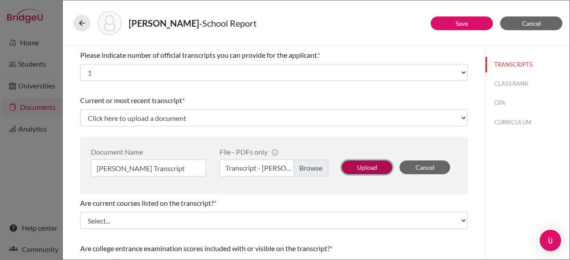
click at [357, 168] on button "Upload" at bounding box center [367, 168] width 51 height 14
select select "658483"
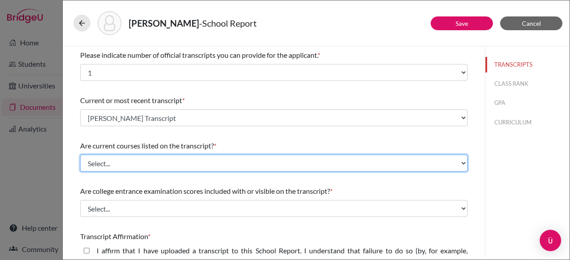
click at [146, 161] on select "Select... Yes No" at bounding box center [273, 163] width 387 height 17
select select "0"
click at [80, 155] on select "Select... Yes No" at bounding box center [273, 163] width 387 height 17
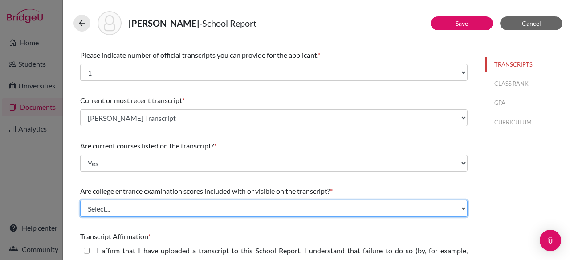
click at [134, 205] on select "Select... Yes No" at bounding box center [273, 208] width 387 height 17
select select "1"
click at [80, 200] on select "Select... Yes No" at bounding box center [273, 208] width 387 height 17
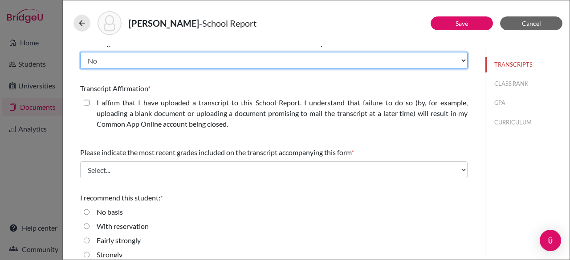
scroll to position [153, 0]
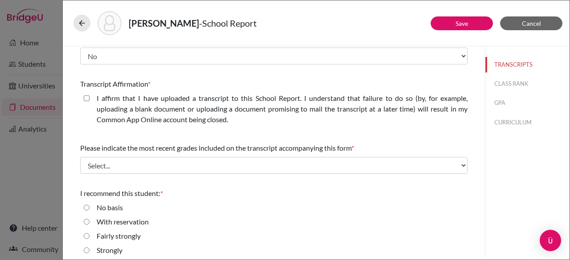
click at [87, 99] on closed\ "I affirm that I have uploaded a transcript to this School Report. I understand …" at bounding box center [87, 98] width 6 height 11
checkbox closed\ "true"
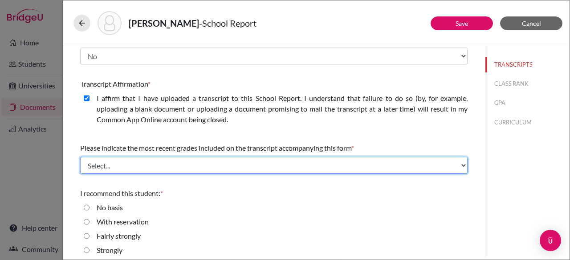
click at [135, 164] on select "Select... Final junior year grades 1st Quarter senior year grades 2nd Quarter/1…" at bounding box center [273, 165] width 387 height 17
select select "0"
click at [80, 157] on select "Select... Final junior year grades 1st Quarter senior year grades 2nd Quarter/1…" at bounding box center [273, 165] width 387 height 17
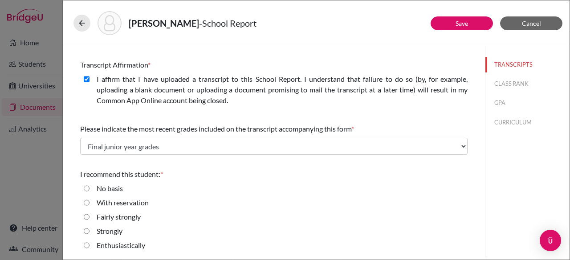
click at [87, 228] on input "Strongly" at bounding box center [87, 231] width 6 height 11
radio input "true"
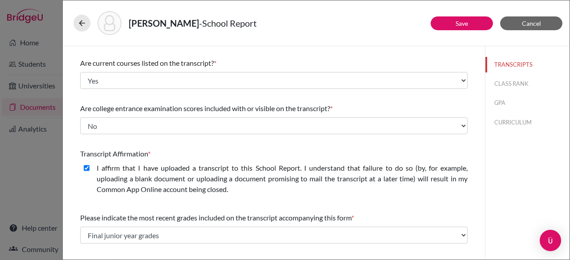
scroll to position [0, 0]
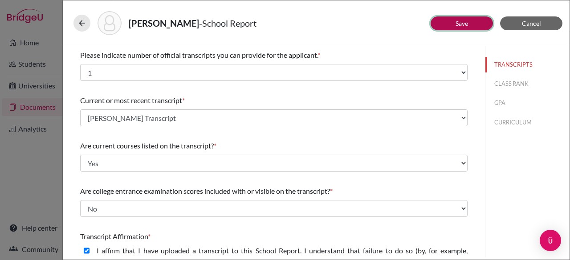
click at [464, 22] on link "Save" at bounding box center [462, 24] width 12 height 8
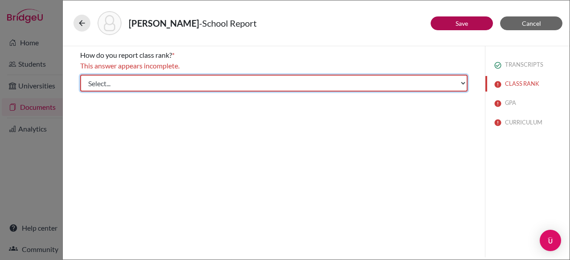
click at [179, 77] on select "Select... Exact Decile Quintile Quartile None" at bounding box center [273, 83] width 387 height 17
select select "5"
click at [80, 75] on select "Select... Exact Decile Quintile Quartile None" at bounding box center [273, 83] width 387 height 17
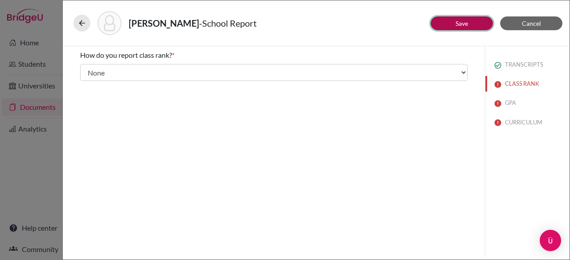
click at [468, 19] on button "Save" at bounding box center [462, 23] width 62 height 14
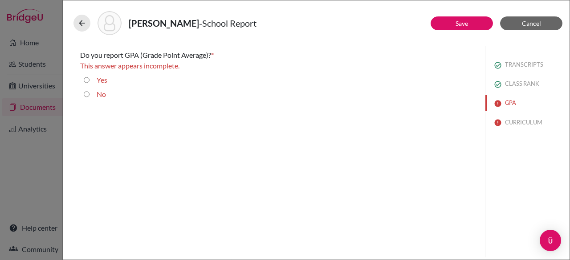
click at [86, 80] on input "Yes" at bounding box center [87, 80] width 6 height 11
radio input "true"
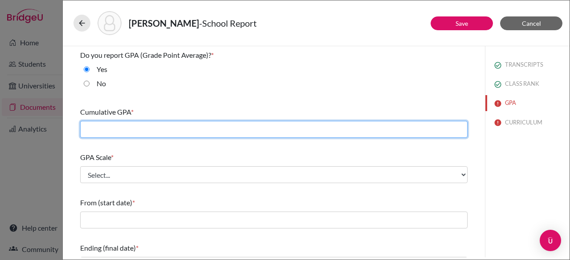
click at [104, 130] on input "text" at bounding box center [273, 129] width 387 height 17
type input "3.11"
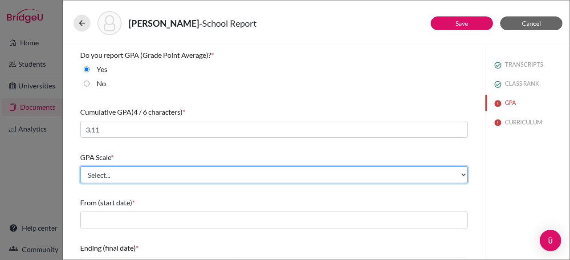
click at [120, 177] on select "Select... 4 5 6 7 8 9 10 11 12 13 14 15 16 17 18 19 20 100" at bounding box center [273, 175] width 387 height 17
select select "4"
click at [80, 167] on select "Select... 4 5 6 7 8 9 10 11 12 13 14 15 16 17 18 19 20 100" at bounding box center [273, 175] width 387 height 17
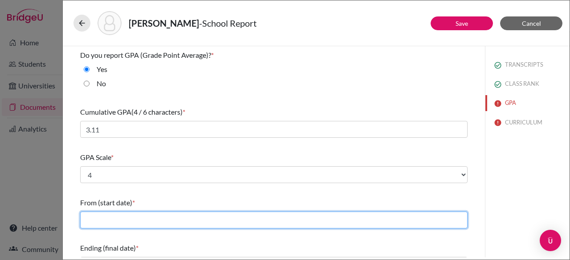
click at [103, 221] on input "text" at bounding box center [273, 220] width 387 height 17
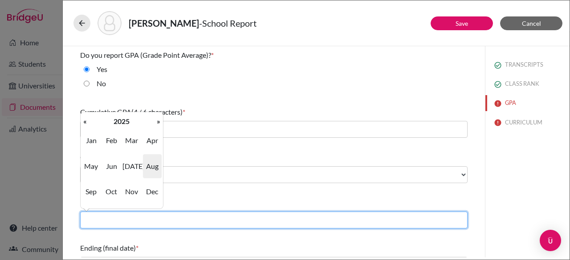
type input "08/2022"
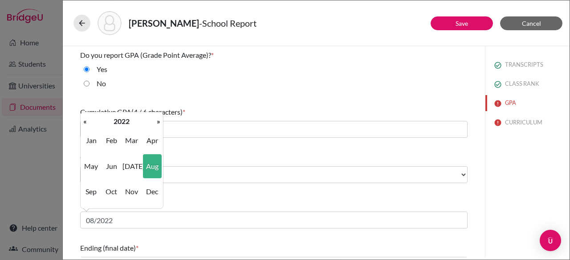
click at [515, 216] on div "TRANSCRIPTS CLASS RANK GPA CURRICULUM" at bounding box center [527, 152] width 85 height 212
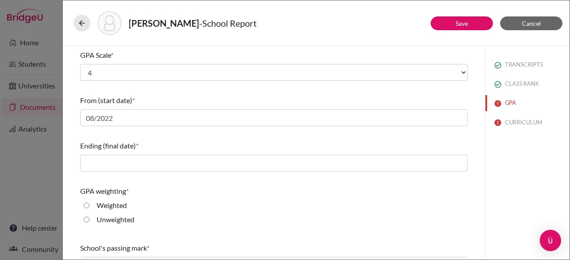
scroll to position [104, 0]
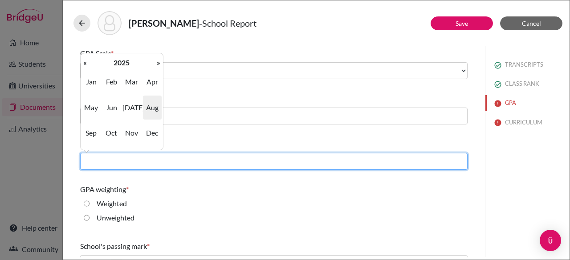
click at [255, 160] on input "text" at bounding box center [273, 161] width 387 height 17
type input "06/2025"
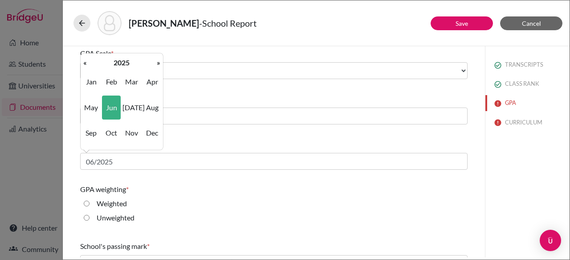
click at [85, 203] on input "Weighted" at bounding box center [87, 204] width 6 height 11
radio input "true"
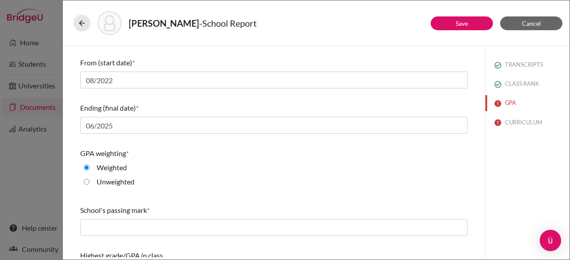
scroll to position [167, 0]
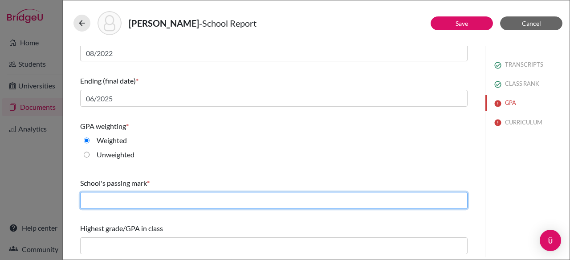
click at [110, 195] on input "text" at bounding box center [273, 200] width 387 height 17
type input "60"
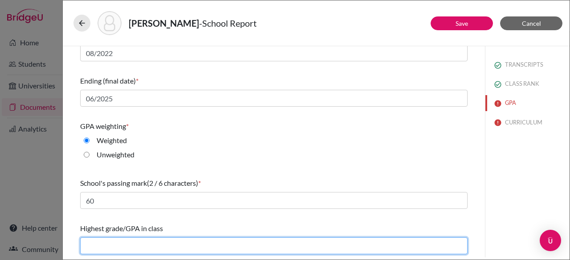
click at [139, 243] on input "text" at bounding box center [273, 246] width 387 height 17
type input "4.19"
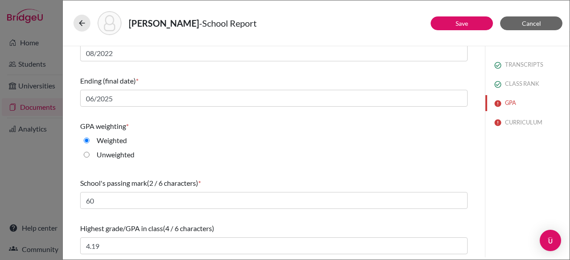
click at [525, 193] on div "TRANSCRIPTS CLASS RANK GPA CURRICULUM" at bounding box center [527, 152] width 85 height 212
click at [475, 24] on button "Save" at bounding box center [462, 23] width 62 height 14
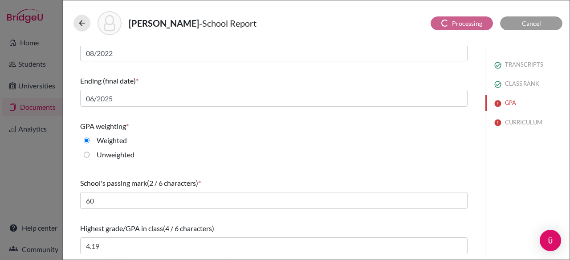
scroll to position [40, 0]
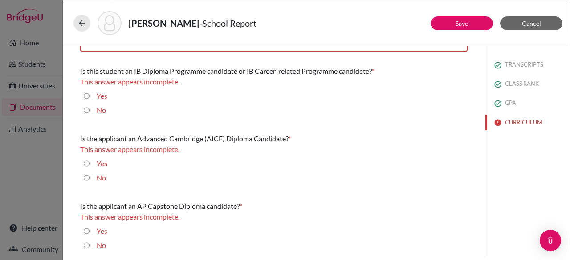
click at [89, 109] on input "No" at bounding box center [87, 110] width 6 height 11
radio input "true"
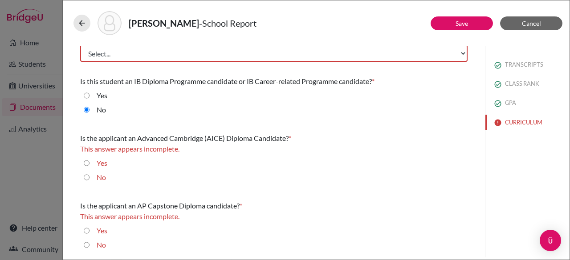
scroll to position [29, 0]
click at [88, 177] on input "No" at bounding box center [87, 178] width 6 height 11
radio input "true"
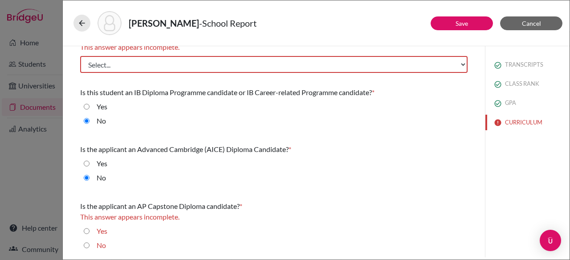
click at [87, 244] on input "No" at bounding box center [87, 245] width 6 height 11
radio input "true"
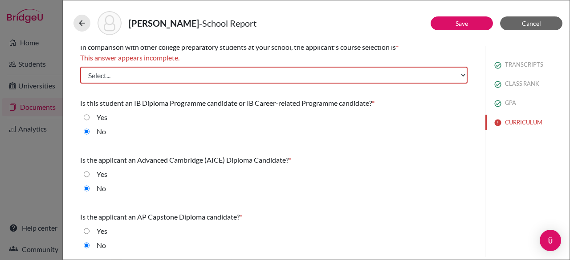
scroll to position [0, 0]
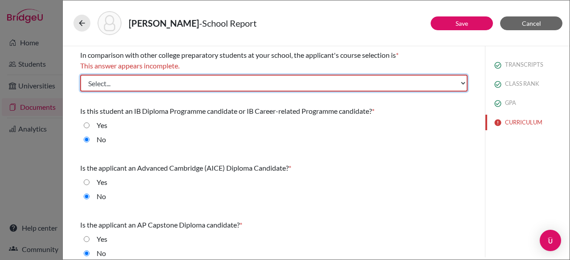
click at [142, 85] on select "Select... Less than demanding Average Demanding Very demanding Most demanding P…" at bounding box center [273, 83] width 387 height 17
select select "1"
click at [80, 75] on select "Select... Less than demanding Average Demanding Very demanding Most demanding P…" at bounding box center [273, 83] width 387 height 17
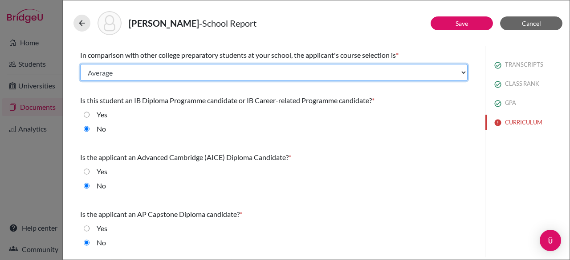
click at [213, 74] on select "Select... Less than demanding Average Demanding Very demanding Most demanding P…" at bounding box center [273, 72] width 387 height 17
click at [80, 64] on select "Select... Less than demanding Average Demanding Very demanding Most demanding P…" at bounding box center [273, 72] width 387 height 17
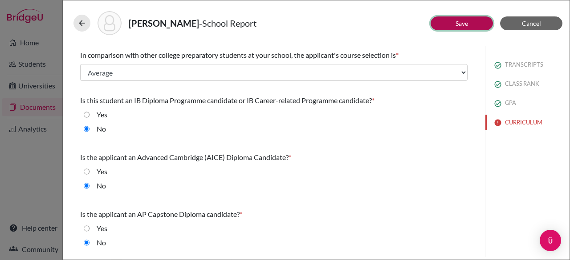
click at [443, 23] on button "Save" at bounding box center [462, 23] width 62 height 14
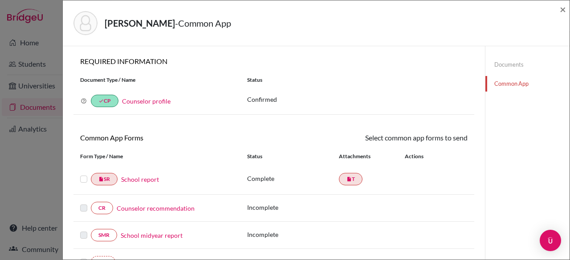
click at [83, 174] on label at bounding box center [83, 174] width 7 height 0
click at [0, 0] on input "checkbox" at bounding box center [0, 0] width 0 height 0
click at [437, 143] on link "Send" at bounding box center [449, 140] width 37 height 14
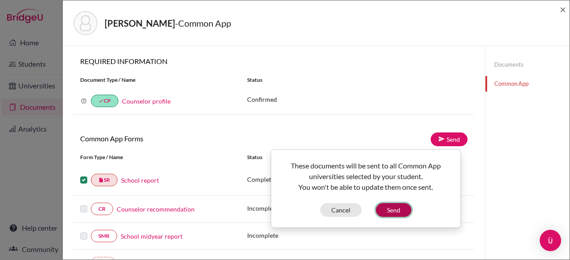
click at [397, 208] on button "Send" at bounding box center [394, 210] width 36 height 14
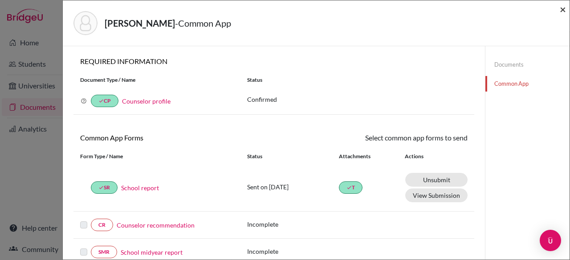
click at [564, 8] on span "×" at bounding box center [563, 9] width 6 height 13
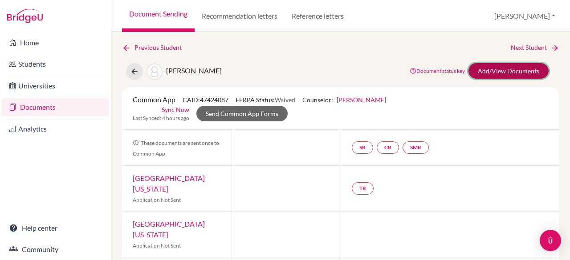
click at [511, 69] on link "Add/View Documents" at bounding box center [508, 71] width 80 height 16
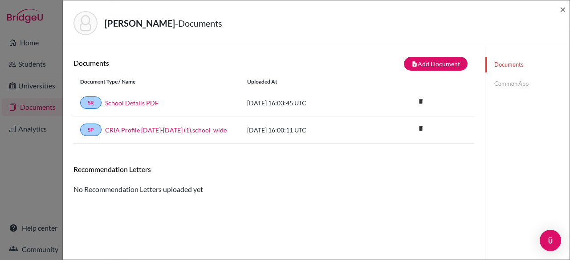
click at [499, 85] on link "Common App" at bounding box center [527, 84] width 84 height 16
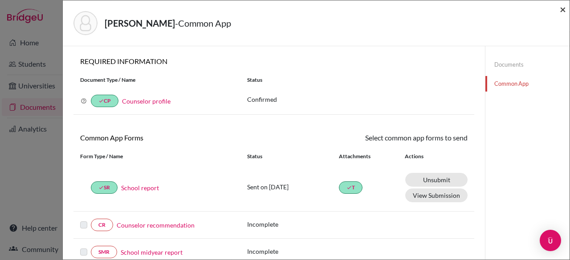
click at [564, 10] on span "×" at bounding box center [563, 9] width 6 height 13
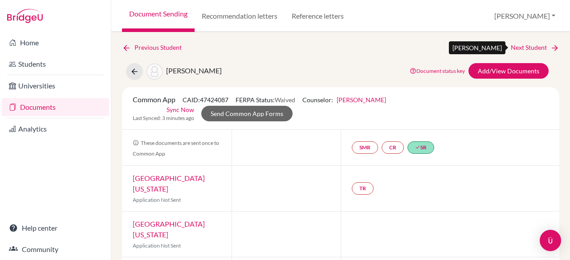
click at [514, 46] on link "Next Student" at bounding box center [535, 48] width 49 height 10
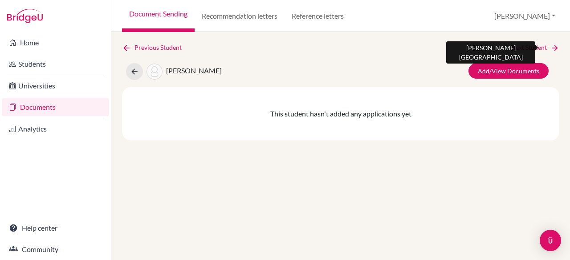
click at [514, 46] on link "Next Student" at bounding box center [535, 48] width 49 height 10
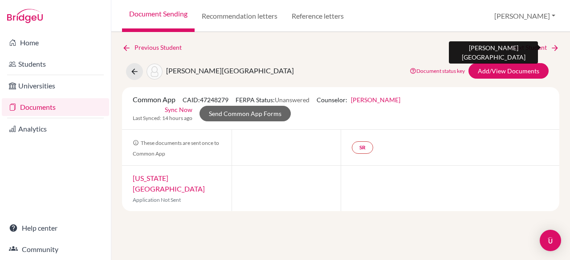
click at [514, 46] on link "Next Student" at bounding box center [535, 48] width 49 height 10
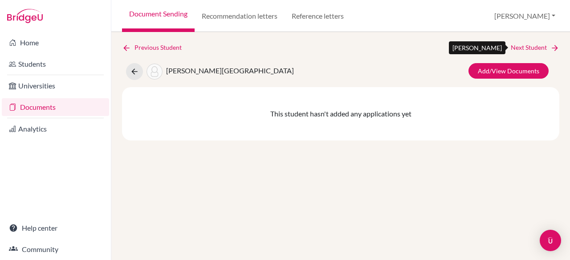
click at [514, 46] on link "Next Student" at bounding box center [535, 48] width 49 height 10
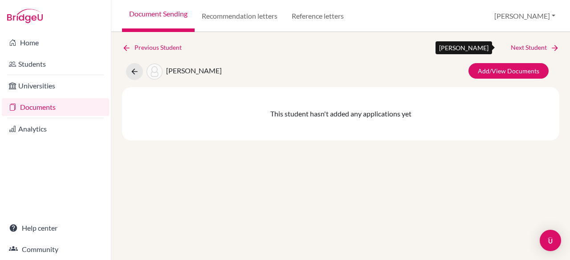
click at [514, 46] on link "Next Student" at bounding box center [535, 48] width 49 height 10
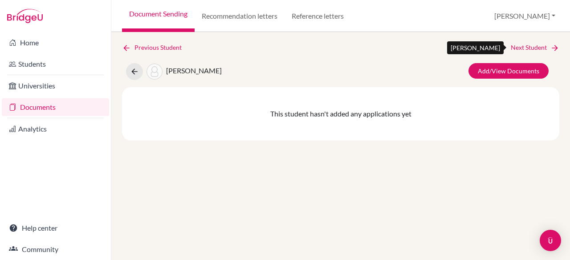
click at [514, 46] on link "Next Student" at bounding box center [535, 48] width 49 height 10
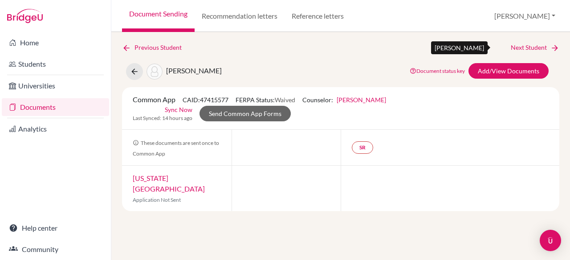
click at [514, 46] on link "Next Student" at bounding box center [535, 48] width 49 height 10
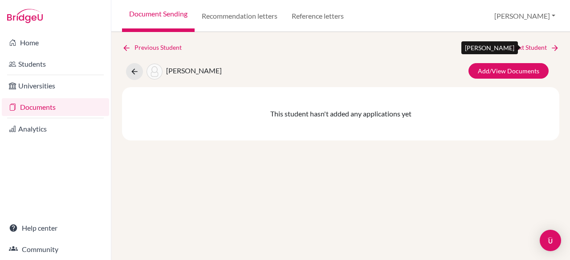
click at [514, 46] on link "Next Student" at bounding box center [535, 48] width 49 height 10
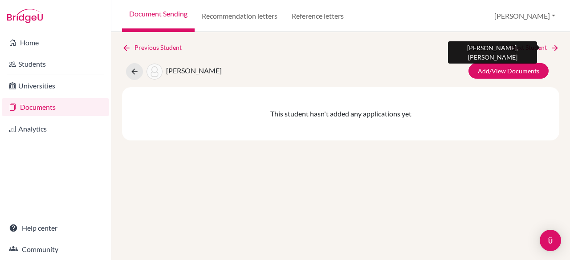
click at [514, 46] on link "Next Student" at bounding box center [535, 48] width 49 height 10
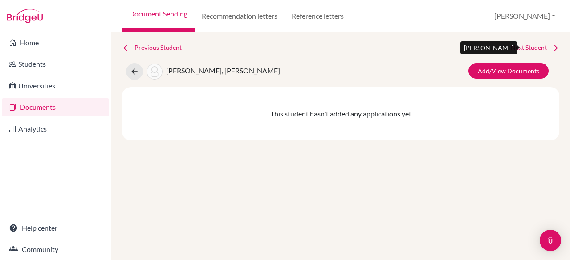
click at [514, 46] on link "Next Student" at bounding box center [535, 48] width 49 height 10
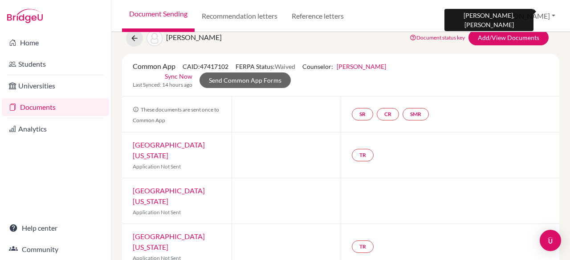
scroll to position [44, 0]
